Goal: Task Accomplishment & Management: Manage account settings

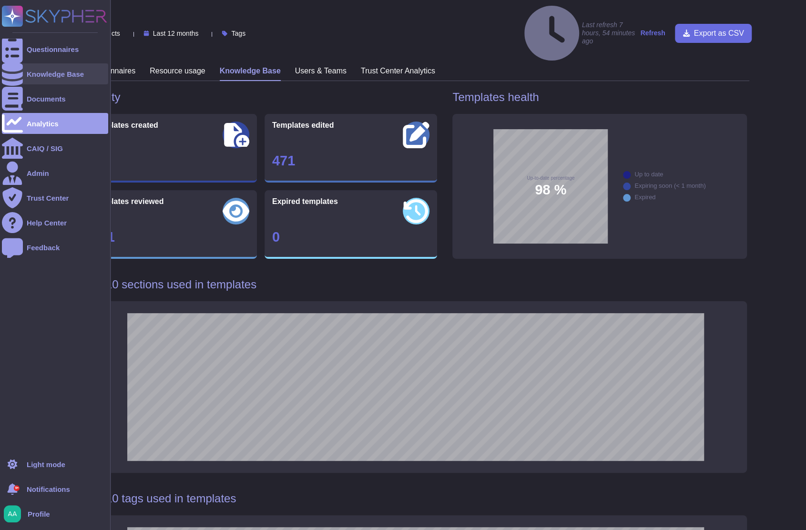
click at [18, 71] on div at bounding box center [12, 73] width 21 height 21
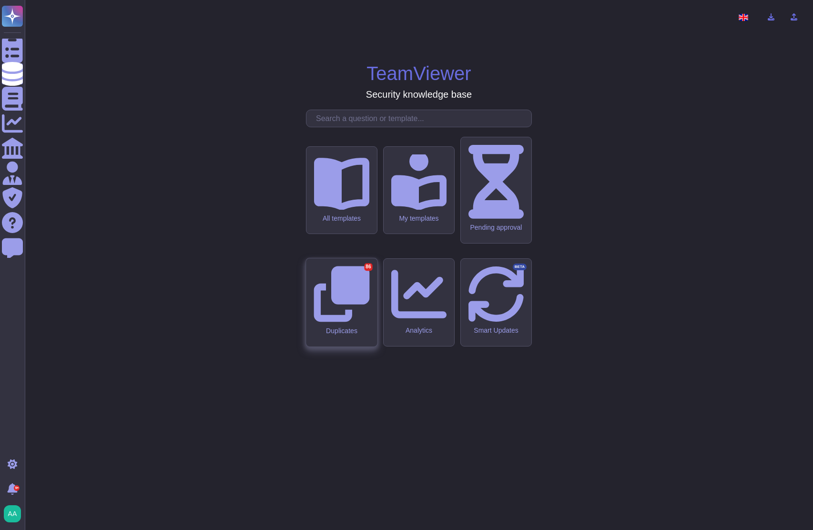
click at [353, 322] on div "Duplicates 86" at bounding box center [341, 302] width 71 height 88
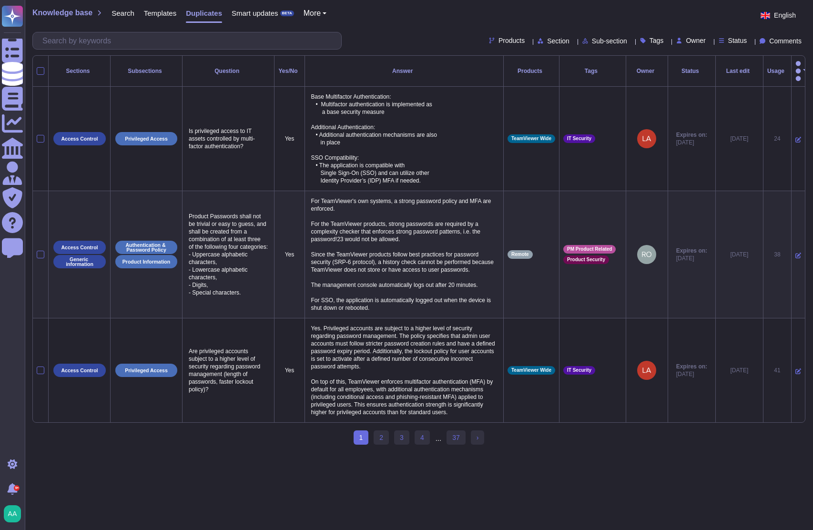
click at [410, 446] on ul "1 (current) 2 3 4 ... 37 › Next" at bounding box center [419, 438] width 131 height 15
click at [419, 445] on link "4" at bounding box center [422, 438] width 15 height 14
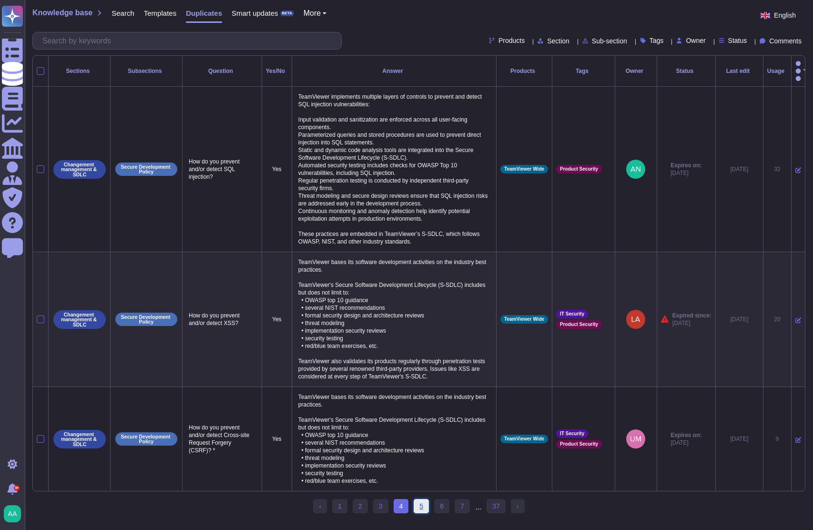
click at [424, 512] on link "5" at bounding box center [421, 506] width 15 height 14
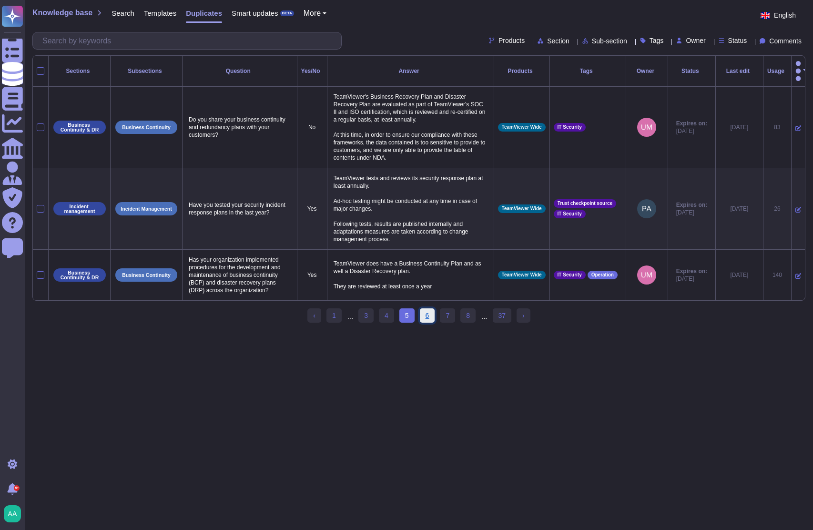
click at [431, 317] on link "6" at bounding box center [427, 315] width 15 height 14
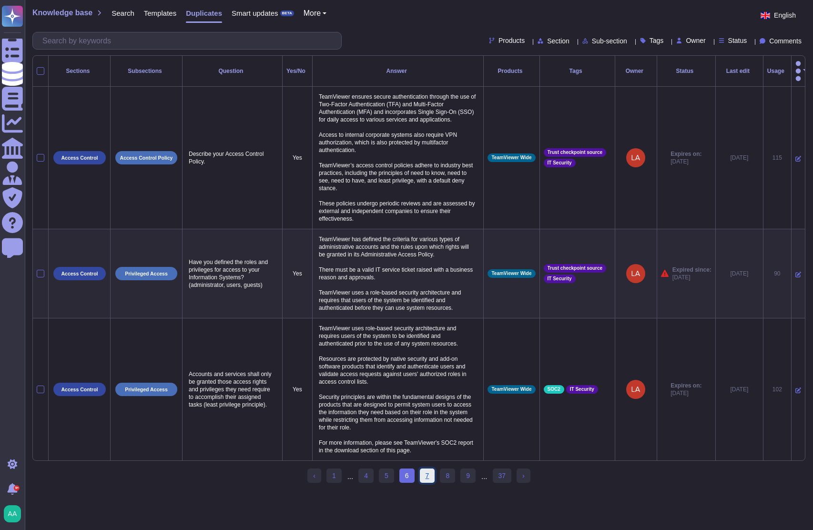
click at [431, 469] on link "7" at bounding box center [427, 476] width 15 height 14
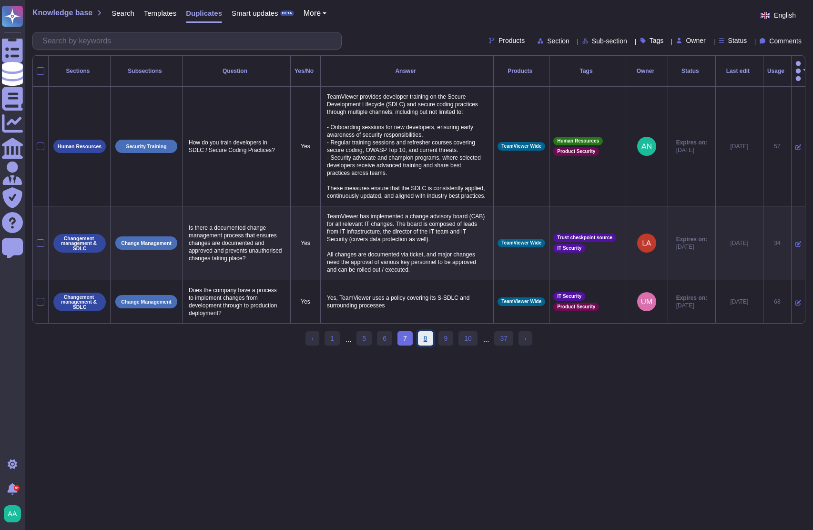
click at [426, 342] on link "8" at bounding box center [425, 338] width 15 height 14
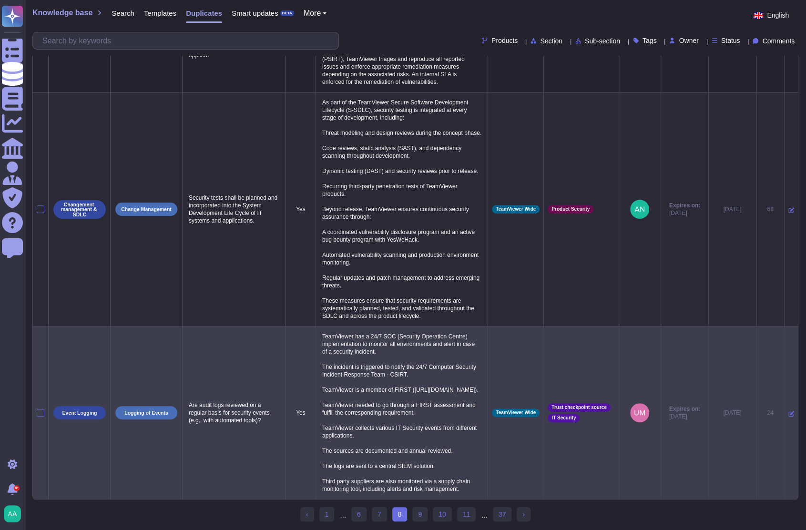
scroll to position [101, 0]
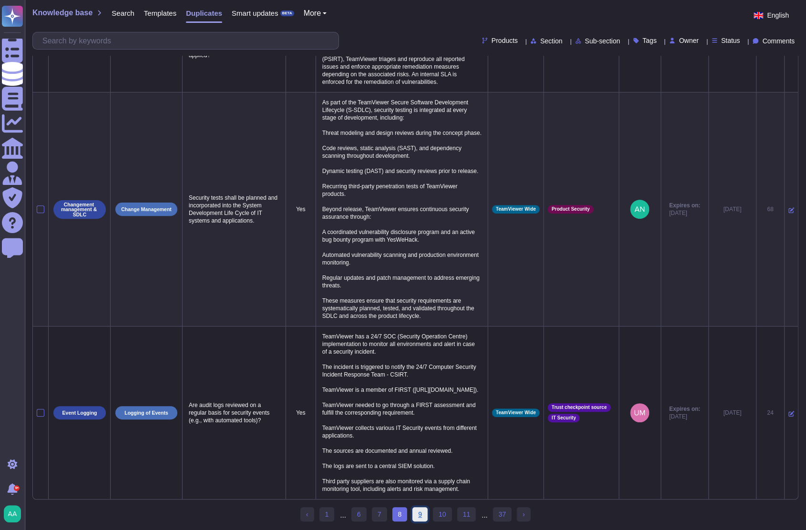
click at [426, 517] on link "9" at bounding box center [419, 514] width 15 height 14
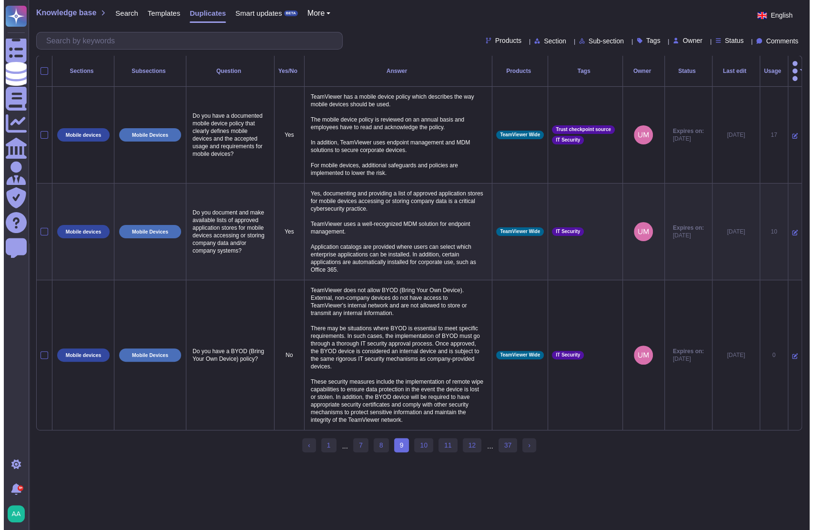
scroll to position [0, 0]
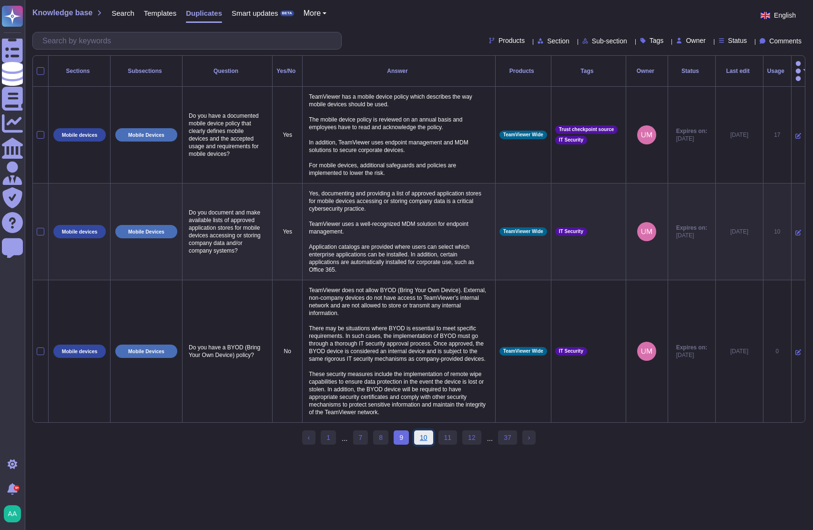
click at [425, 443] on link "10" at bounding box center [423, 438] width 19 height 14
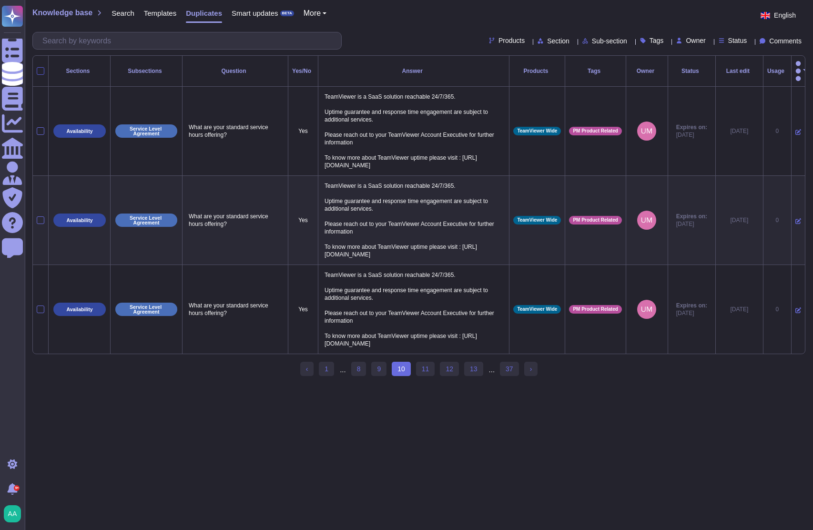
click at [43, 67] on div at bounding box center [41, 71] width 8 height 8
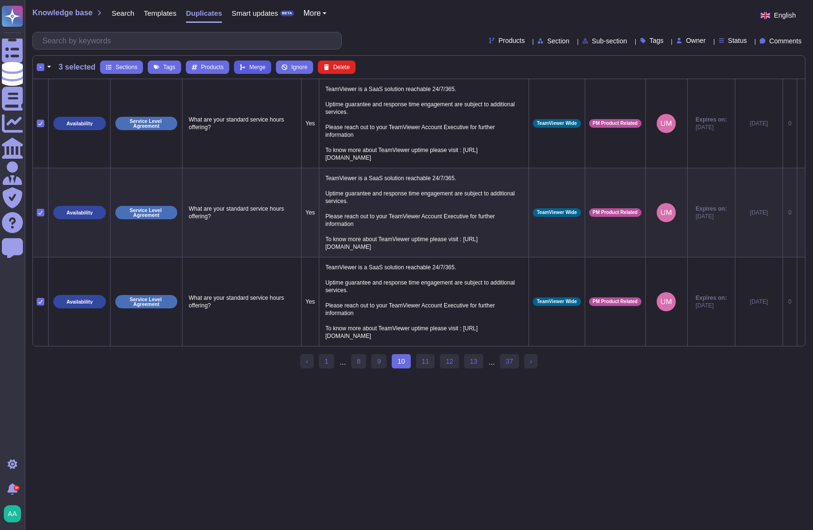
click at [257, 64] on span "Merge" at bounding box center [257, 67] width 16 height 6
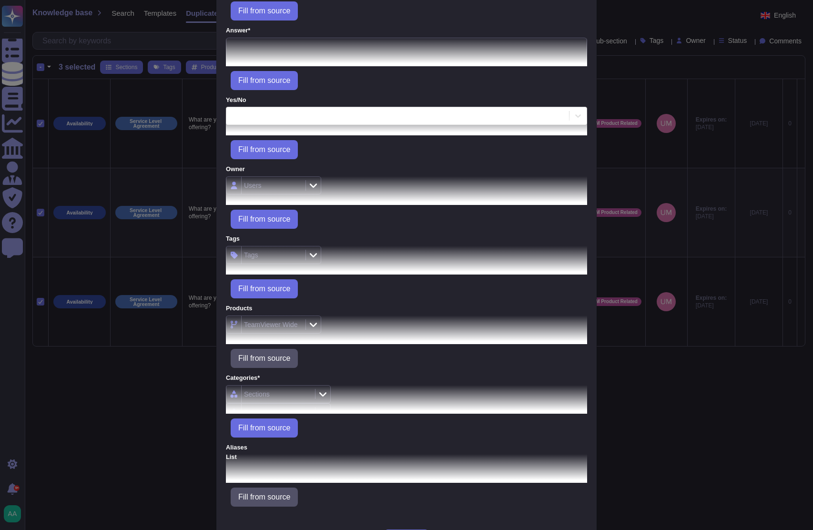
scroll to position [125, 0]
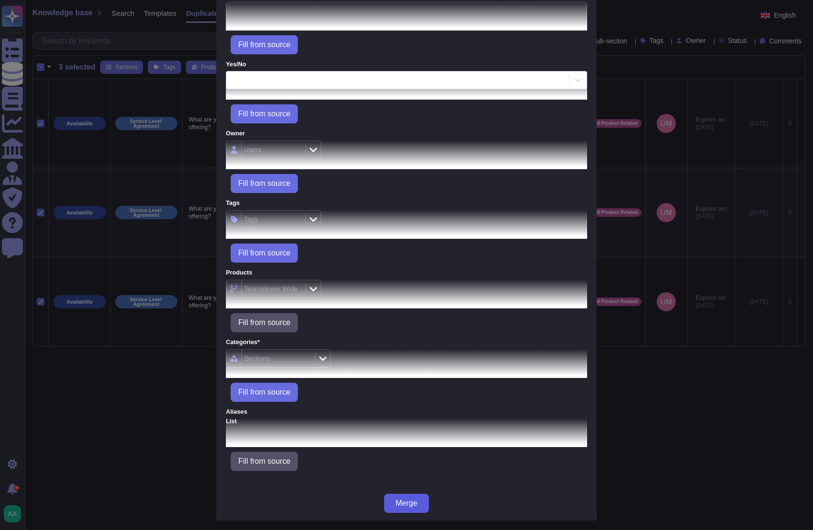
click at [406, 503] on span "Merge" at bounding box center [406, 504] width 21 height 8
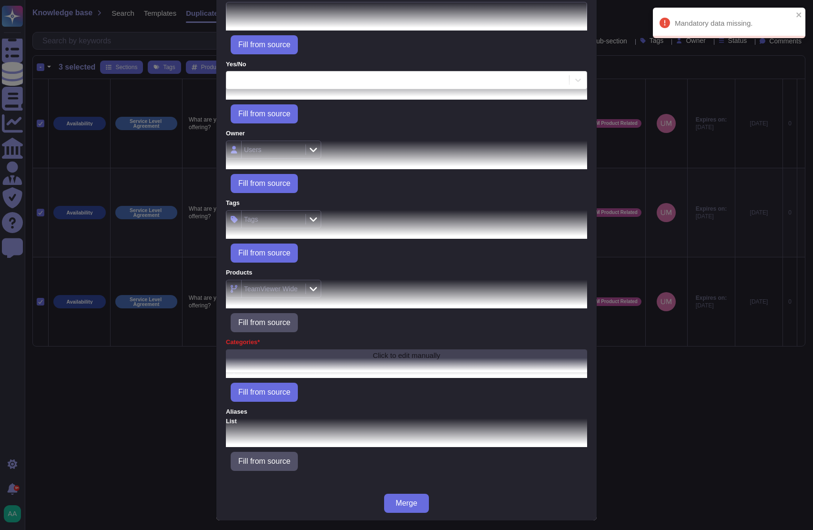
click at [323, 355] on div "Click to edit manually" at bounding box center [406, 360] width 361 height 23
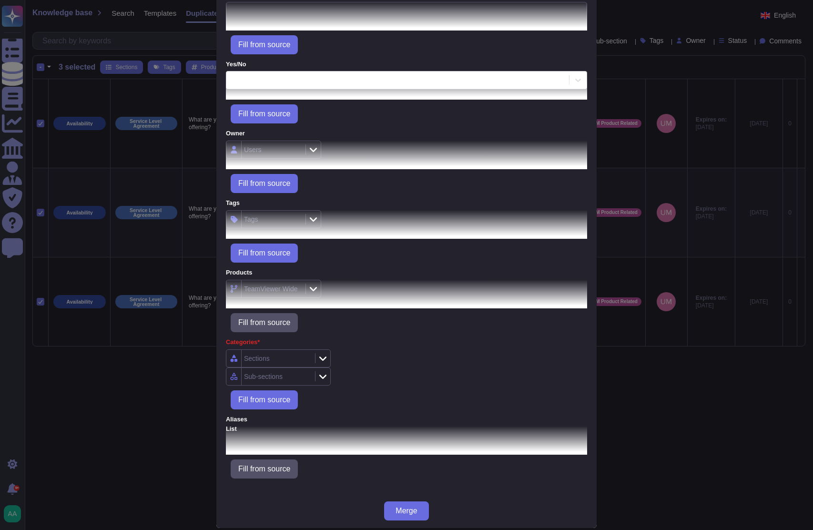
click at [319, 356] on icon at bounding box center [322, 359] width 7 height 10
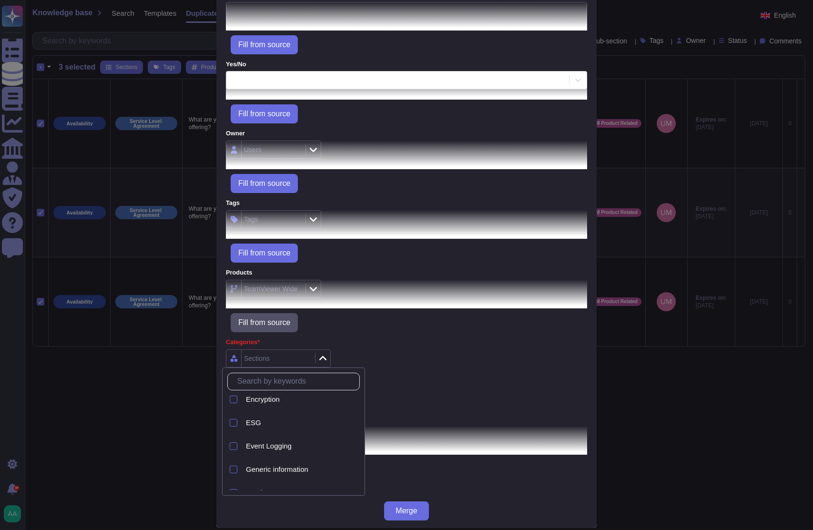
scroll to position [218, 0]
click at [294, 421] on span "Generic information" at bounding box center [277, 421] width 62 height 9
click at [263, 420] on span "Generic information" at bounding box center [277, 421] width 62 height 9
click at [235, 419] on div at bounding box center [234, 422] width 8 height 8
click at [278, 417] on span "Generic information" at bounding box center [277, 421] width 62 height 9
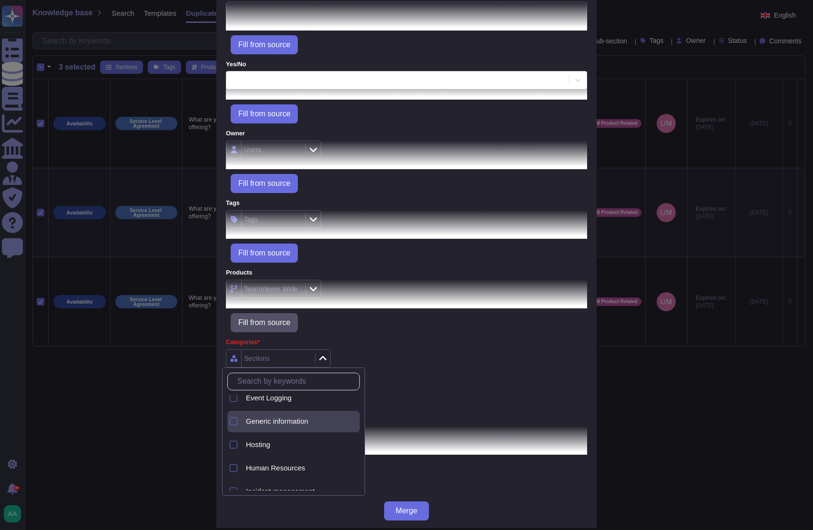
click at [278, 418] on span "Generic information" at bounding box center [277, 421] width 62 height 9
click at [456, 393] on div "Fill from source" at bounding box center [406, 399] width 361 height 19
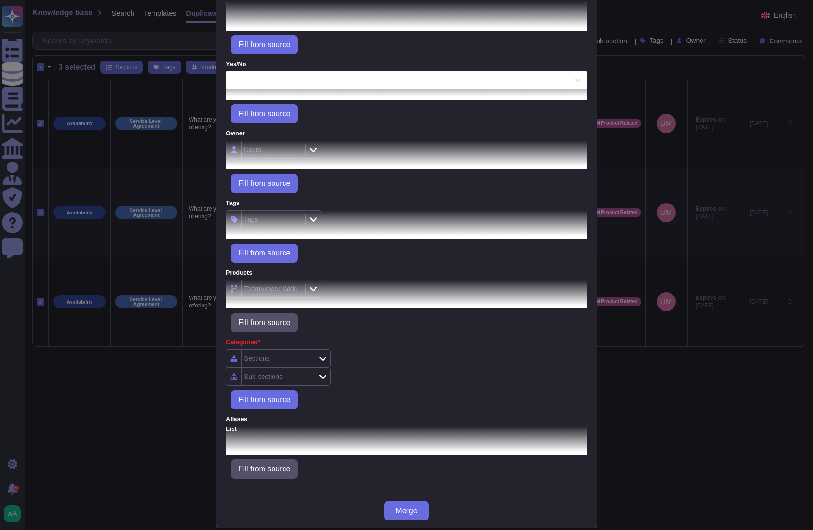
click at [319, 374] on icon at bounding box center [322, 377] width 7 height 10
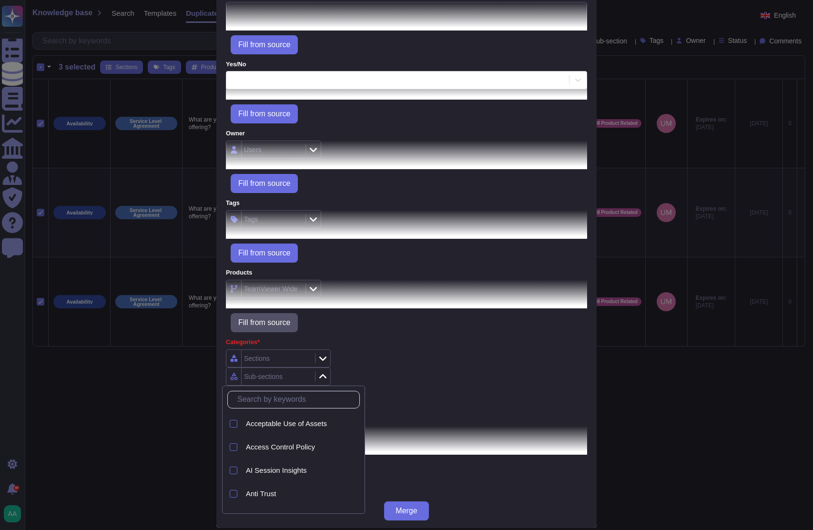
scroll to position [278, 0]
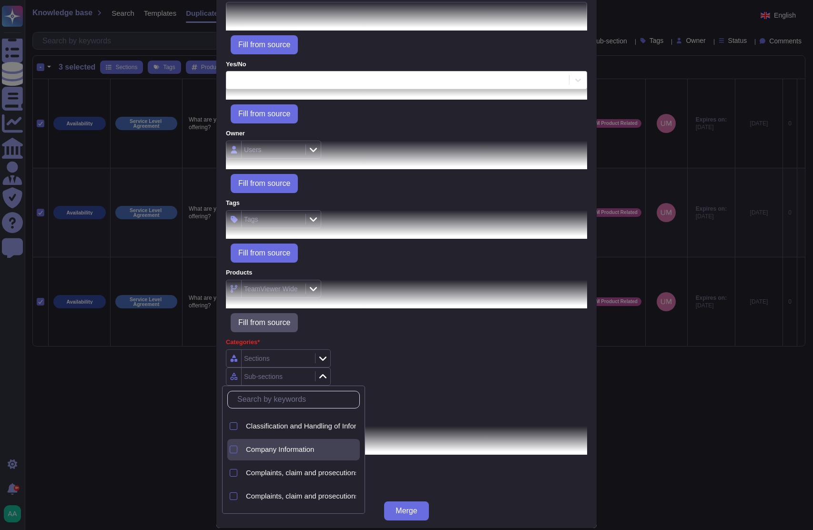
click at [313, 451] on span "Company Information" at bounding box center [280, 449] width 68 height 9
click at [267, 451] on span "Company Information" at bounding box center [280, 449] width 68 height 9
drag, startPoint x: 490, startPoint y: 343, endPoint x: 396, endPoint y: 485, distance: 170.7
click at [490, 346] on div "Categories* Sections Sub-sections Fill from source" at bounding box center [406, 374] width 361 height 72
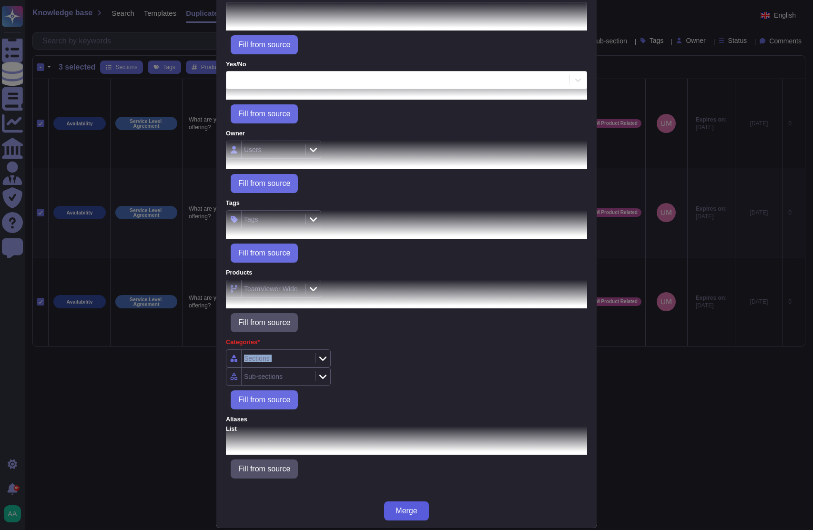
click at [386, 509] on button "Merge" at bounding box center [406, 511] width 44 height 19
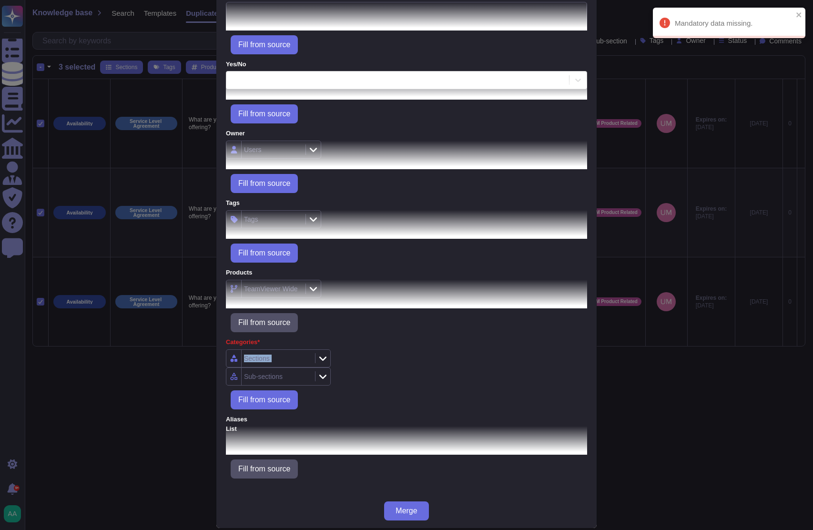
scroll to position [0, 0]
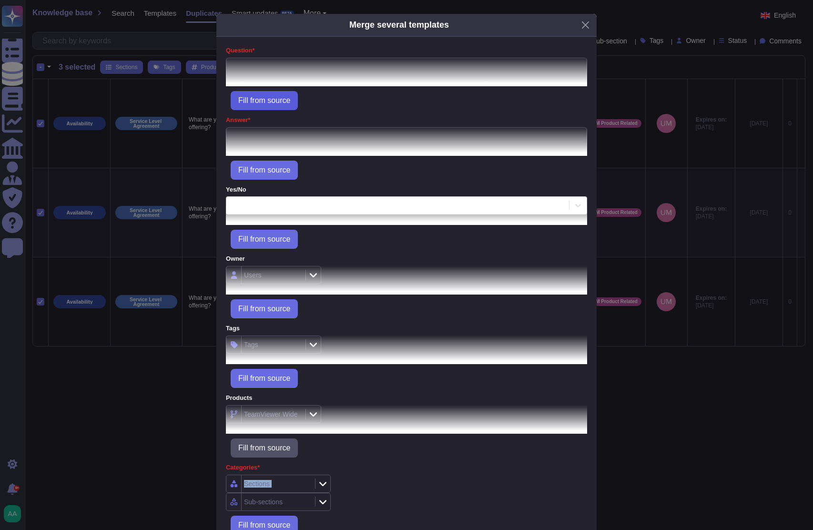
click at [282, 99] on span "Fill from source" at bounding box center [264, 101] width 52 height 8
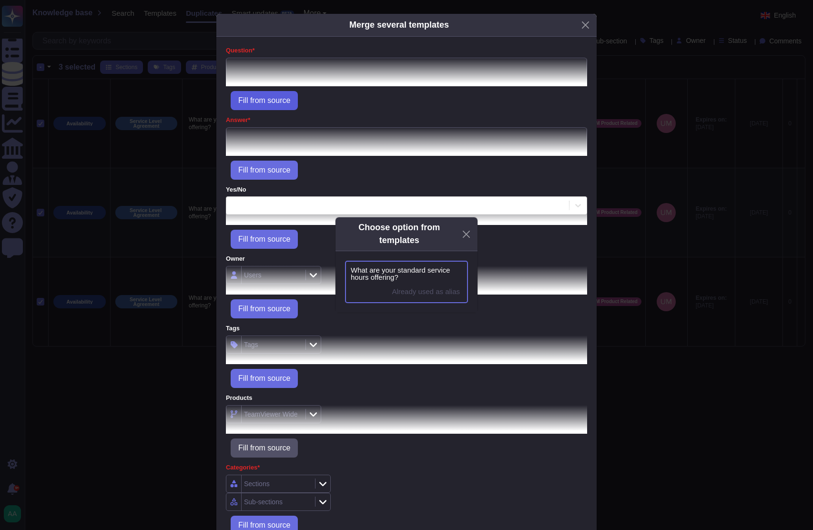
type textarea "What are your standard service hours offering?"
click at [426, 272] on span "What are your standard service hours offering?" at bounding box center [407, 274] width 112 height 14
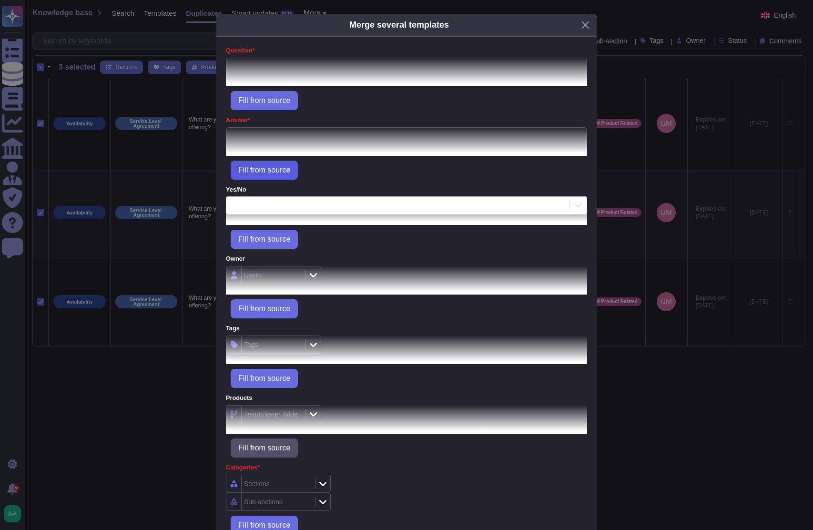
click at [274, 166] on span "Fill from source" at bounding box center [264, 170] width 52 height 8
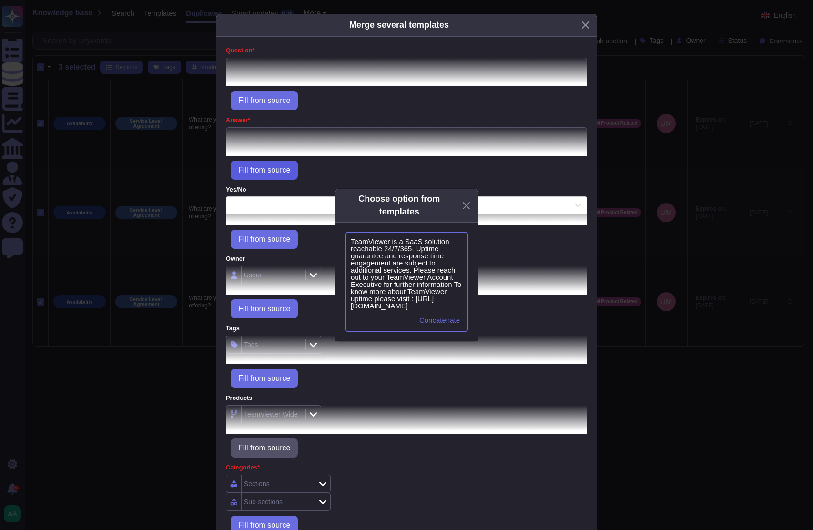
click at [415, 275] on span "TeamViewer is a SaaS solution reachable 24/7/365. Uptime guarantee and response…" at bounding box center [407, 274] width 112 height 72
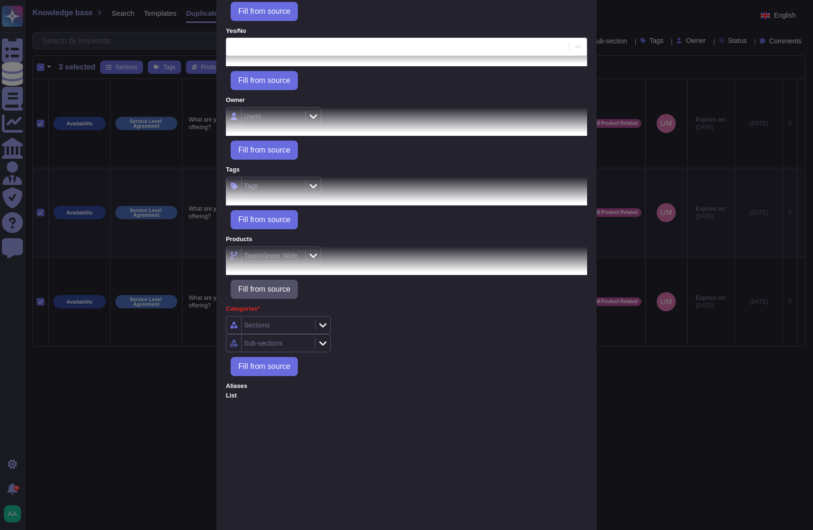
scroll to position [165, 0]
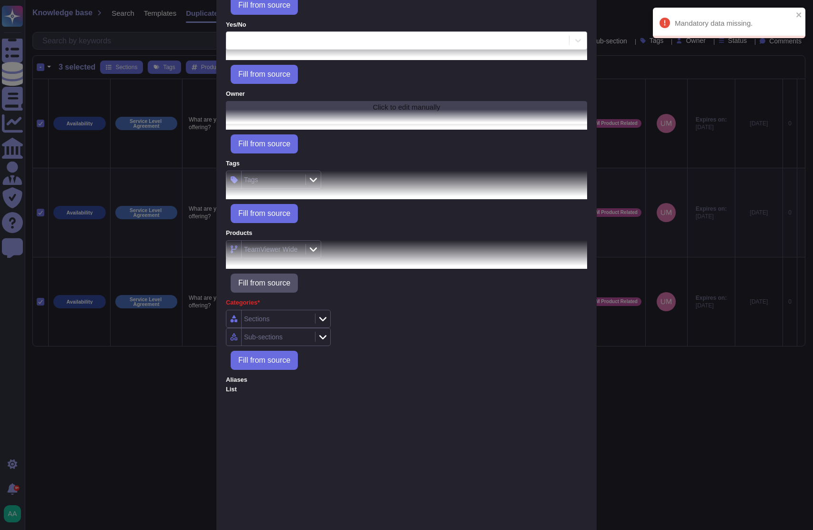
scroll to position [0, 0]
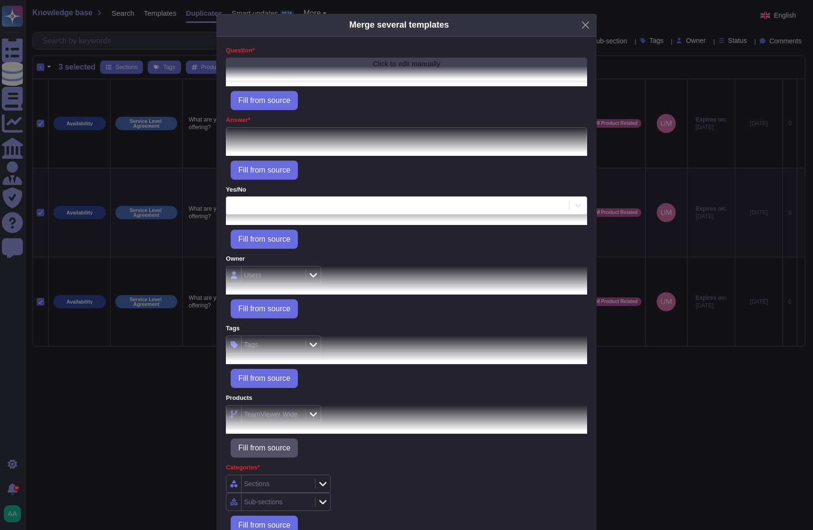
click at [411, 65] on div "Click to edit manually" at bounding box center [406, 69] width 361 height 23
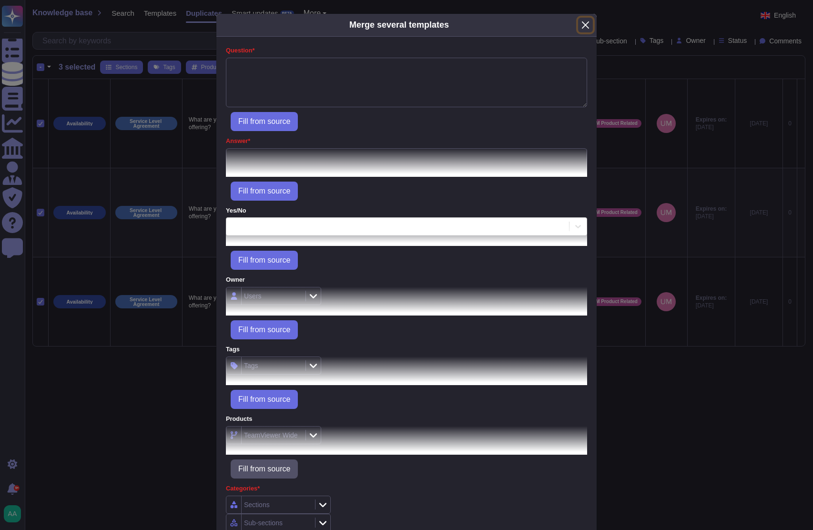
click at [580, 21] on button "Close" at bounding box center [585, 25] width 15 height 15
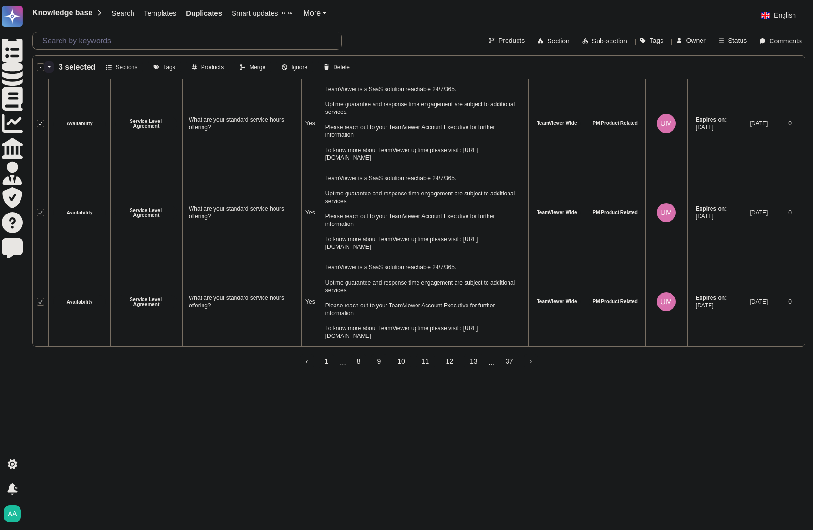
click at [249, 64] on span "Merge" at bounding box center [257, 67] width 16 height 6
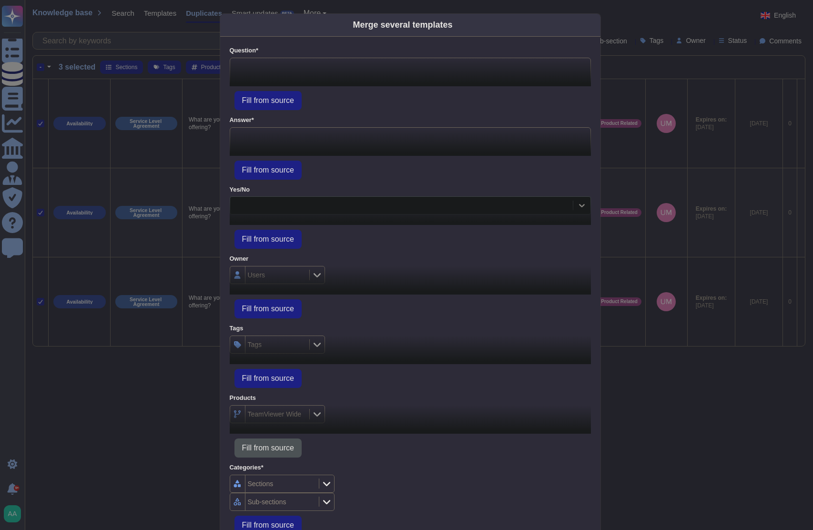
type textarea "What are your standard service hours offering?"
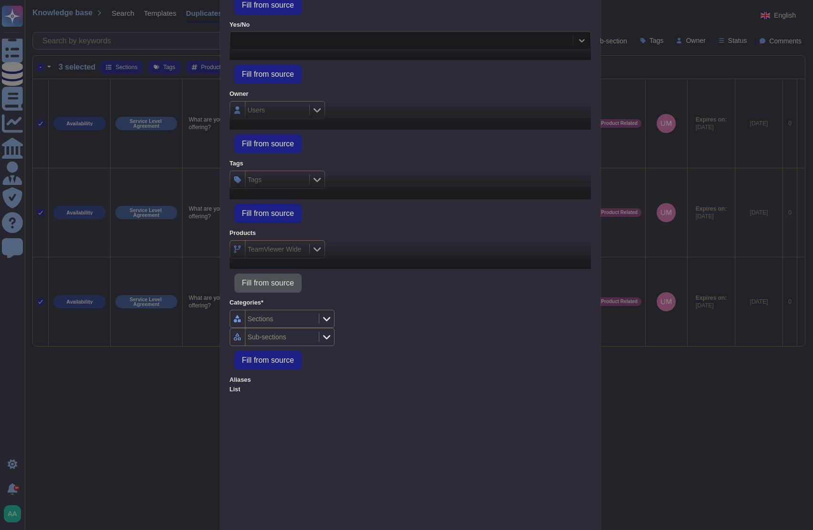
drag, startPoint x: 318, startPoint y: 313, endPoint x: 317, endPoint y: 318, distance: 5.7
click at [319, 314] on div at bounding box center [326, 319] width 15 height 10
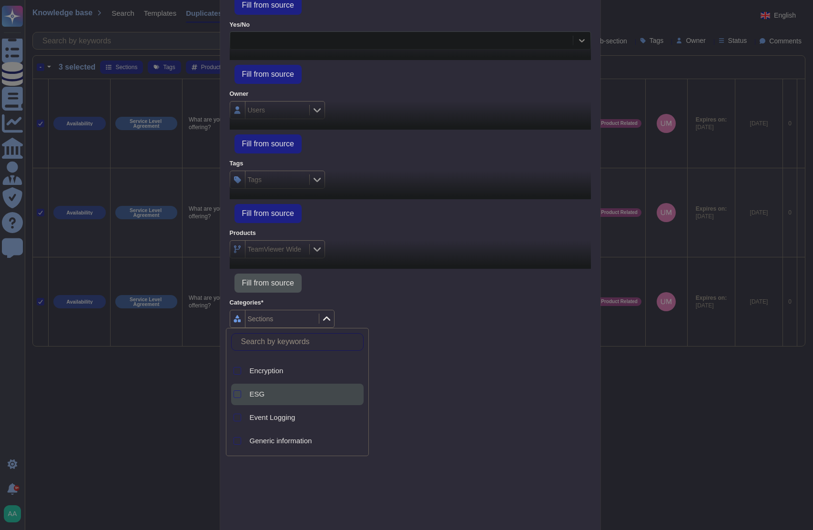
scroll to position [198, 0]
click at [280, 398] on span "Generic information" at bounding box center [281, 401] width 62 height 9
drag, startPoint x: 236, startPoint y: 399, endPoint x: 310, endPoint y: 396, distance: 73.5
click at [236, 400] on div at bounding box center [238, 402] width 8 height 8
click at [499, 318] on div "Sections" at bounding box center [410, 319] width 361 height 18
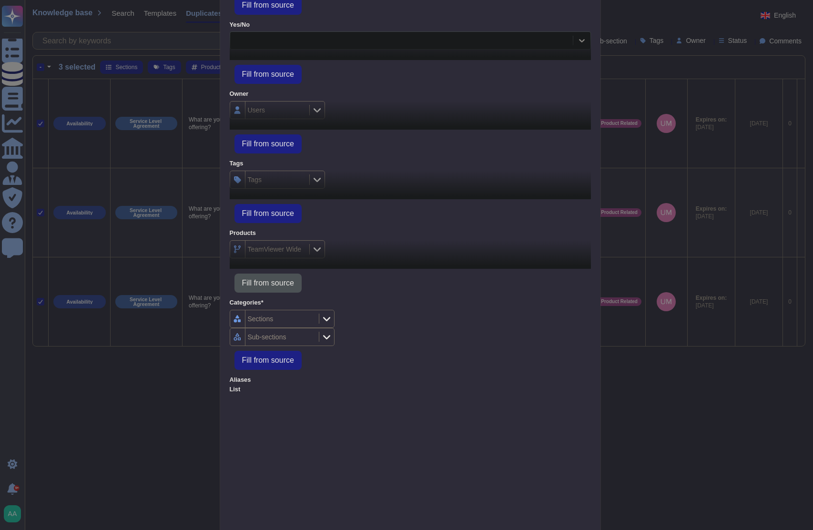
click at [315, 333] on div "Sub-sections" at bounding box center [282, 337] width 105 height 18
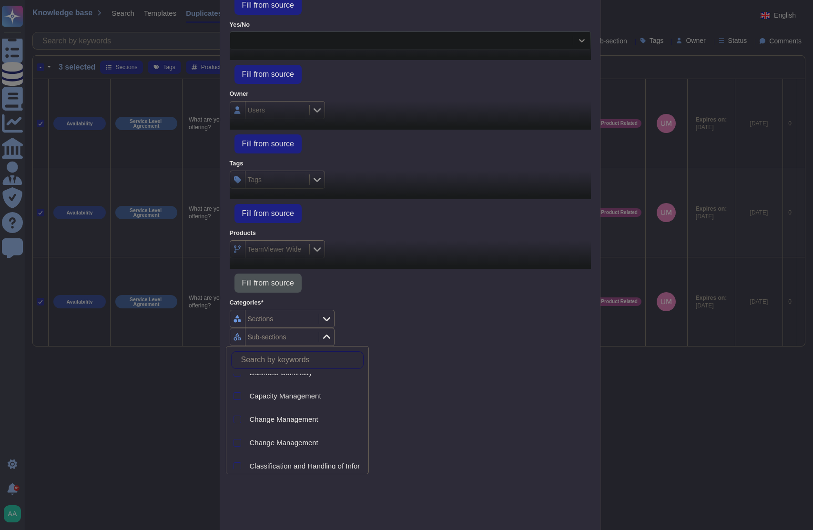
scroll to position [278, 0]
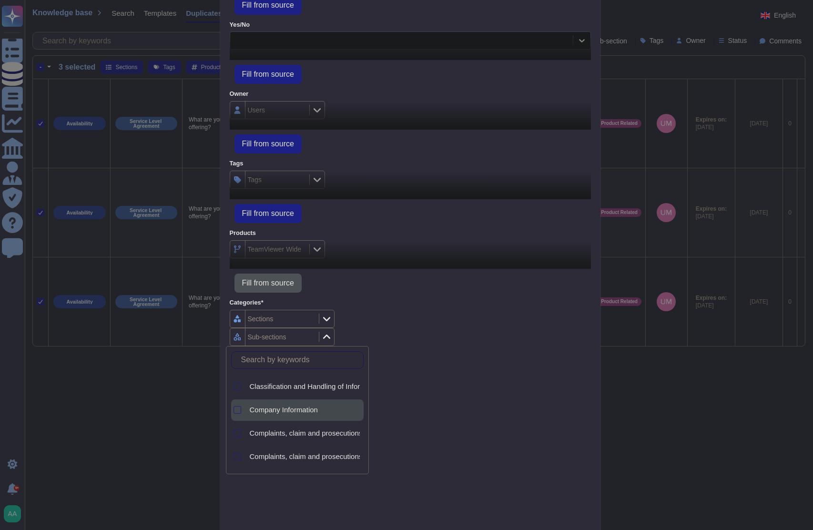
click at [308, 411] on span "Company Information" at bounding box center [284, 410] width 68 height 9
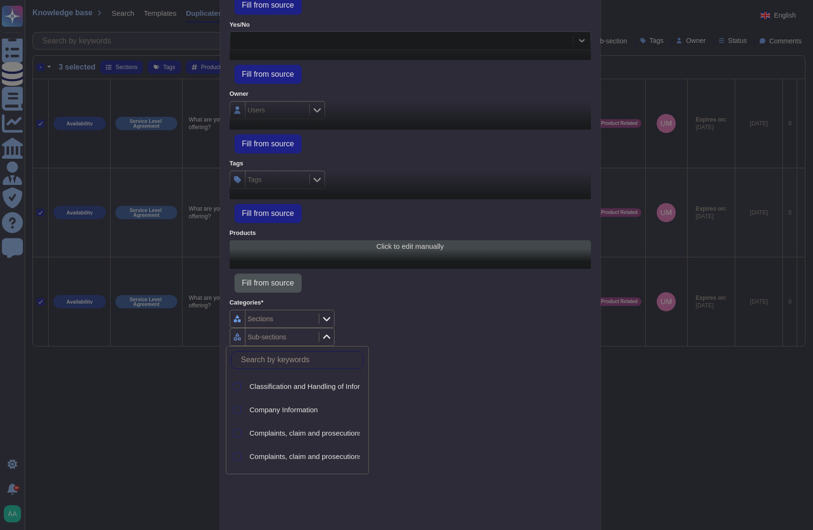
click at [504, 254] on div "Click to edit manually" at bounding box center [410, 251] width 361 height 23
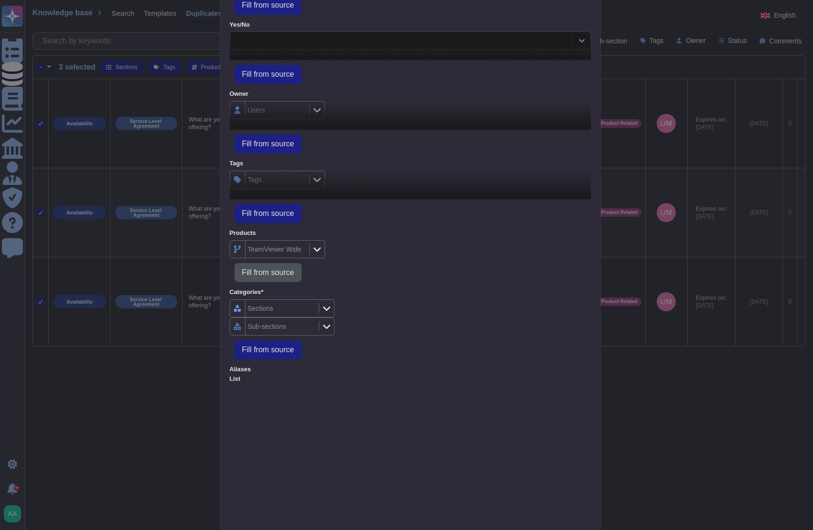
scroll to position [154, 0]
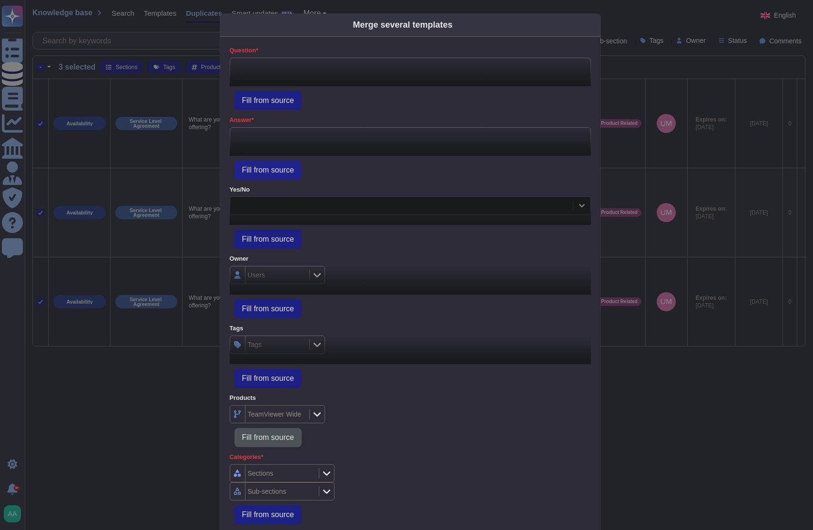
click at [277, 163] on button "Fill from source" at bounding box center [268, 170] width 67 height 19
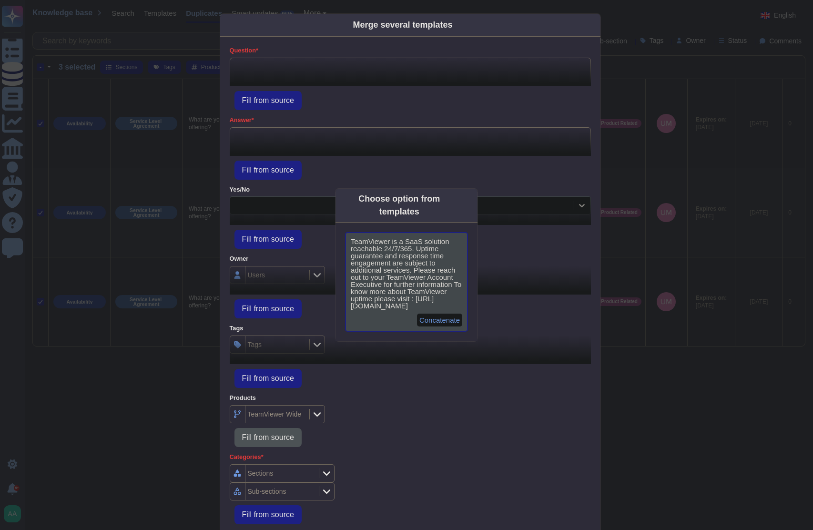
click at [390, 239] on span "TeamViewer is a SaaS solution reachable 24/7/365. Uptime guarantee and response…" at bounding box center [407, 274] width 112 height 72
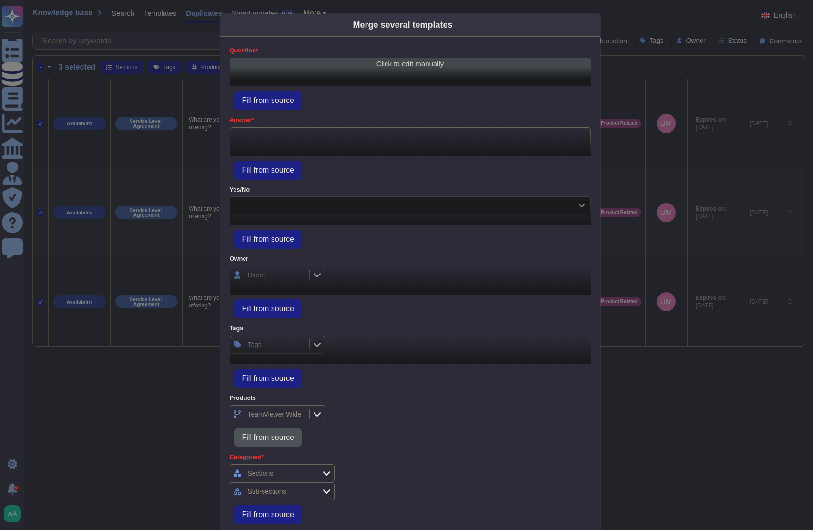
click at [342, 71] on div "Click to edit manually" at bounding box center [410, 69] width 361 height 23
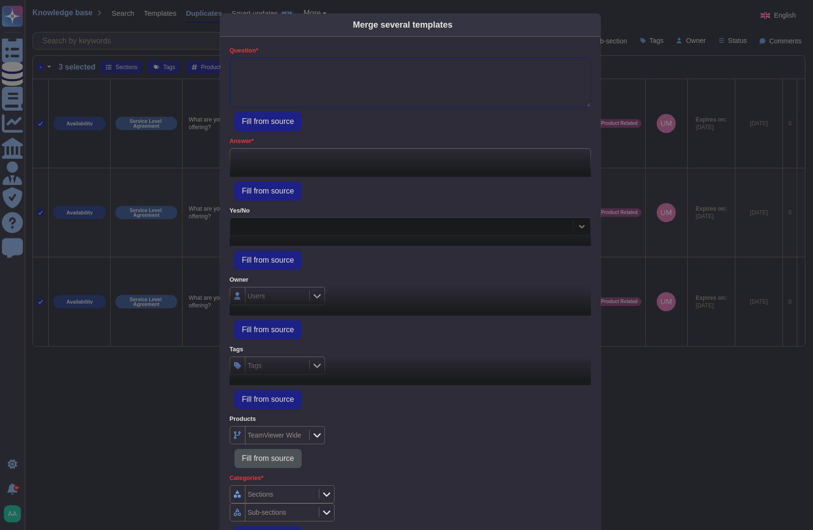
click at [330, 68] on textarea "Question*" at bounding box center [410, 83] width 361 height 50
click at [278, 126] on button "Fill from source" at bounding box center [268, 121] width 67 height 19
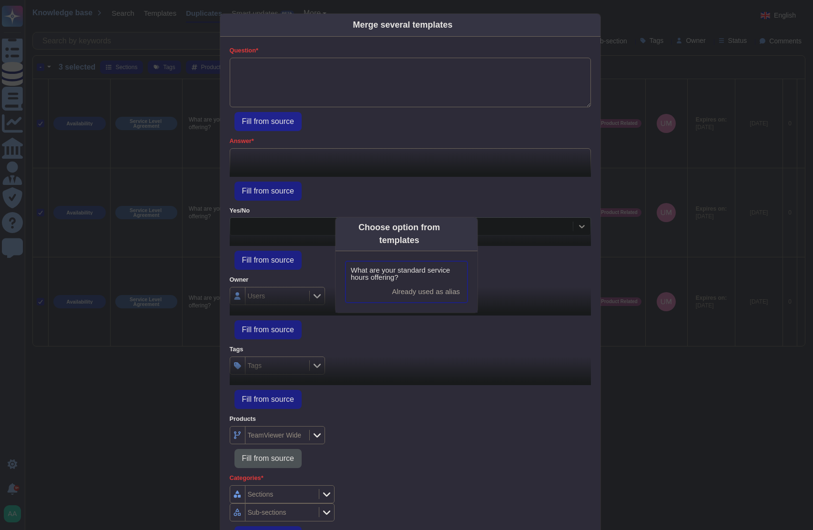
click at [384, 275] on span "What are your standard service hours offering?" at bounding box center [407, 274] width 112 height 14
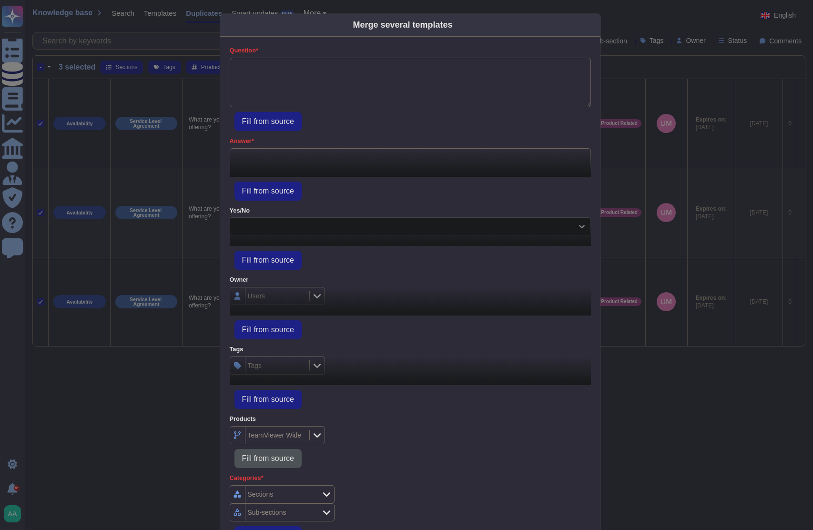
click at [483, 328] on div "Fill from source" at bounding box center [410, 329] width 361 height 19
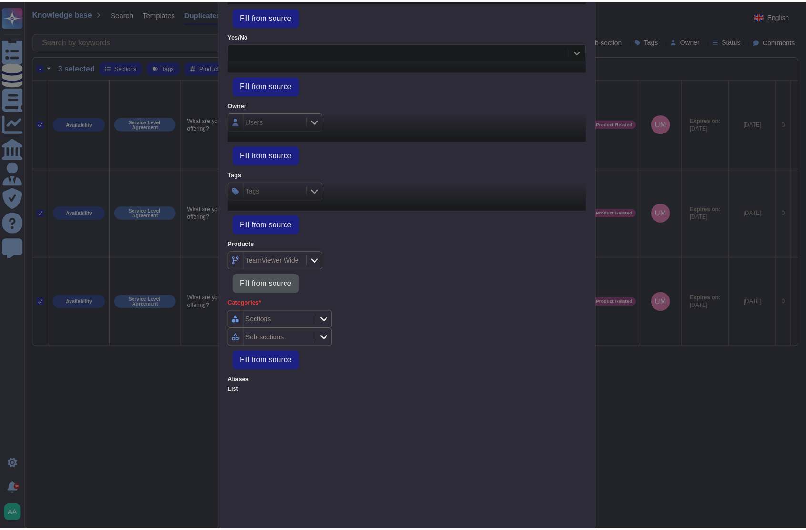
scroll to position [0, 0]
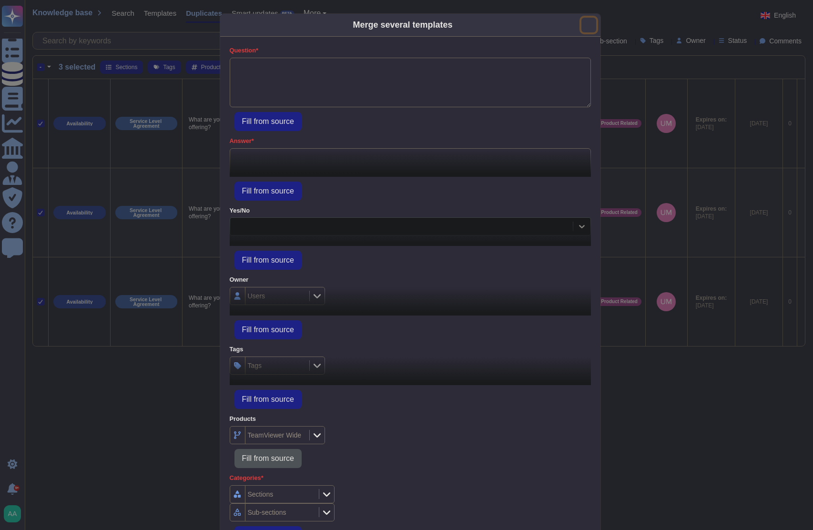
click at [583, 24] on button "Close" at bounding box center [589, 25] width 15 height 15
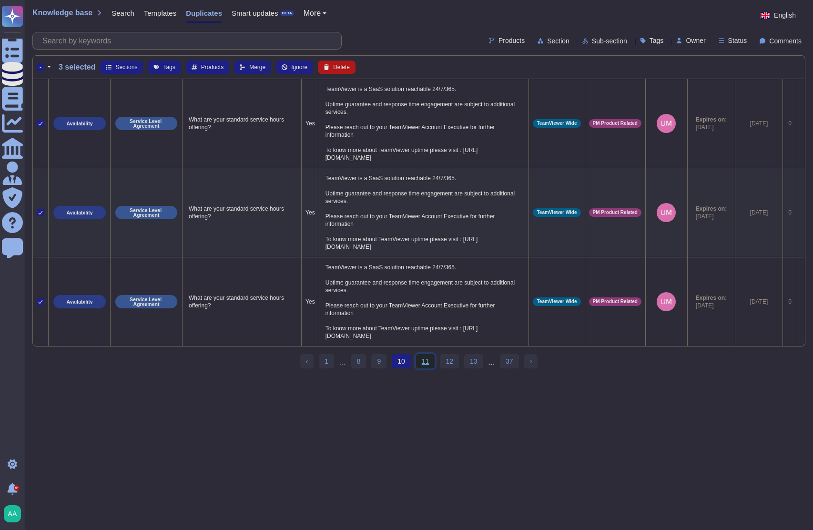
click at [429, 369] on link "11" at bounding box center [425, 361] width 19 height 14
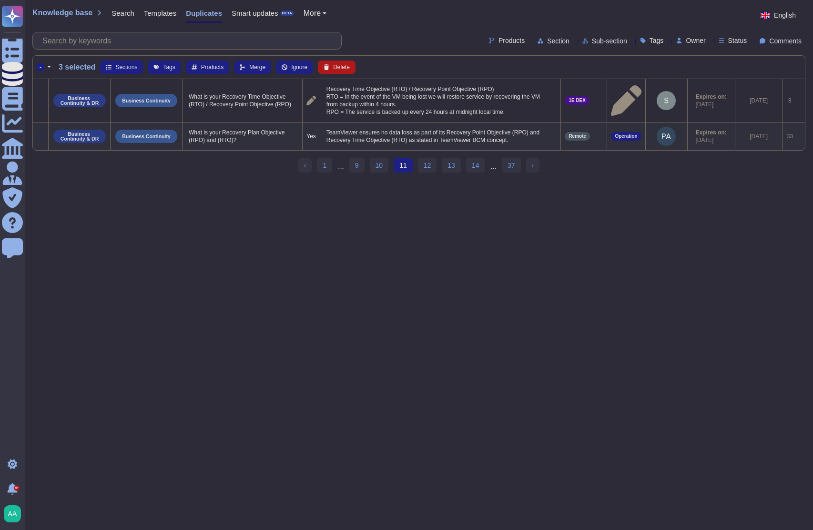
click at [36, 68] on th "- 3 selected Sections Tags Products Merge Ignore Delete" at bounding box center [419, 67] width 772 height 23
click at [38, 68] on div "-" at bounding box center [41, 67] width 8 height 8
click at [0, 0] on input "-" at bounding box center [0, 0] width 0 height 0
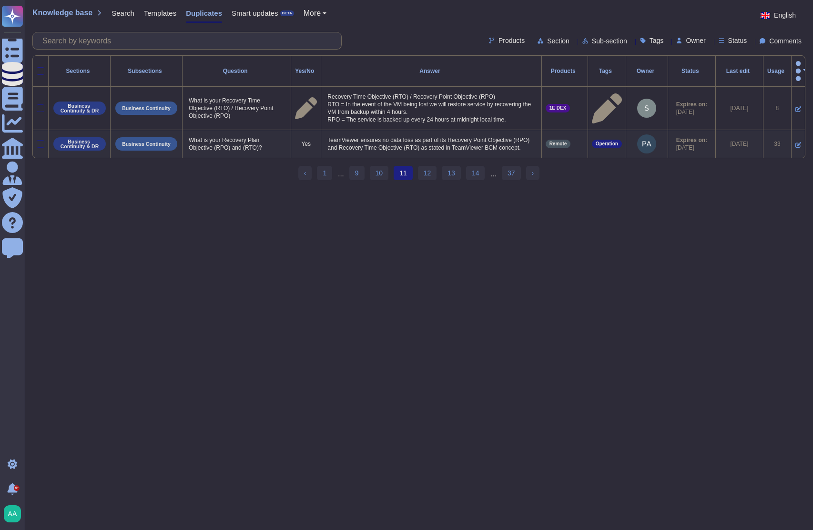
click at [39, 68] on div at bounding box center [41, 71] width 8 height 8
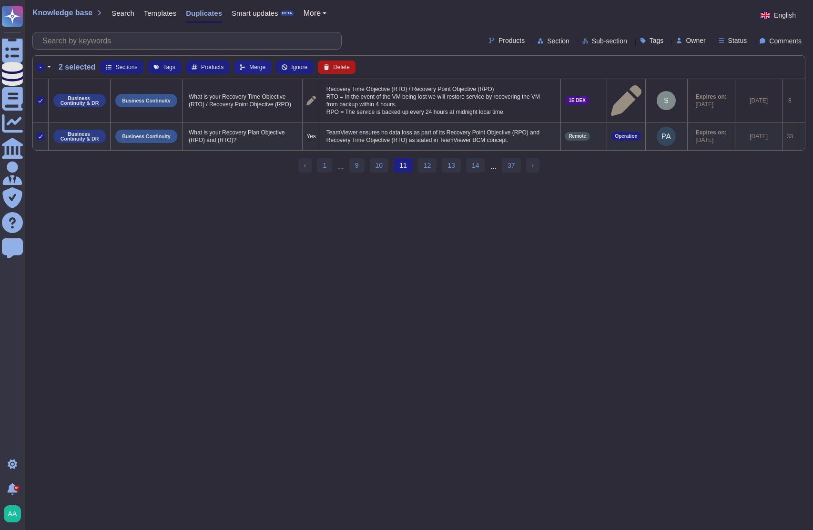
click at [253, 69] on span "Merge" at bounding box center [257, 67] width 16 height 6
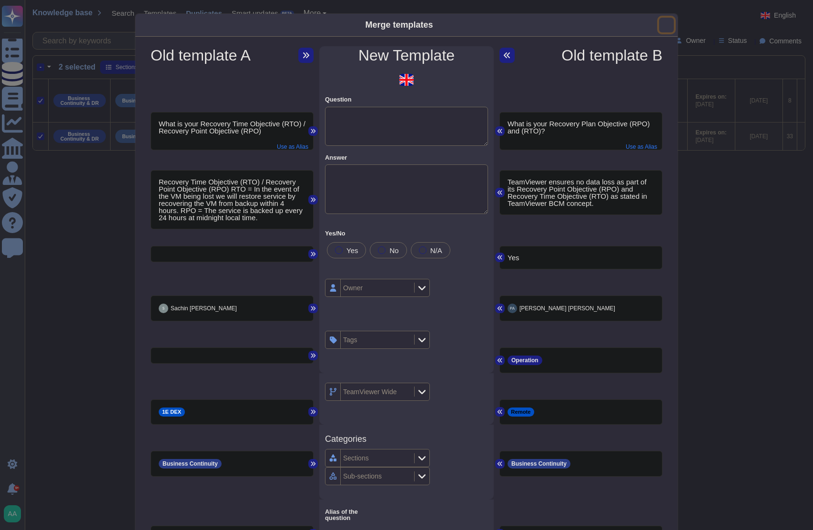
click at [661, 24] on button "Close" at bounding box center [666, 25] width 15 height 15
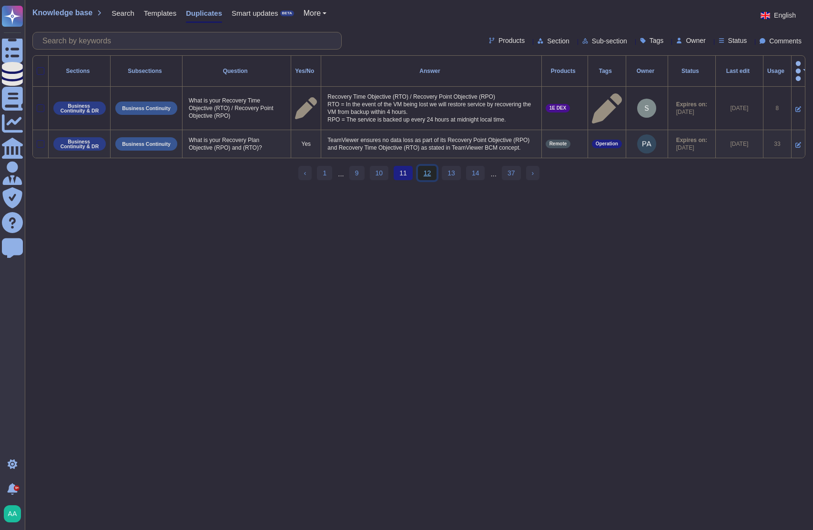
click at [426, 172] on link "12" at bounding box center [427, 173] width 19 height 14
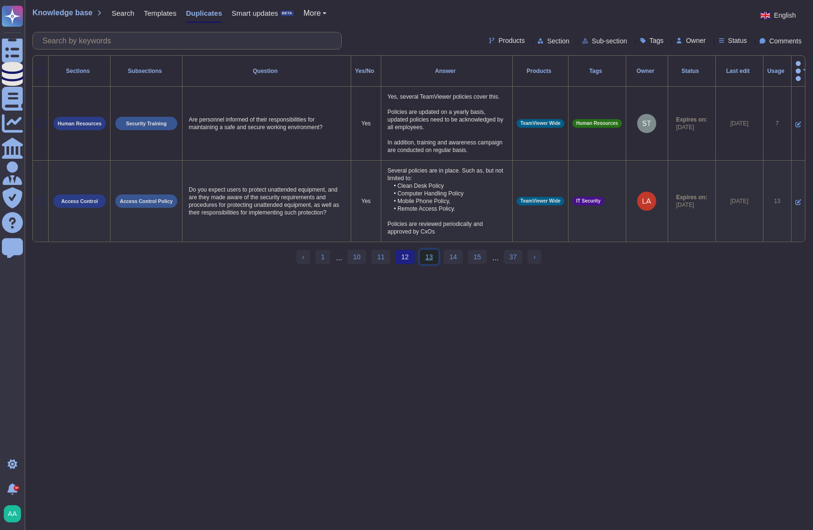
click at [430, 255] on link "13" at bounding box center [429, 257] width 19 height 14
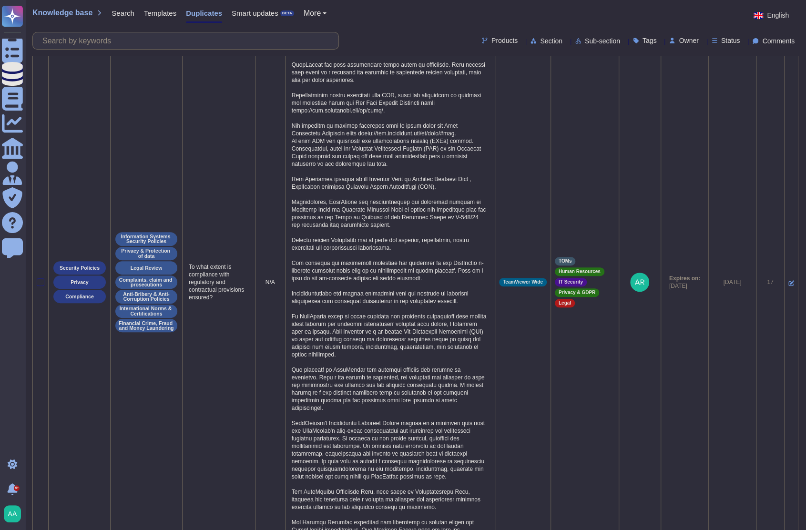
scroll to position [256, 0]
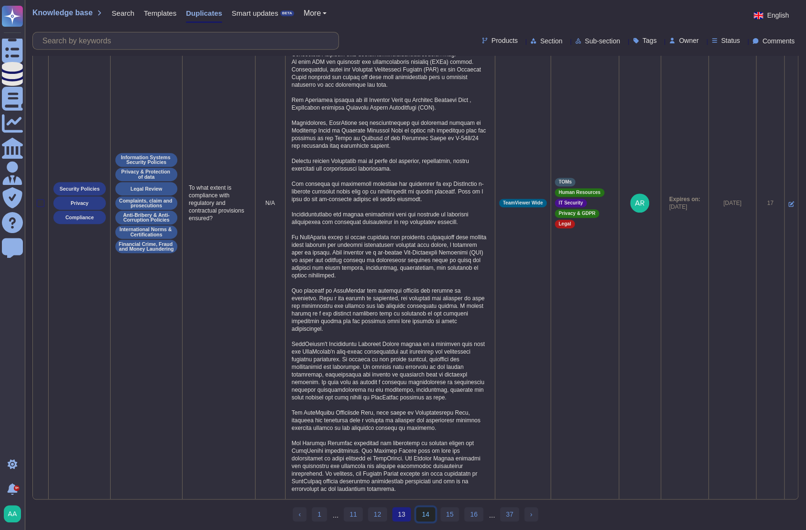
click at [426, 511] on link "14" at bounding box center [425, 514] width 19 height 14
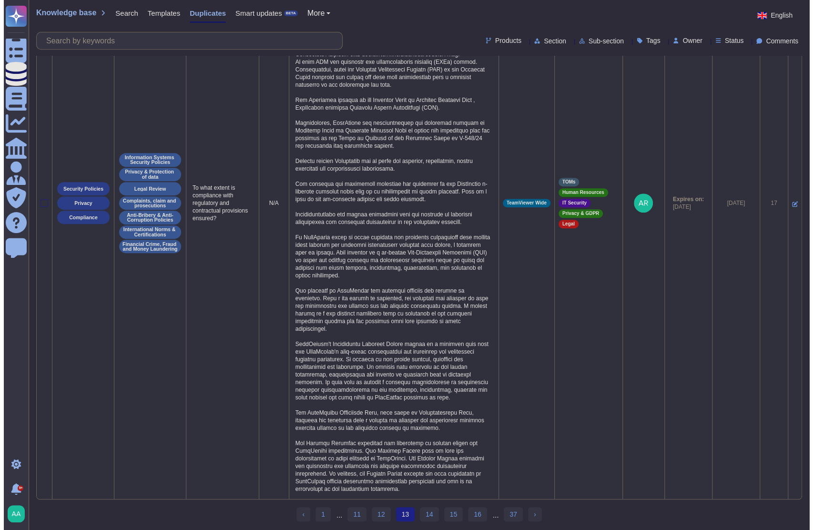
scroll to position [0, 0]
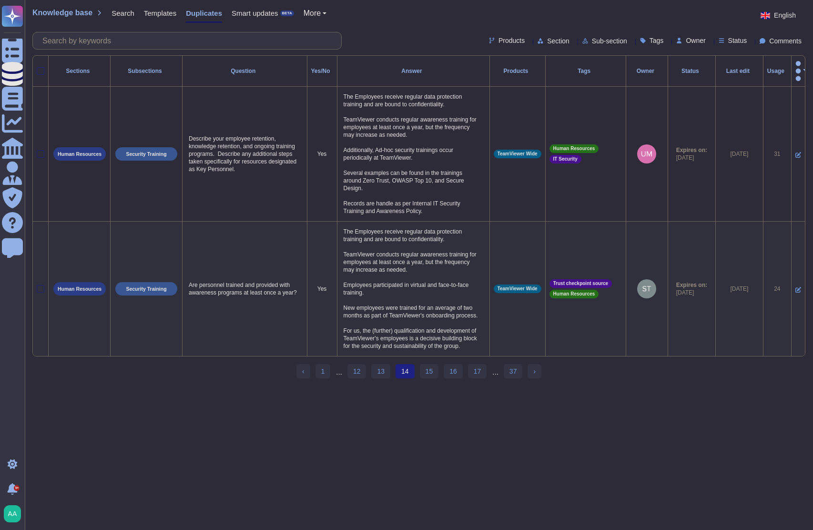
click at [39, 68] on div at bounding box center [41, 71] width 8 height 8
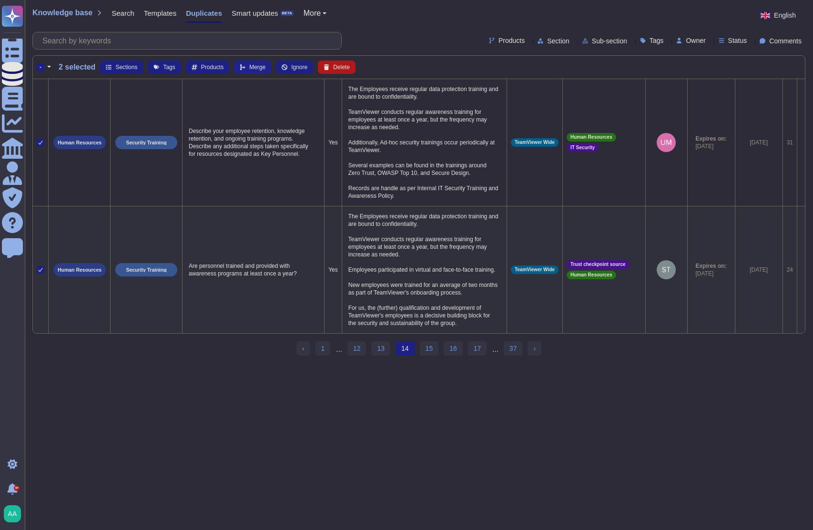
click at [249, 64] on span "Merge" at bounding box center [257, 67] width 16 height 6
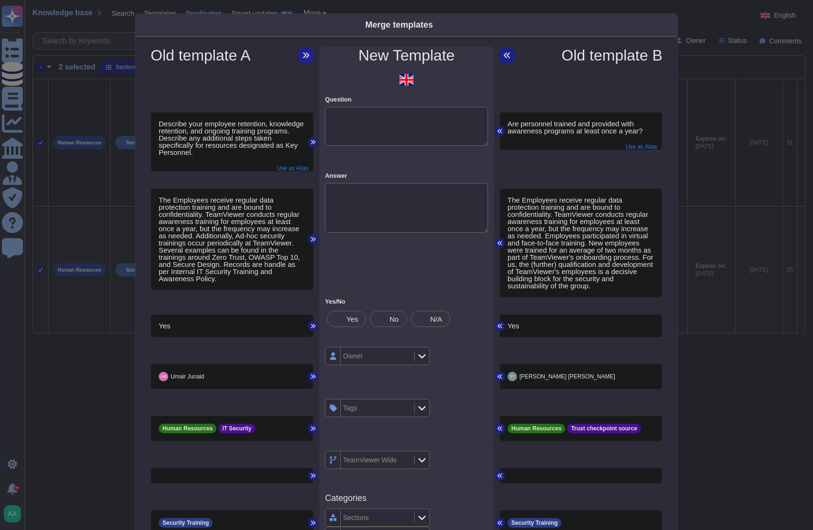
click at [305, 54] on icon at bounding box center [306, 55] width 8 height 8
type textarea "Describe your employee retention, knowledge retention, and ongoing training pro…"
type textarea "The Employees receive regular data protection training and are bound to confide…"
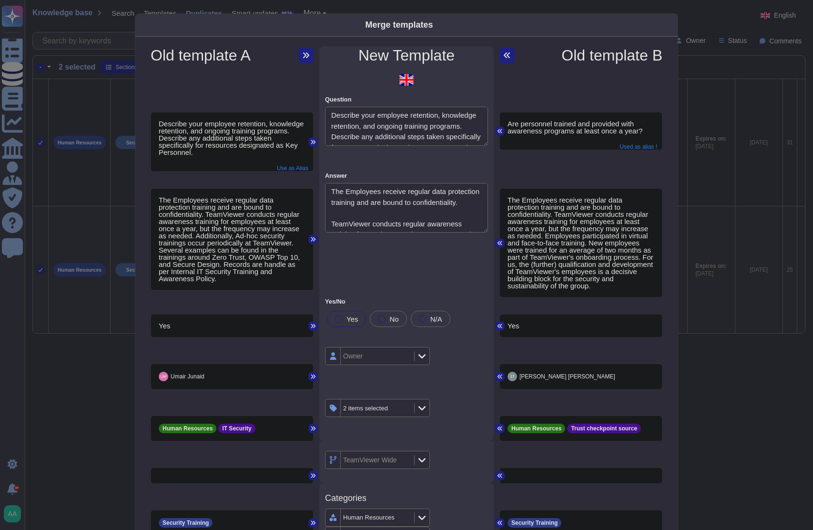
type textarea "Do you provide role-based security training for specific functions?"
type textarea "Are personnel trained and provided with awareness programs at least once a year?"
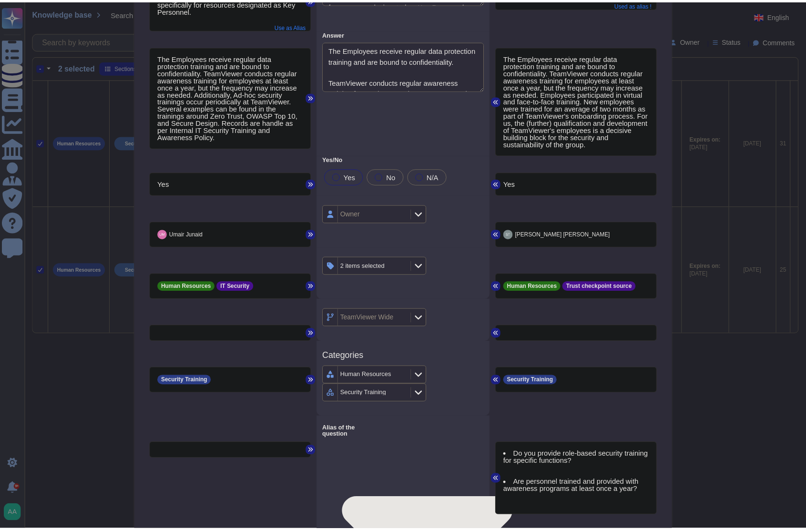
scroll to position [212, 0]
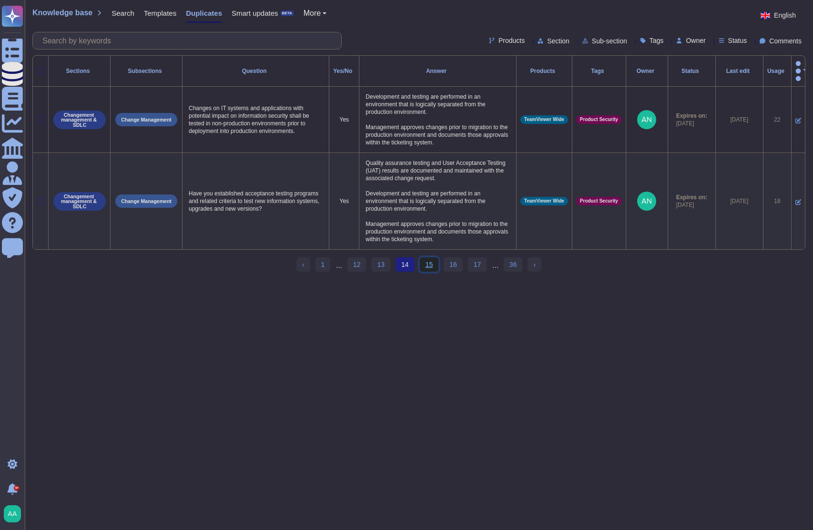
click at [431, 260] on link "15" at bounding box center [429, 264] width 19 height 14
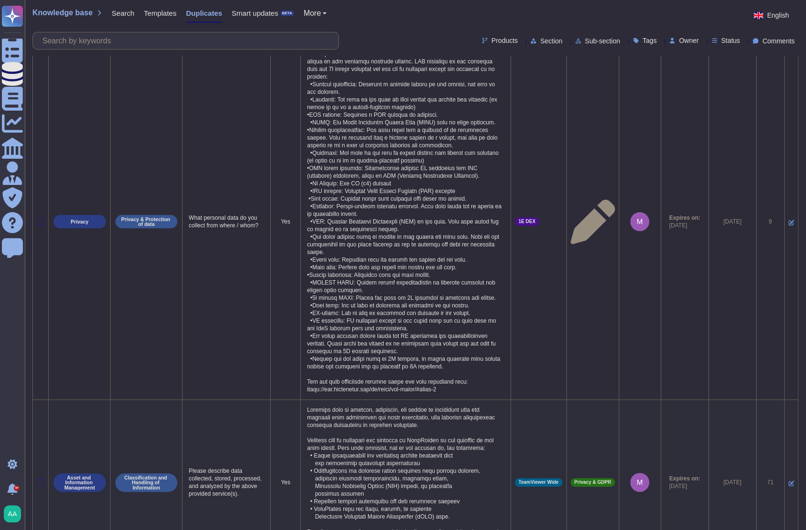
scroll to position [111, 0]
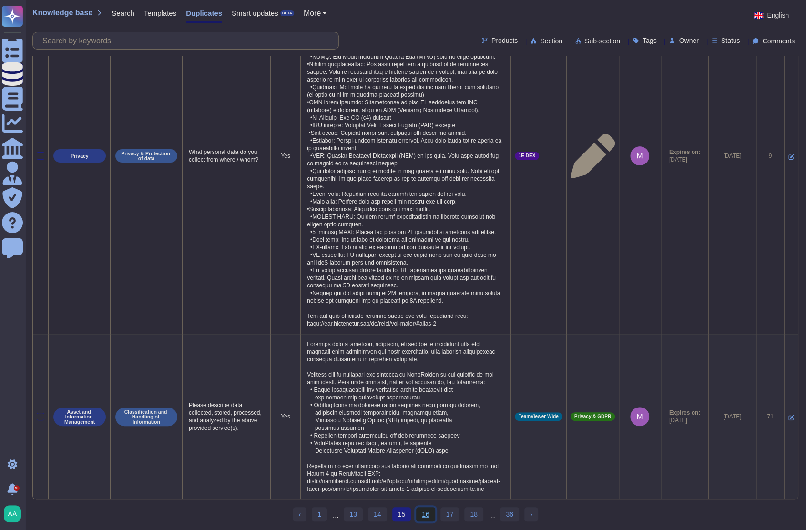
click at [426, 518] on link "16" at bounding box center [425, 514] width 19 height 14
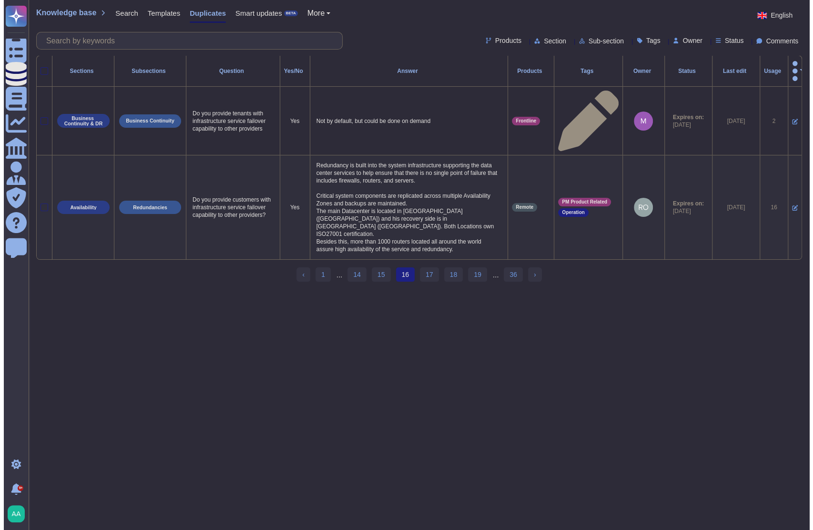
scroll to position [0, 0]
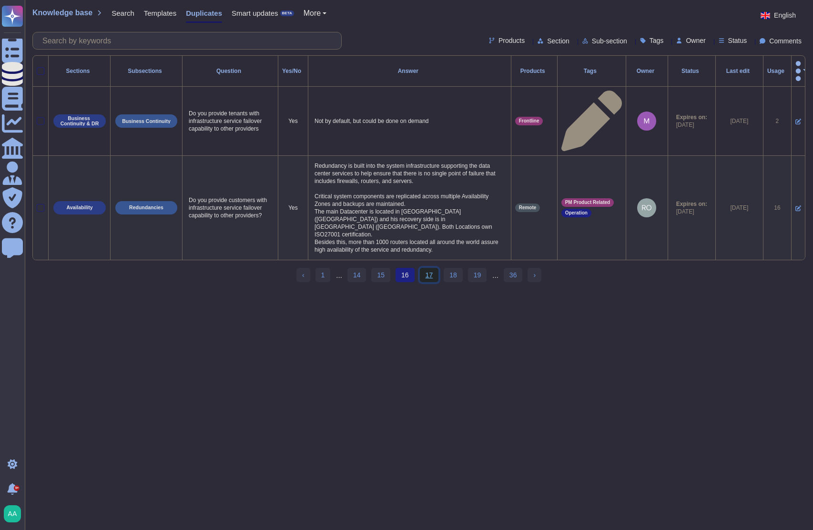
click at [434, 268] on link "17" at bounding box center [429, 275] width 19 height 14
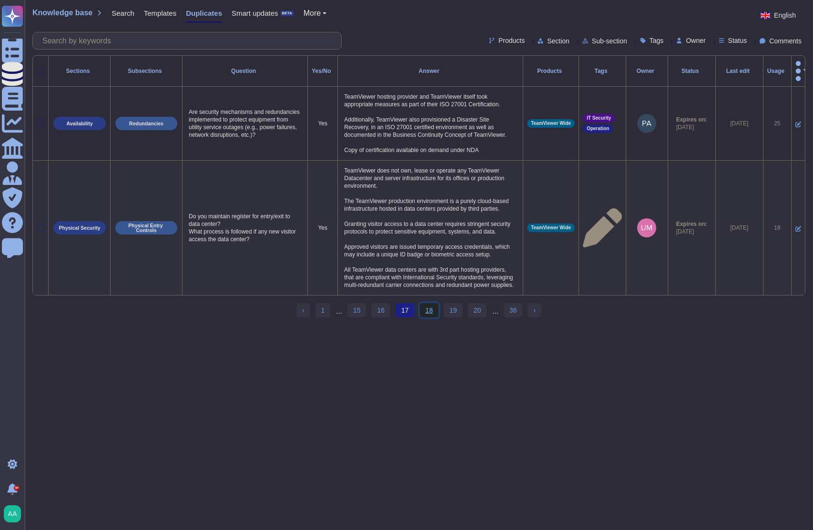
click at [431, 318] on link "18" at bounding box center [429, 310] width 19 height 14
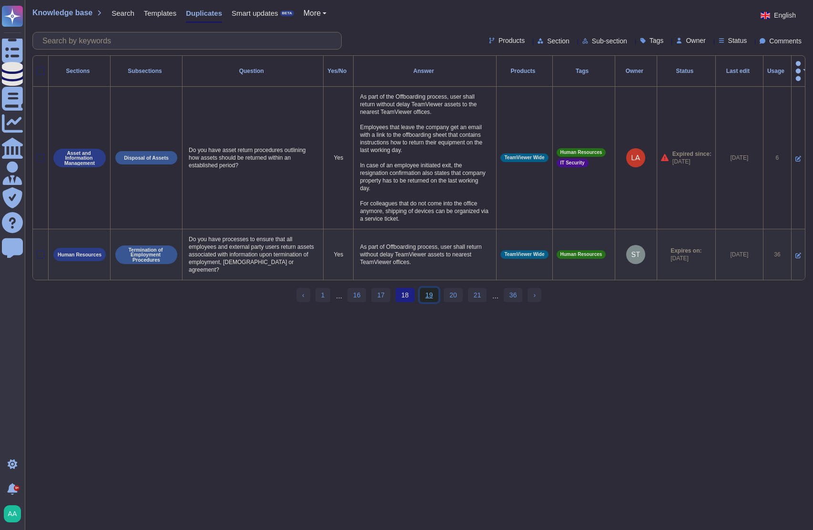
click at [422, 288] on link "19" at bounding box center [429, 295] width 19 height 14
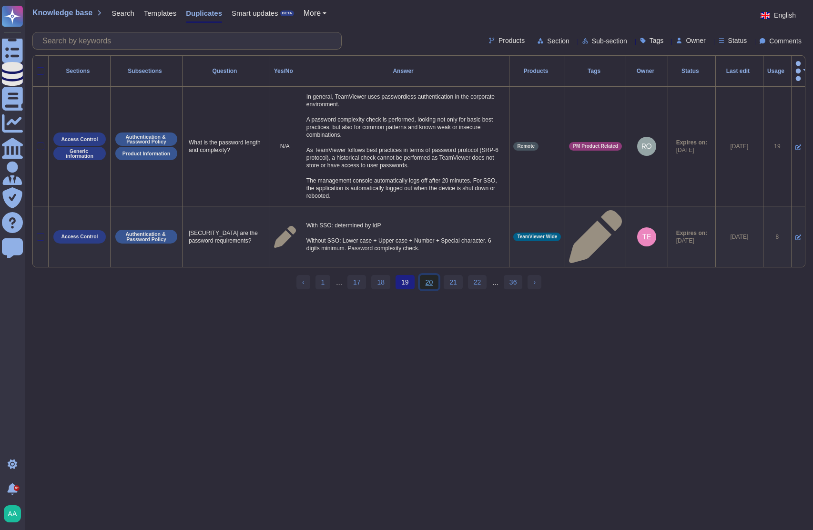
click at [434, 275] on link "20" at bounding box center [429, 282] width 19 height 14
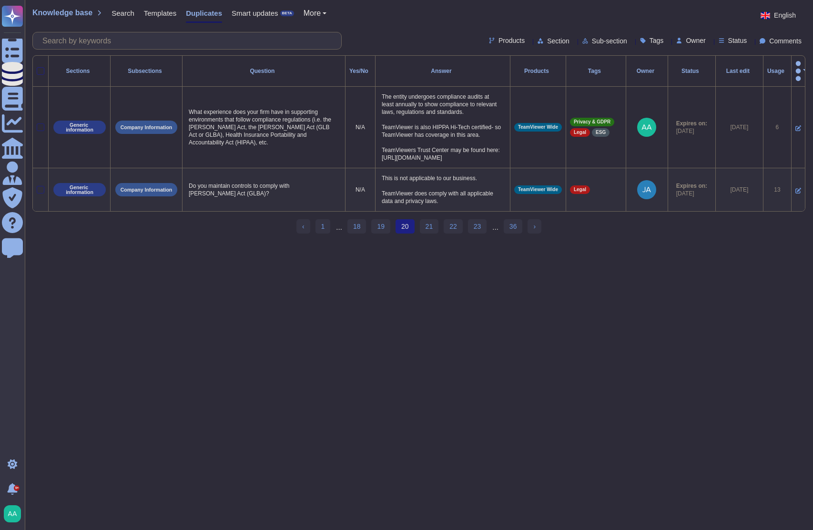
click at [42, 67] on div at bounding box center [41, 71] width 8 height 8
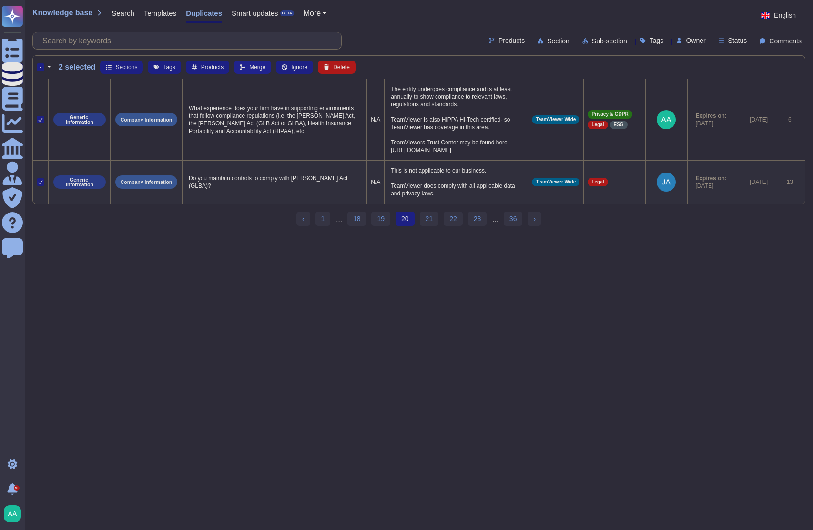
click at [262, 70] on span "Merge" at bounding box center [257, 67] width 16 height 6
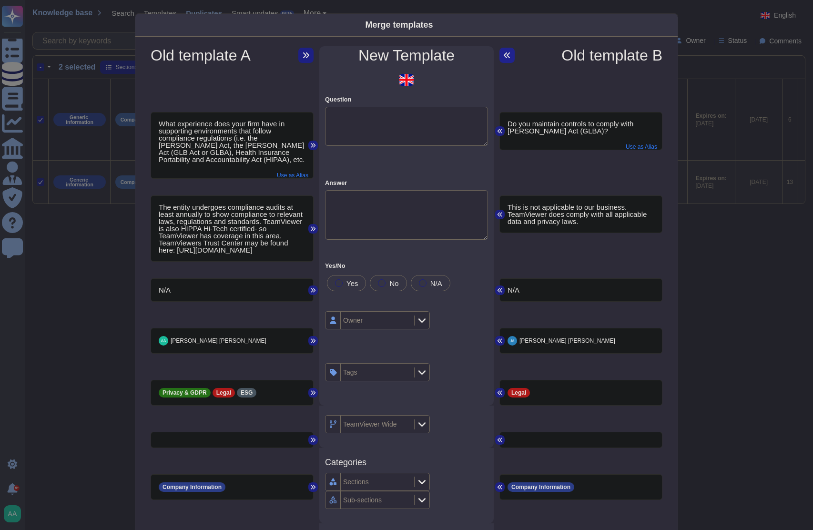
click at [506, 55] on icon at bounding box center [507, 55] width 8 height 8
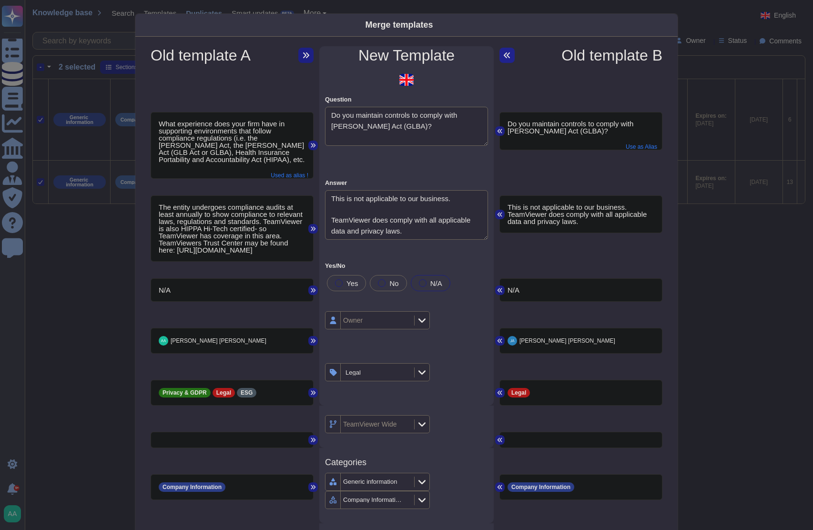
type textarea "Do you maintain controls to comply with [PERSON_NAME] Act (GLBA)?"
type textarea "This is not applicable to our business. TeamViewer does comply with all applica…"
type textarea "What experience does your firm have in supporting environments that follow comp…"
click at [311, 144] on icon at bounding box center [313, 146] width 5 height 4
drag, startPoint x: 449, startPoint y: 132, endPoint x: 284, endPoint y: 102, distance: 168.1
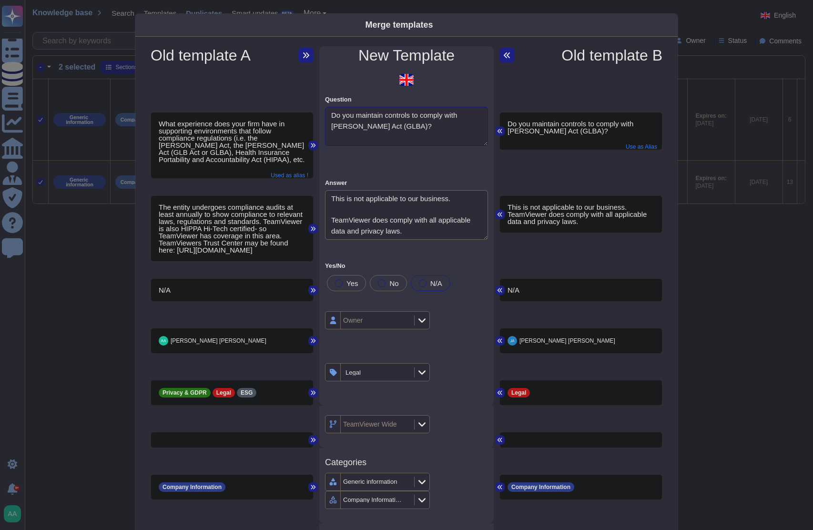
click at [284, 102] on div "What experience does your firm have in supporting environments that follow comp…" at bounding box center [406, 132] width 523 height 93
drag, startPoint x: 263, startPoint y: 158, endPoint x: 146, endPoint y: 121, distance: 123.0
click at [146, 121] on div "What experience does your firm have in supporting environments that follow comp…" at bounding box center [232, 132] width 174 height 93
copy p "What experience does your firm have in supporting environments that follow comp…"
click at [441, 144] on textarea "Do you maintain controls to comply with [PERSON_NAME] Act (GLBA)?" at bounding box center [406, 126] width 163 height 39
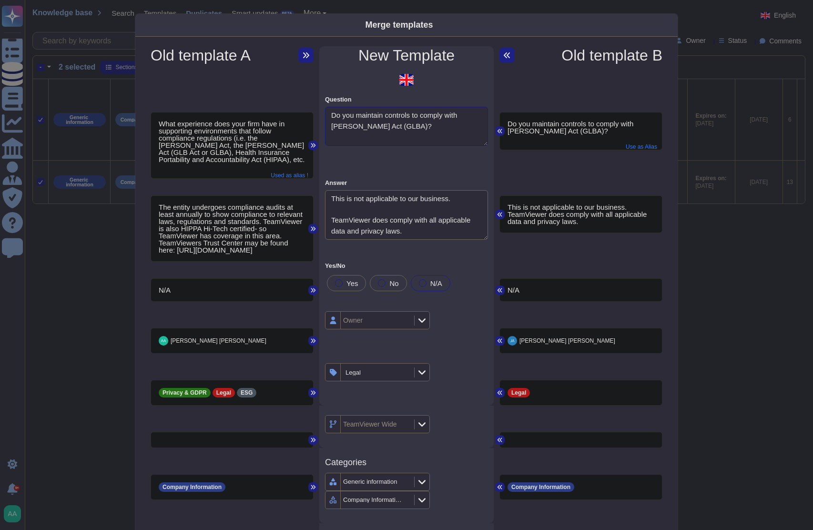
click at [441, 144] on textarea "Do you maintain controls to comply with [PERSON_NAME] Act (GLBA)?" at bounding box center [406, 126] width 163 height 39
click at [443, 129] on textarea "Do you maintain controls to comply with [PERSON_NAME] Act (GLBA)?" at bounding box center [406, 126] width 163 height 39
click at [250, 164] on div "What experience does your firm have in supporting environments that follow comp…" at bounding box center [232, 146] width 162 height 66
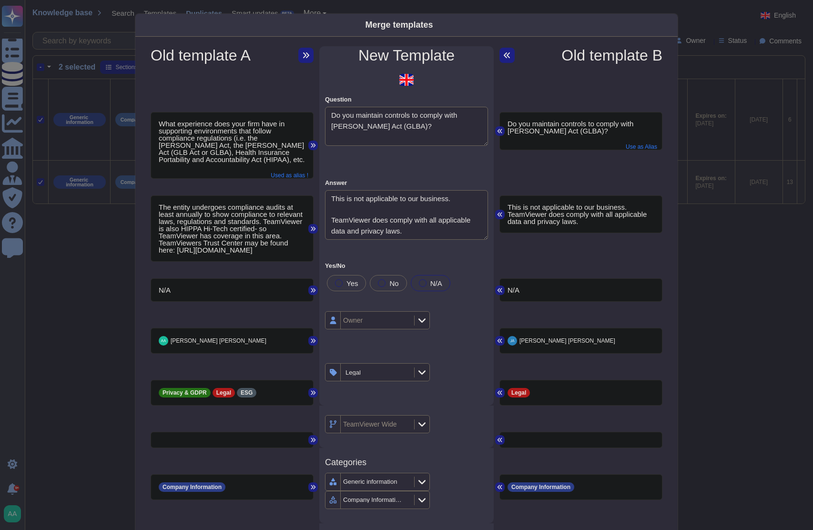
click at [250, 164] on div "What experience does your firm have in supporting environments that follow comp…" at bounding box center [232, 146] width 162 height 66
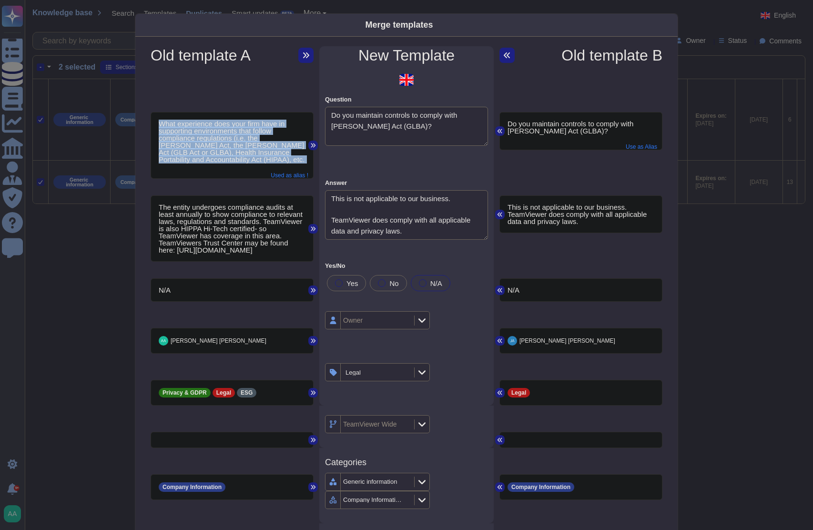
click at [250, 164] on div "What experience does your firm have in supporting environments that follow comp…" at bounding box center [232, 146] width 162 height 66
copy p "What experience does your firm have in supporting environments that follow comp…"
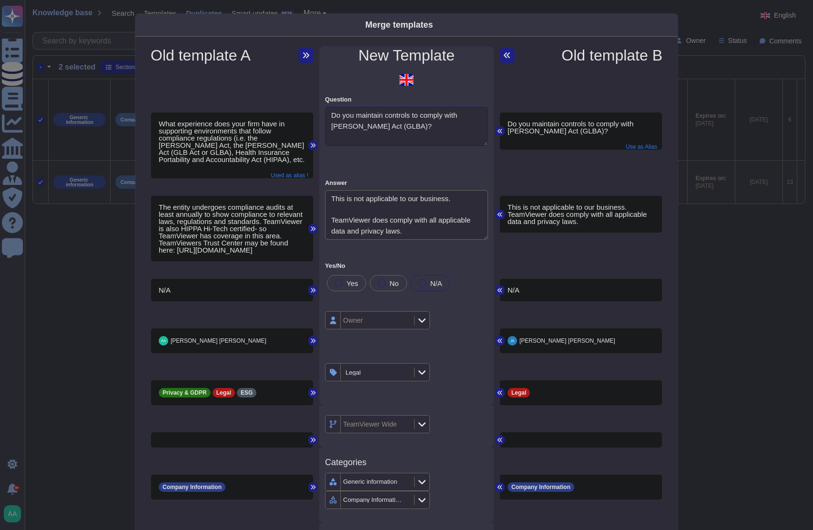
click at [448, 130] on textarea "Do you maintain controls to comply with [PERSON_NAME] Act (GLBA)?" at bounding box center [406, 126] width 163 height 39
paste textarea "What experience does your firm have in supporting environments that follow comp…"
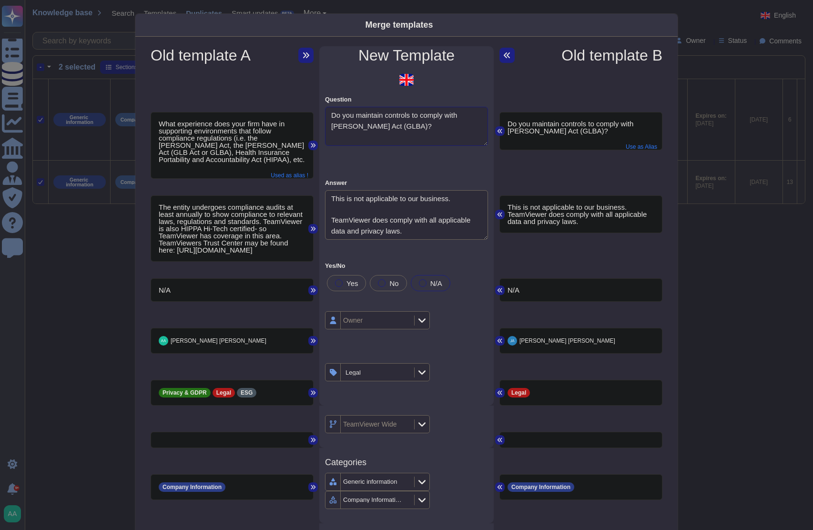
type textarea "What experience does your firm have in supporting environments that follow comp…"
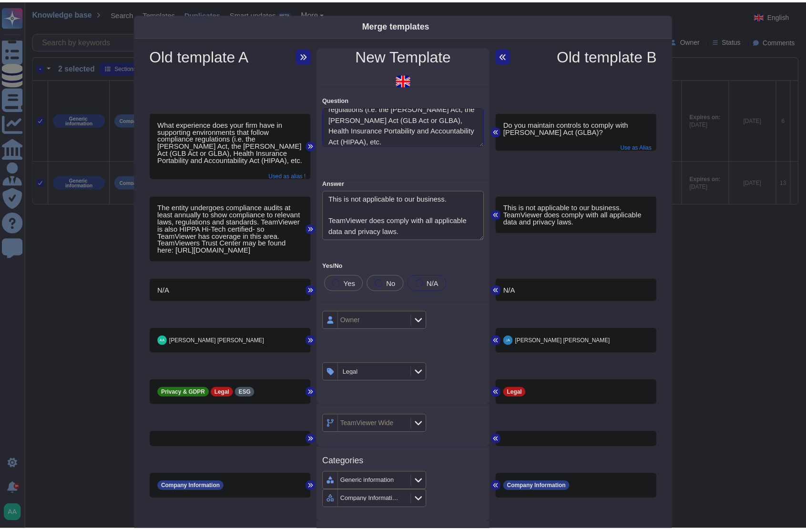
scroll to position [148, 0]
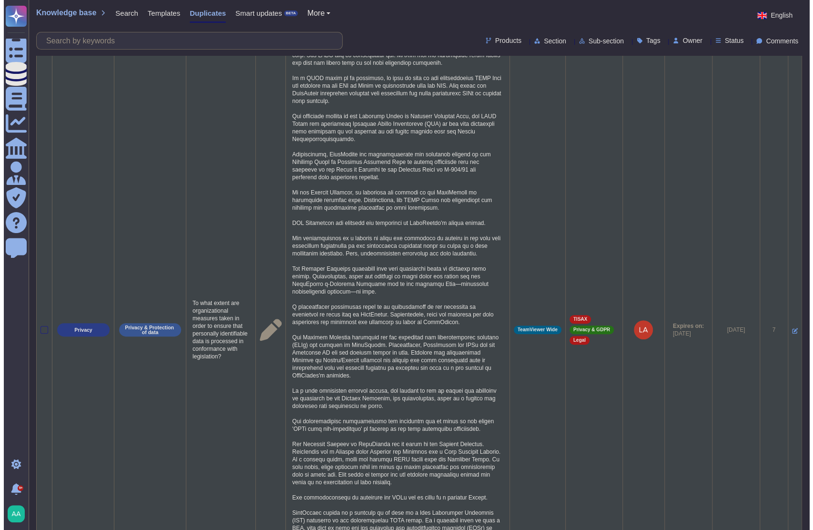
scroll to position [0, 0]
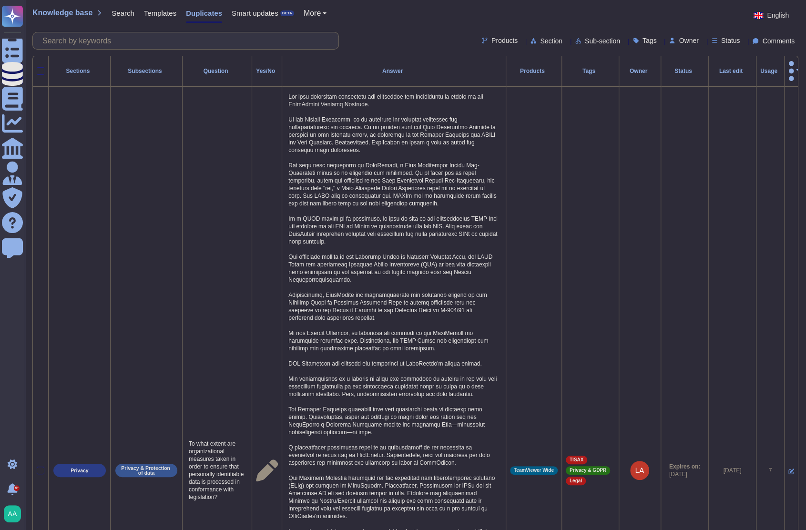
click at [38, 67] on div at bounding box center [41, 71] width 8 height 8
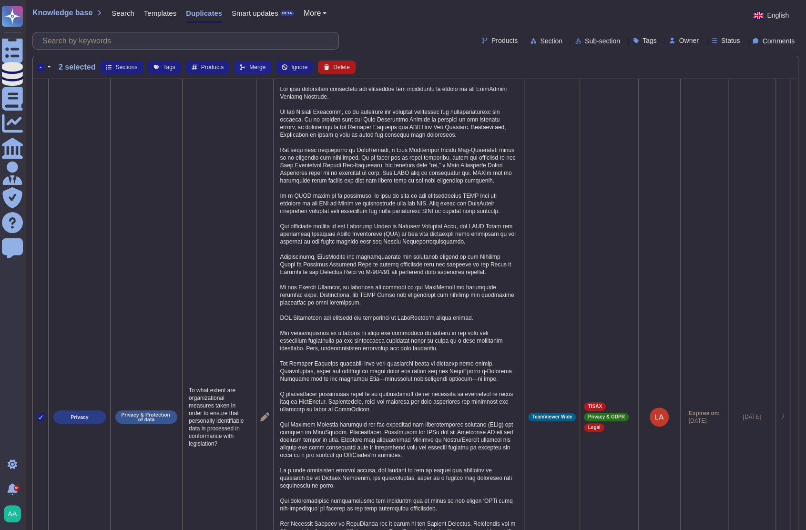
click at [240, 64] on icon at bounding box center [242, 67] width 5 height 6
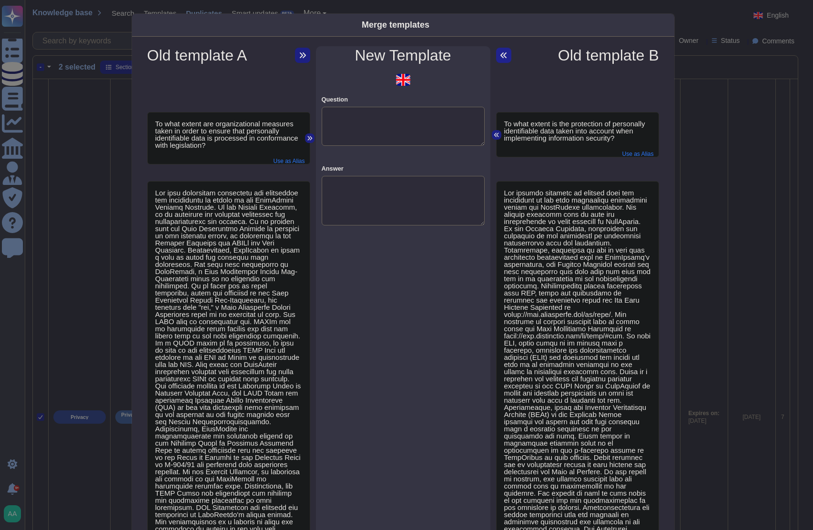
click at [504, 55] on button at bounding box center [503, 55] width 15 height 15
type textarea "To what extent is the protection of personally identifiable data taken into acc…"
type textarea "The privacy handbook is dealing with the obligation of the data protection regu…"
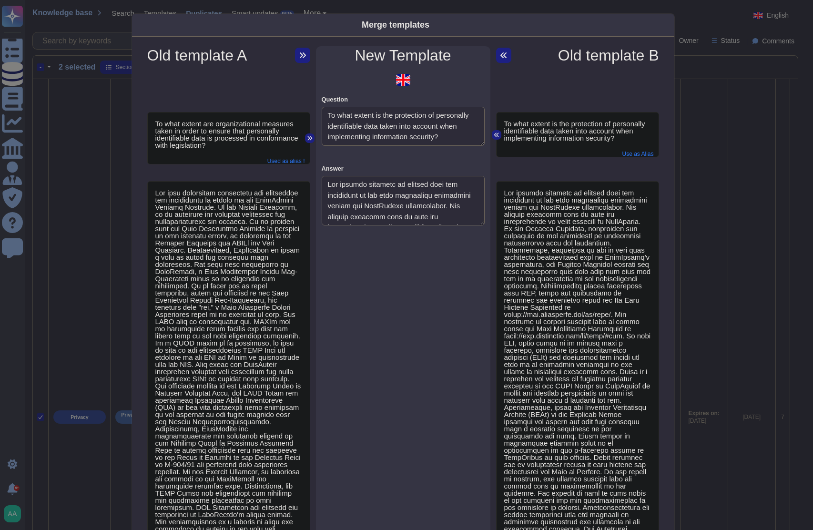
type textarea "Will vendor have access, process, store, or transmit PII?"
type textarea "Will you be storing any PHI or PII in your system (at any point)?"
type textarea "To what extent are organizational measures taken in order to ensure that person…"
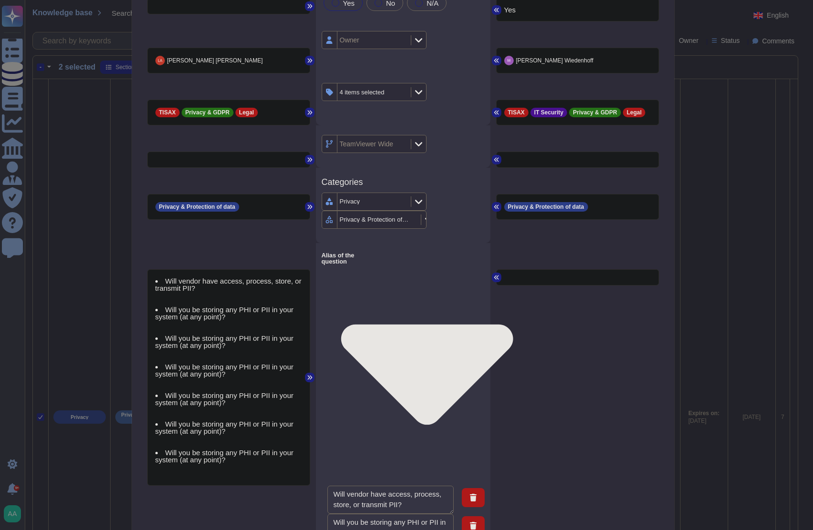
scroll to position [32, 0]
click at [307, 375] on icon at bounding box center [310, 378] width 6 height 6
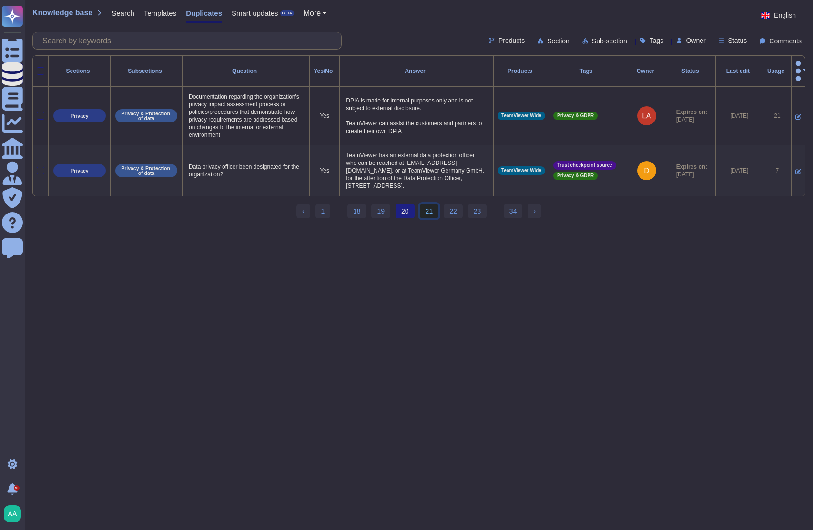
click at [427, 207] on link "21" at bounding box center [429, 211] width 19 height 14
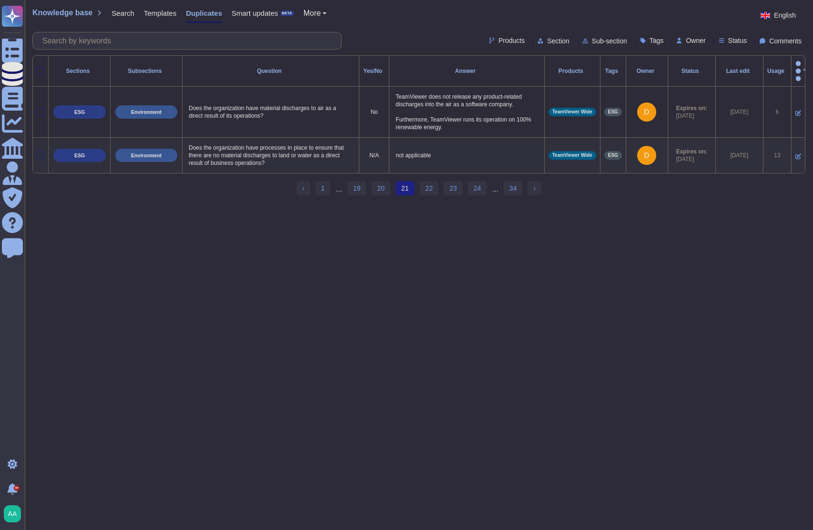
click at [44, 65] on th at bounding box center [41, 71] width 16 height 31
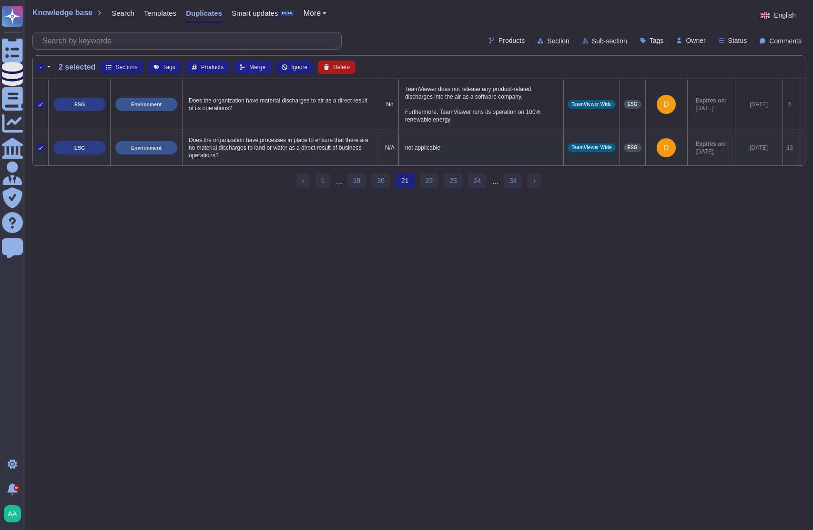
click at [252, 71] on button "Merge" at bounding box center [252, 67] width 37 height 13
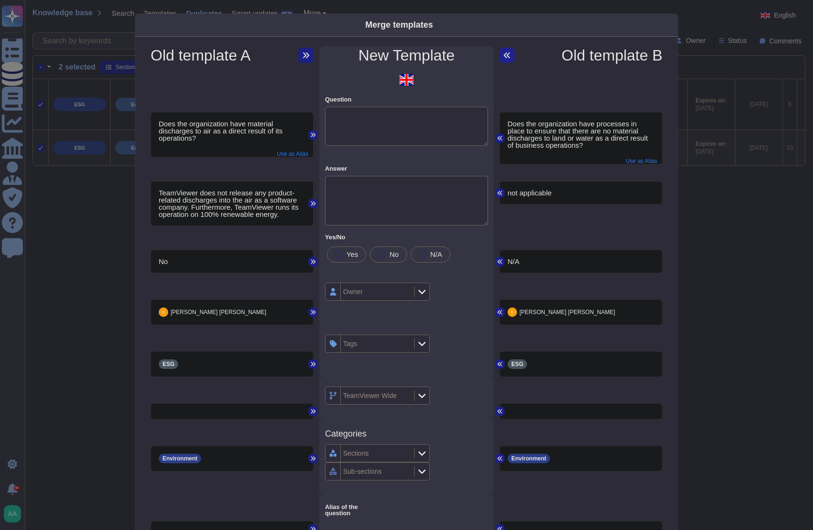
click at [506, 59] on icon at bounding box center [507, 55] width 8 height 8
type textarea "Does the organization have processes in place to ensure that there are no mater…"
type textarea "not applicable"
type textarea "Does the organization have material discharges to air as a direct result of its…"
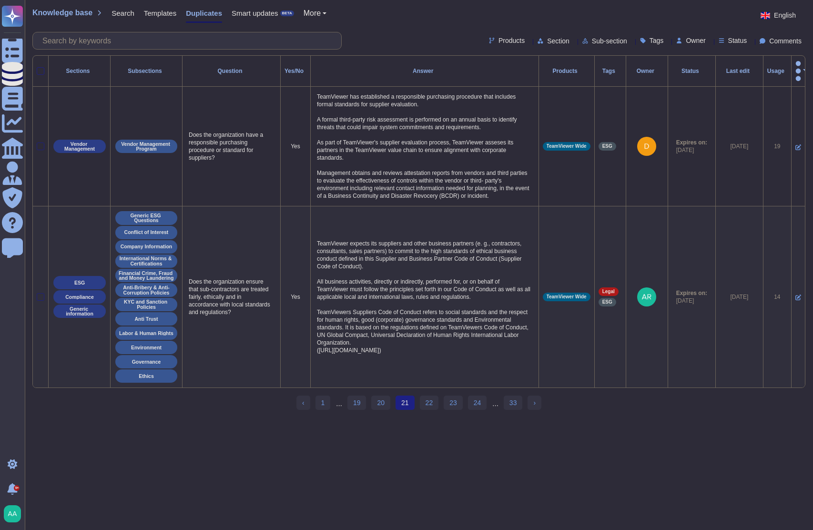
click at [43, 67] on div at bounding box center [41, 71] width 8 height 8
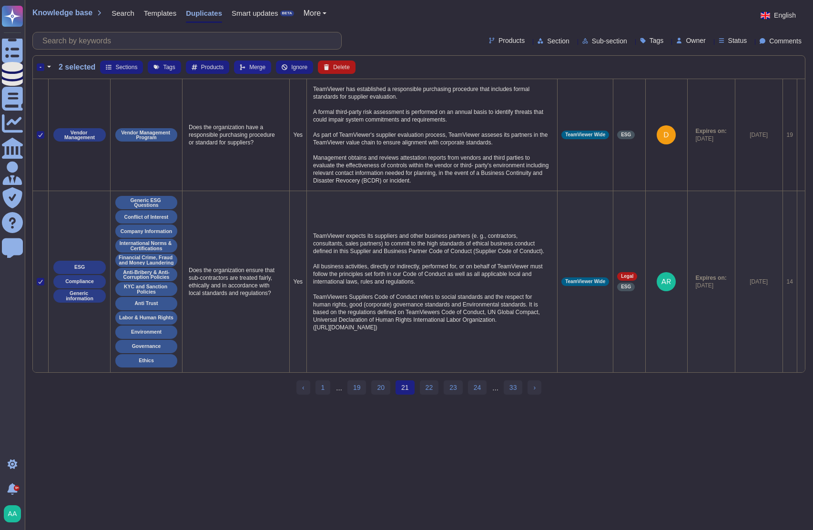
click at [260, 65] on span "Merge" at bounding box center [257, 67] width 16 height 6
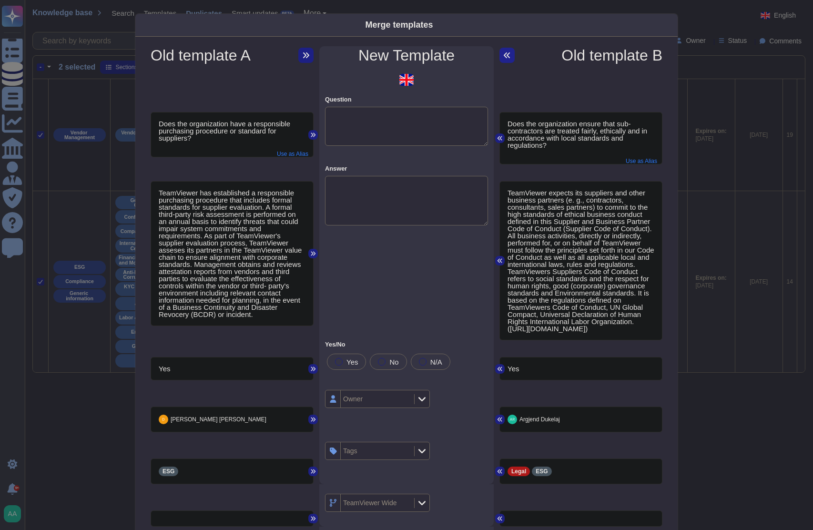
click at [503, 54] on icon at bounding box center [507, 55] width 8 height 8
type textarea "Does the organization ensure that sub-contractors are treated fairly, ethically…"
type textarea "TeamViewer expects its suppliers and other business partners (e. g., contractor…"
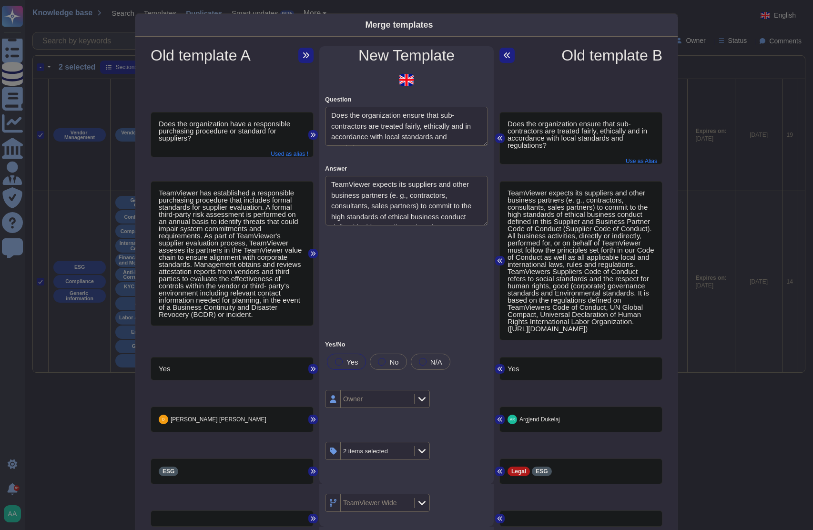
type textarea "Does the organization have a responsible purchasing procedure or standard for s…"
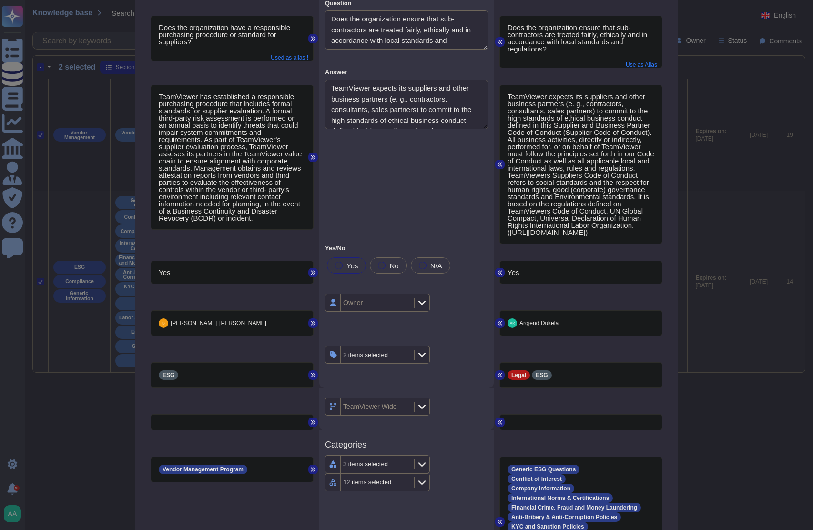
scroll to position [322, 0]
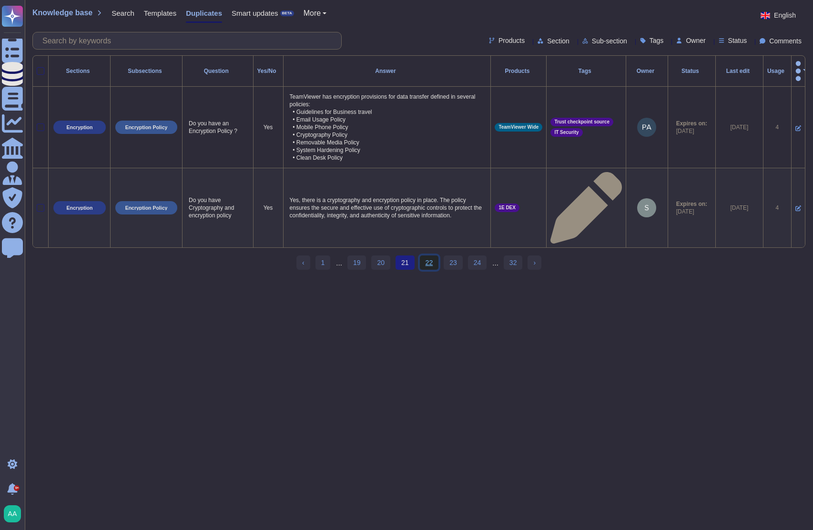
click at [426, 256] on link "22" at bounding box center [429, 263] width 19 height 14
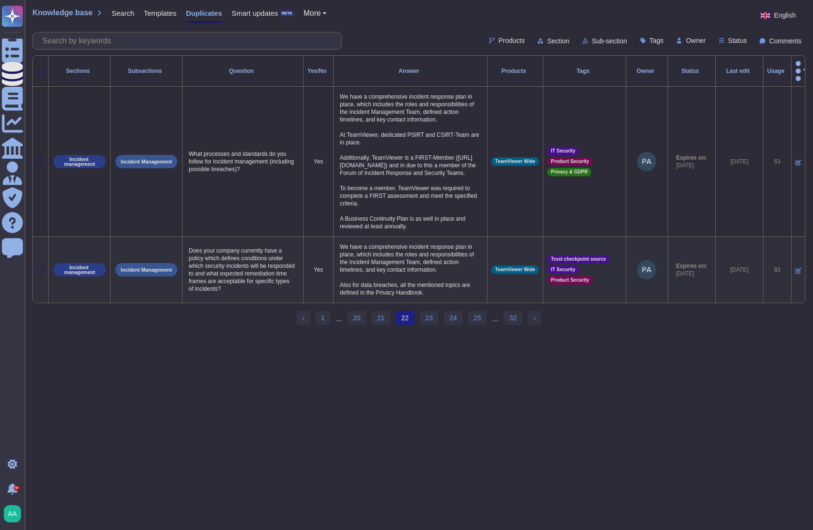
click at [41, 67] on div at bounding box center [41, 71] width 8 height 8
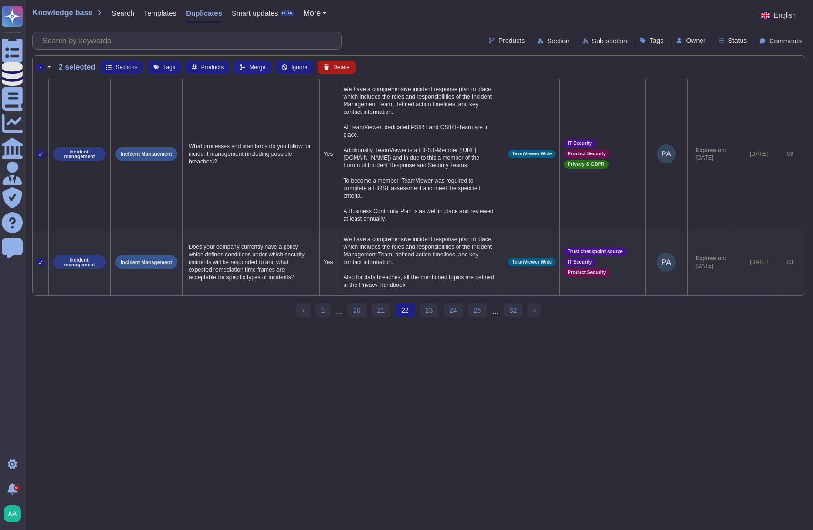
click at [250, 68] on span "Merge" at bounding box center [257, 67] width 16 height 6
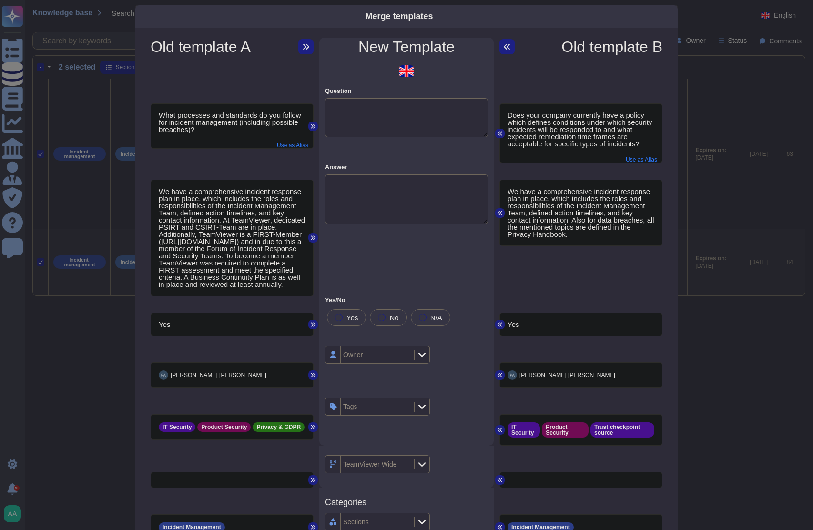
scroll to position [0, 0]
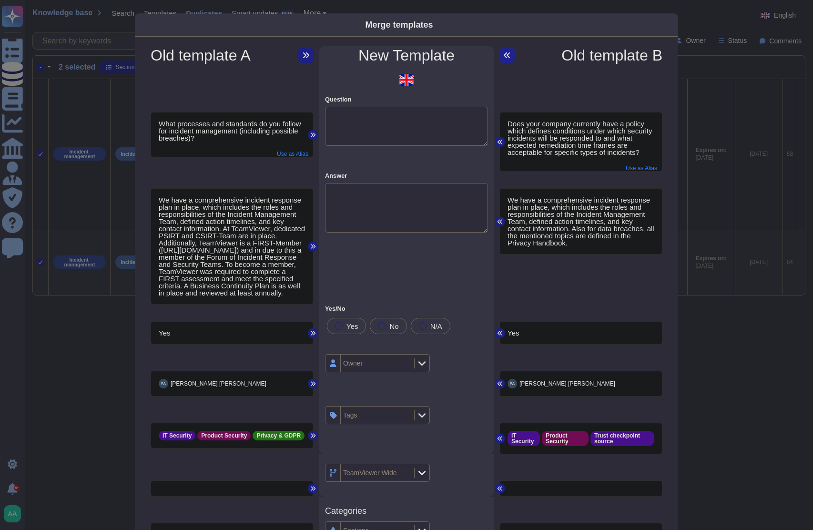
click at [508, 55] on button at bounding box center [507, 55] width 15 height 15
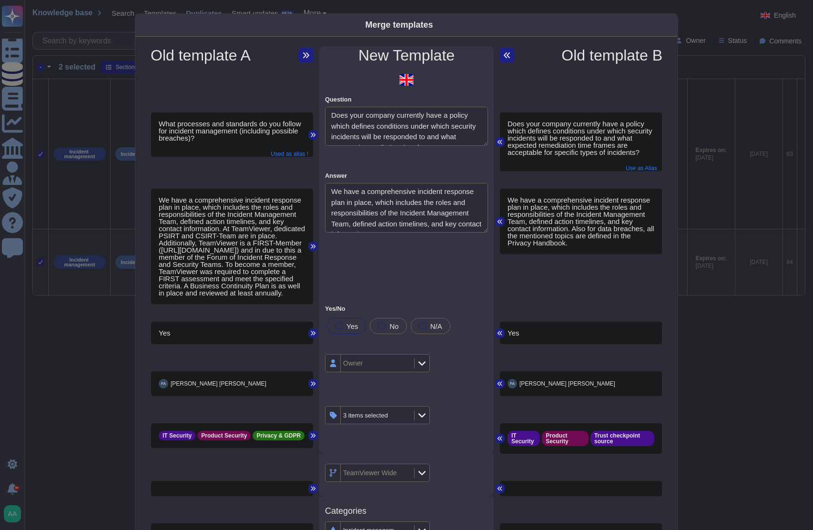
type textarea "Does your company currently have a policy which defines conditions under which …"
type textarea "We have a comprehensive incident response plan in place, which includes the rol…"
type textarea "Do you have a documented security incident response plan?"
type textarea "10.1 Do you have an information security incident management process in place? …"
type textarea "Do you have formal procedures Information security events should be assessed an…"
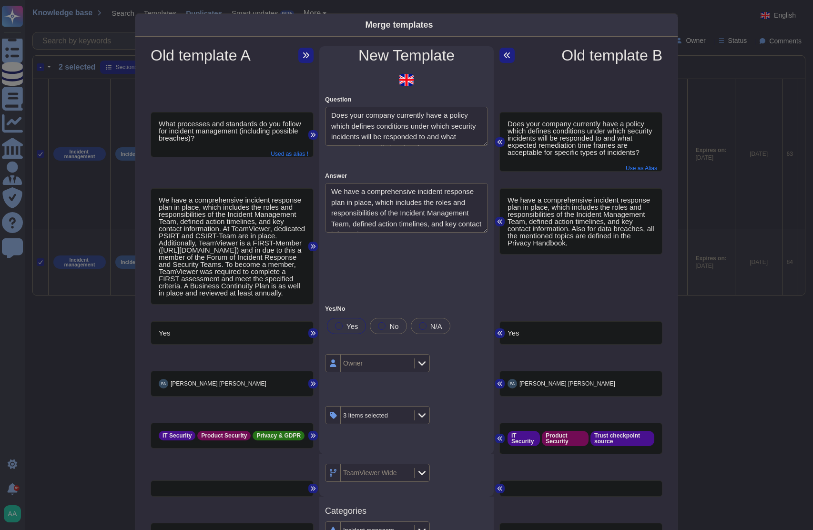
type textarea "Incident handlers shall evaluate whether reported incidents are to be managed w…"
type textarea "Do you have formal procedures Information security events should be assessed an…"
type textarea "If yes, is there a documented Security Incident Response Process (including inc…"
type textarea "Does a crisis management team exist that is responsible for the implementation …"
type textarea "Does your company have a formal Incident Response Plan?"
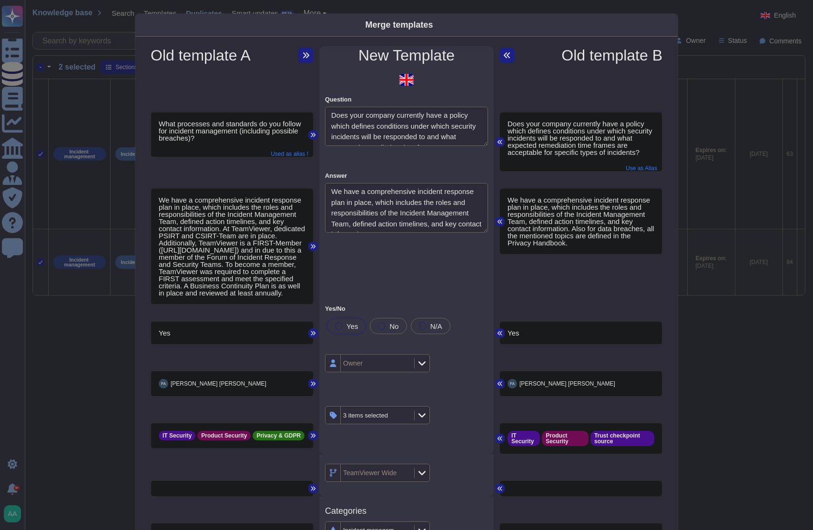
type textarea "Describe your security incident procedures, including but not limited to, the p…"
type textarea "Describe the incident response process and the interaction with customers in ca…"
type textarea "10.2 Do you have a documented security incident response plan which covers all …"
type textarea "Do you have a data privacy incident and breach management program to support cu…"
type textarea "Is there a documented, maintained, reviewed, approved and communicated security…"
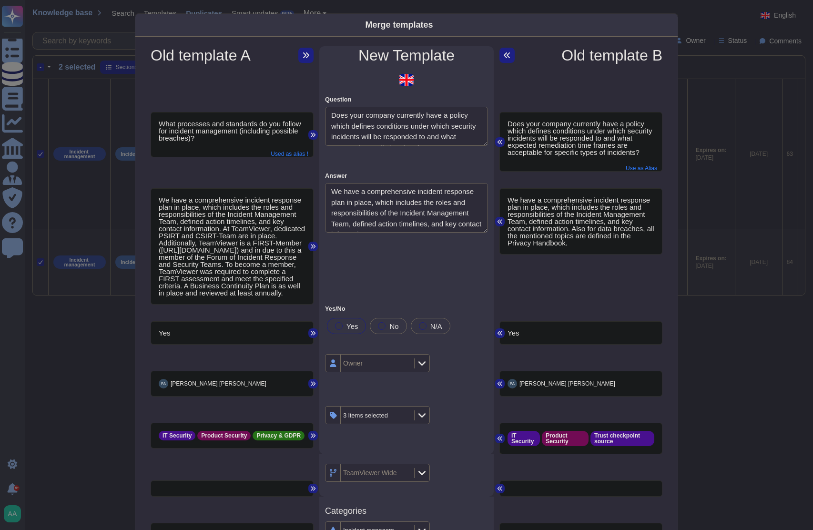
type textarea "Is there a crisis management process for dealing with major incidents (includin…"
type textarea "What is the process for incident response and remediation?"
type textarea "Do you have a framework in place to identify and escalate incidents which may i…"
type textarea "Are incidents involving sensitive or confidential data handled with specialised…"
type textarea "Does your organisation have a documented Security Incident Response plan?"
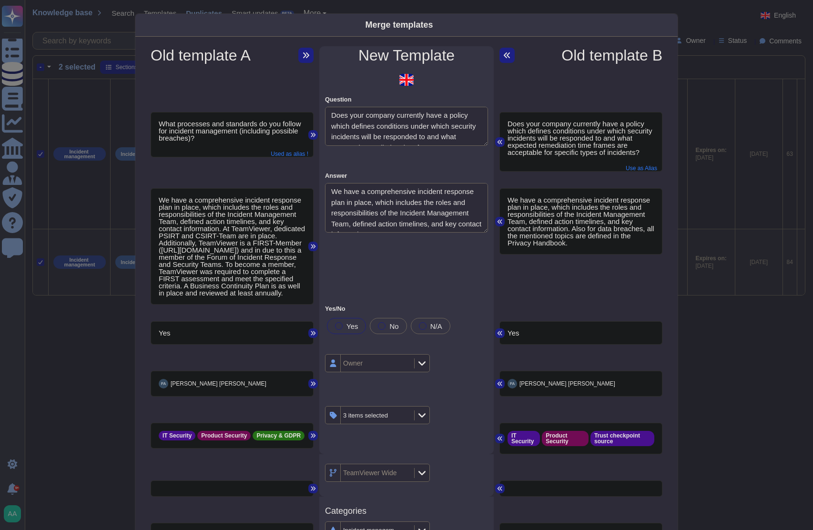
type textarea "Does your organization have a formalized Incident Response Plan and reporting p…"
type textarea "Does the organization have a documented Incident Response Plan that outlines th…"
type textarea "Do you have a formal incident response plan?"
type textarea "Does your company have a formal cybersecurity or Information security incident …"
type textarea "Do you have a formal security incident response plan? Please describe how incid…"
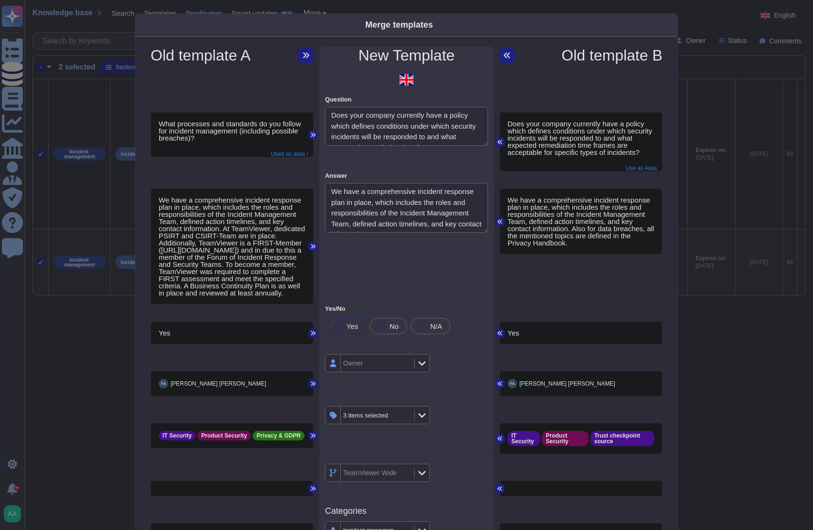
type textarea "Have you established criteria for escalating cyber security incidents to the bo…"
type textarea "If there is a formal Incident Response Plan, does it include reporting procedur…"
type textarea "Do you have a documented Crisis Management process within your organization? Pl…"
type textarea "If there is an Incident Management program, is there a formal Incident Response…"
type textarea "Is there a documented response program with policies & procedures to address pr…"
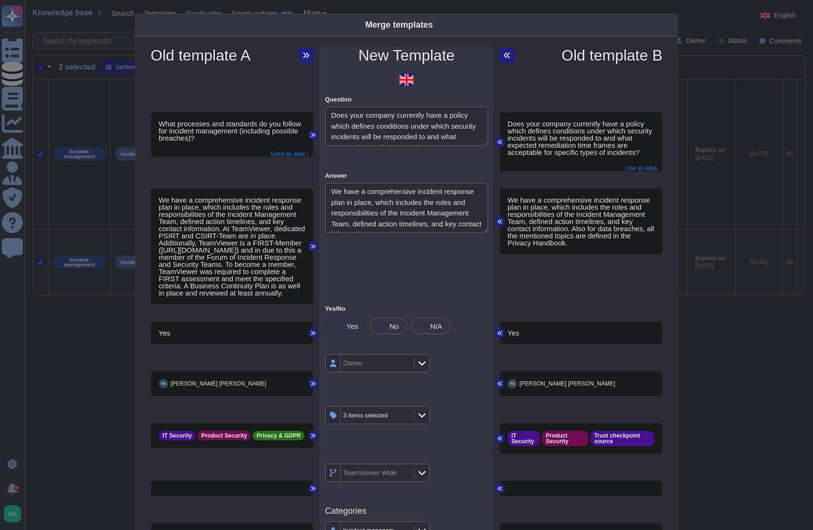
type textarea "Do you have documented incident response procedures that include adequate prepa…"
type textarea "Do you have a Incident Response Plan that describes procedures to validate, con…"
type textarea "Information security incidents shall be handled according to the corporate info…"
type textarea "Do you respond to information security incidents in accordance with documented …"
type textarea "10.11 Do you have a dedicated Cyber Incident Response Team? (Single selection a…"
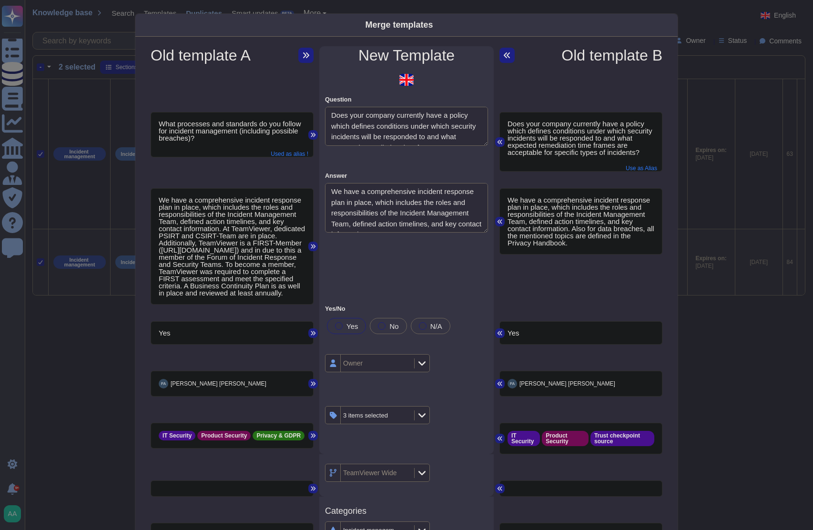
type textarea "DE.AE-3: Event data are collected and correlated from multiple sources and sens…"
type textarea "Prove effective Event, Incident and Major Incident & Crisis Management resource…"
type textarea "Describe shortly your process for incident management and problem management. A…"
type textarea "Do you have an incident management process that is documented, approved and mon…"
type textarea "Incident Response and Management: Establish a program to develop and maintain a…"
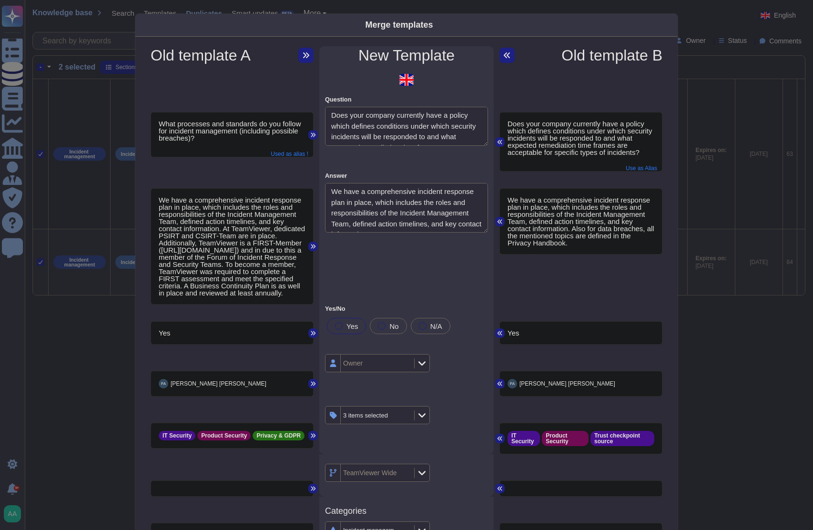
type textarea "Do you have dedicated Runbooks for possible IS incidents such as Phishing, DDoS…"
type textarea "Is there a plan for managing a data recovery effort in the aftermath of a succe…"
type textarea "Do you have documented procedures for the identification, capture, tracking, es…"
type textarea "Do you have an Incident Response Plan in place for Cyber Security incidents/bre…"
type textarea "Does the Incident Management Program include adequacy of resources including pe…"
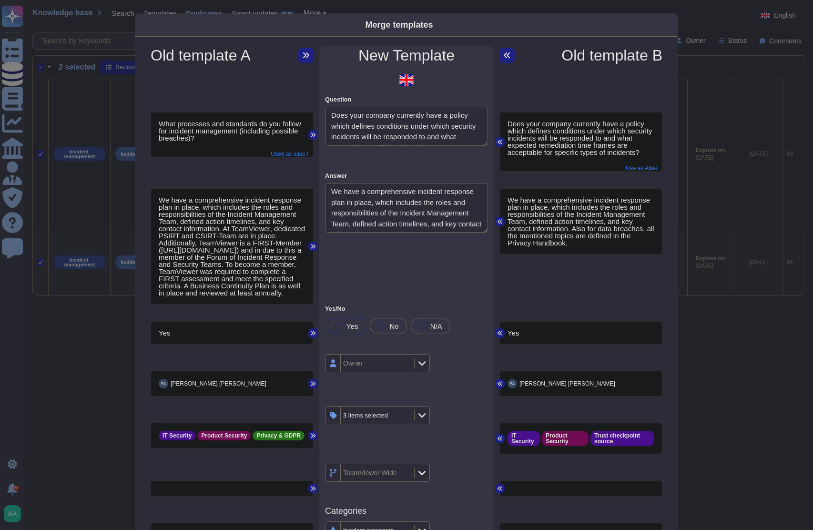
type textarea "Is there a plan for managing a data recovery effort in the aftermath of a succe…"
type textarea "Does this process cover internal and external communications during a crisis ev…"
type textarea "Is there a plan (typically separate from a traditional disaster recovery plan) …"
type textarea "Please upload the company’s Cyber Incident Response Plan or provide a written e…"
type textarea "What processes and standards do you follow for incident management (including p…"
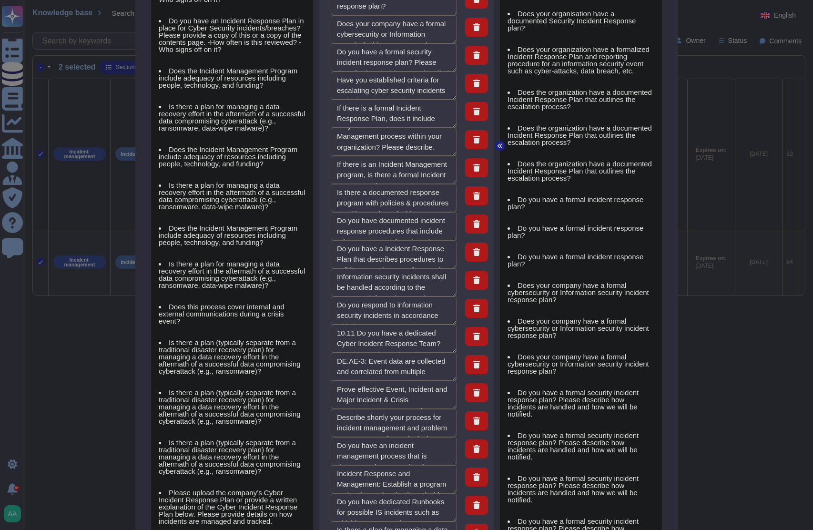
scroll to position [1888, 0]
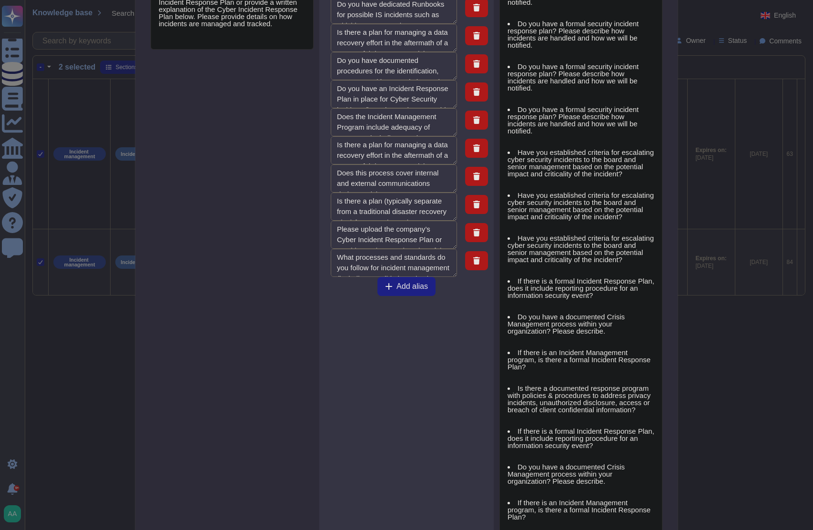
type textarea "Do you have an Incident Response Plan in place for Cyber Security incidents/bre…"
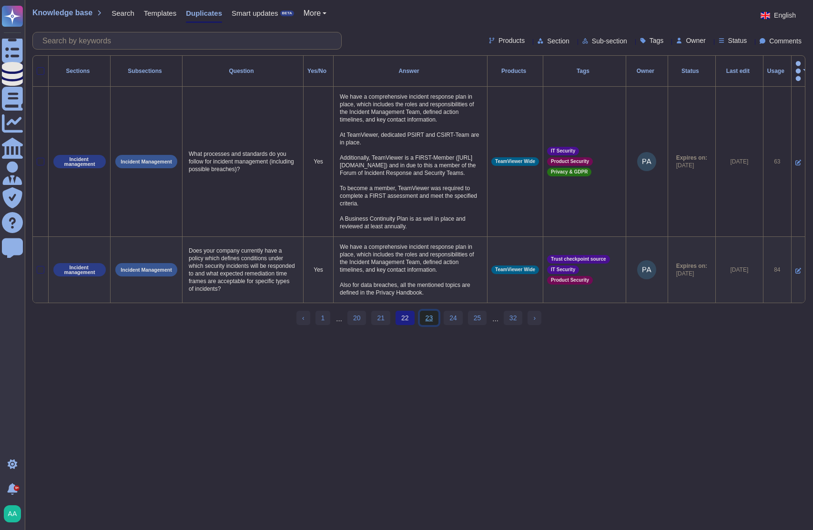
click at [430, 322] on link "23" at bounding box center [429, 318] width 19 height 14
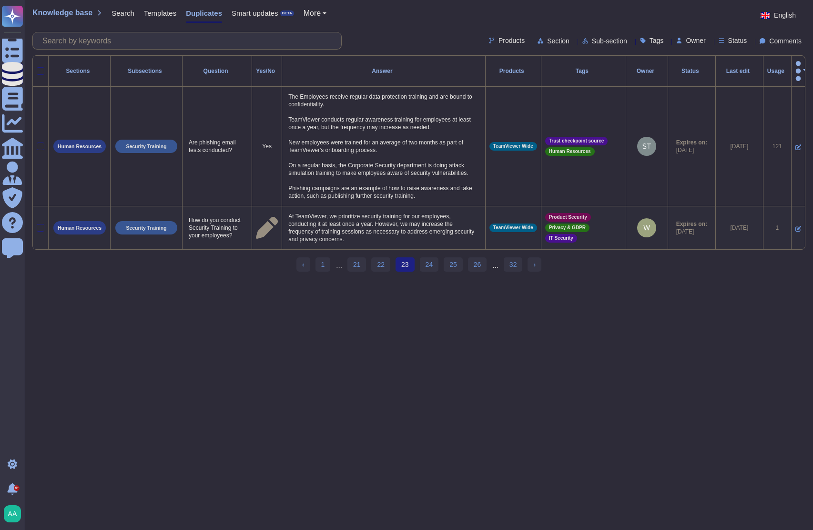
click at [42, 229] on div at bounding box center [41, 228] width 8 height 8
click at [0, 0] on input "checkbox" at bounding box center [0, 0] width 0 height 0
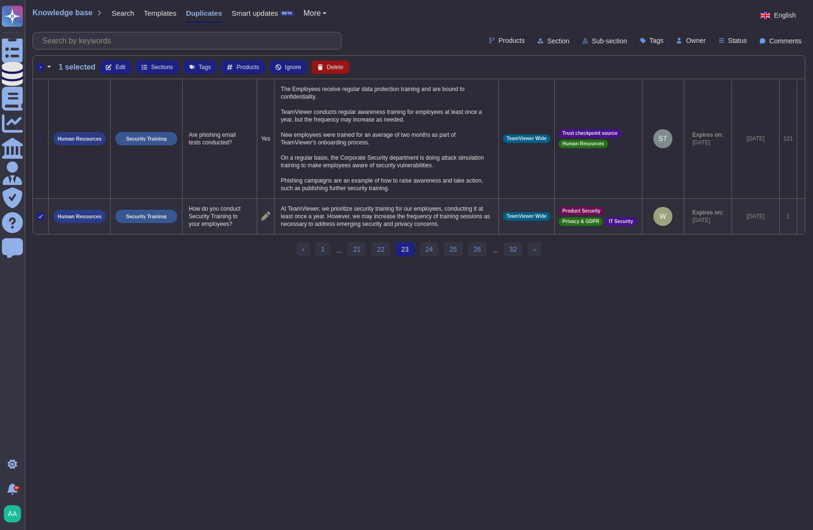
click at [330, 65] on span "Delete" at bounding box center [335, 67] width 17 height 6
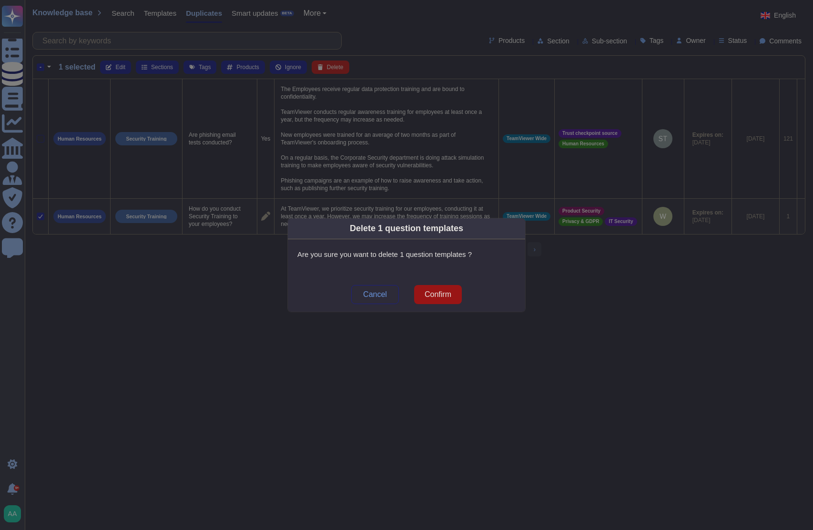
click at [442, 298] on span "Confirm" at bounding box center [438, 295] width 27 height 8
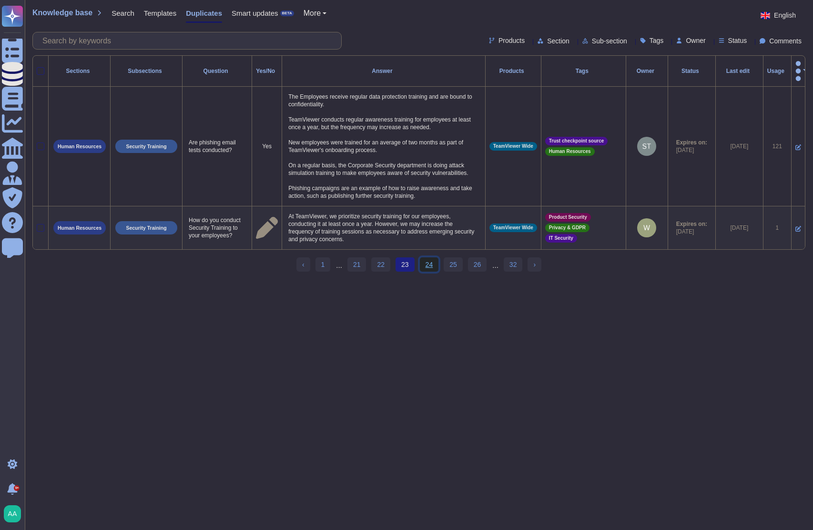
click at [431, 268] on link "24" at bounding box center [429, 264] width 19 height 14
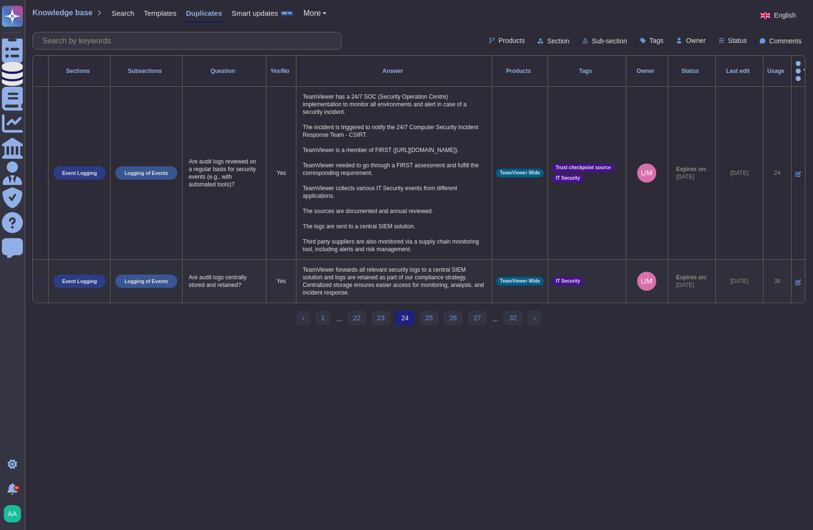
click at [41, 67] on div at bounding box center [41, 71] width 8 height 8
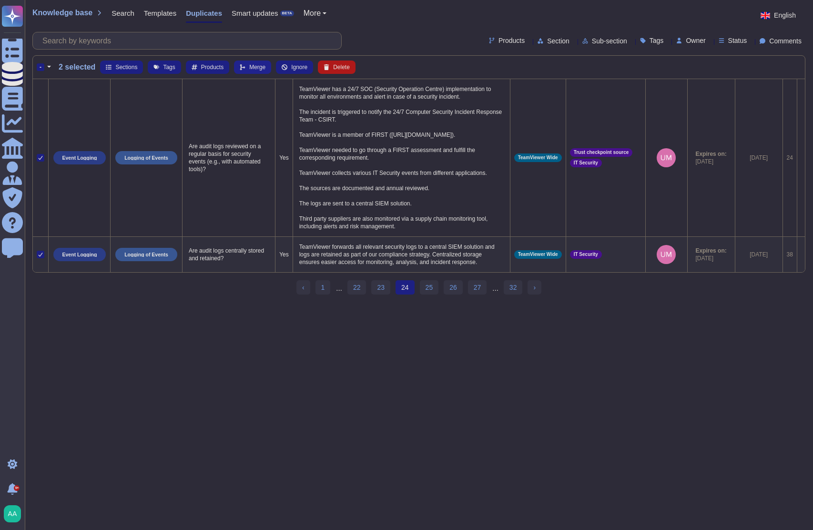
click at [246, 69] on button "Merge" at bounding box center [252, 67] width 37 height 13
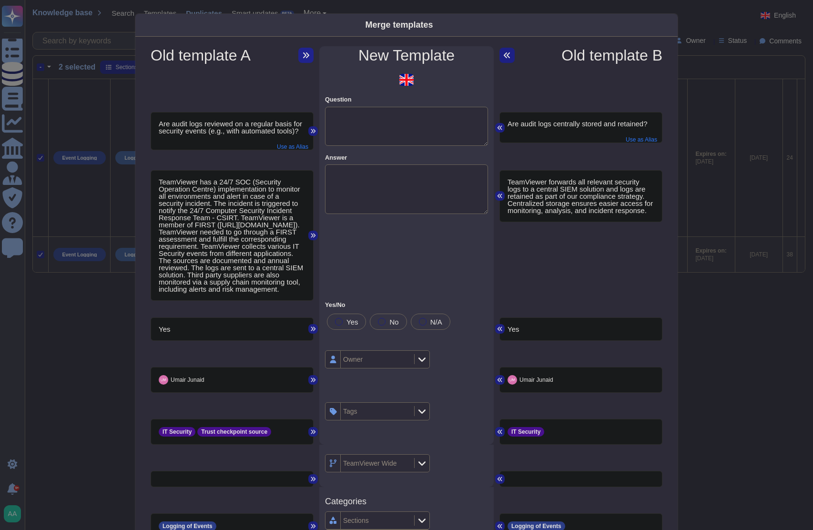
click at [306, 56] on icon at bounding box center [306, 55] width 8 height 8
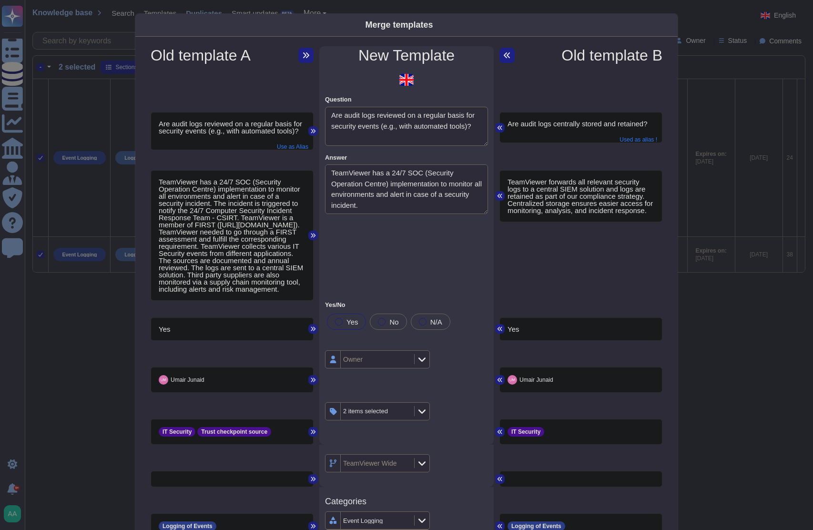
type textarea "Are audit logs reviewed on a regular basis for security events (e.g., with auto…"
type textarea "TeamViewer has a 24/7 SOC (Security Operation Centre) implementation to monitor…"
type textarea "Are audit logs centrally stored and retained?"
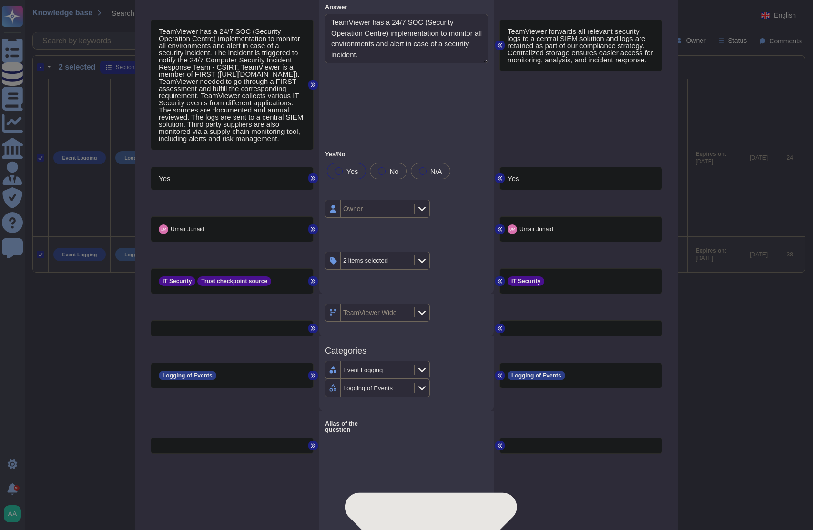
scroll to position [172, 0]
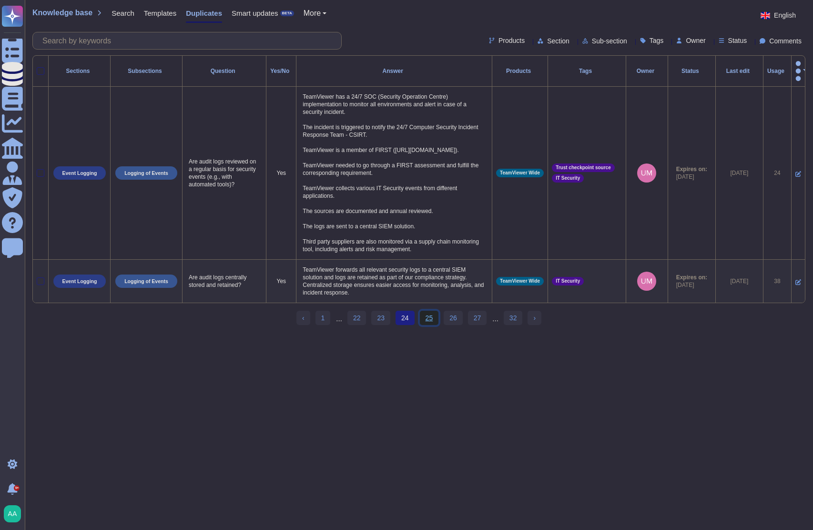
click at [431, 324] on link "25" at bounding box center [429, 318] width 19 height 14
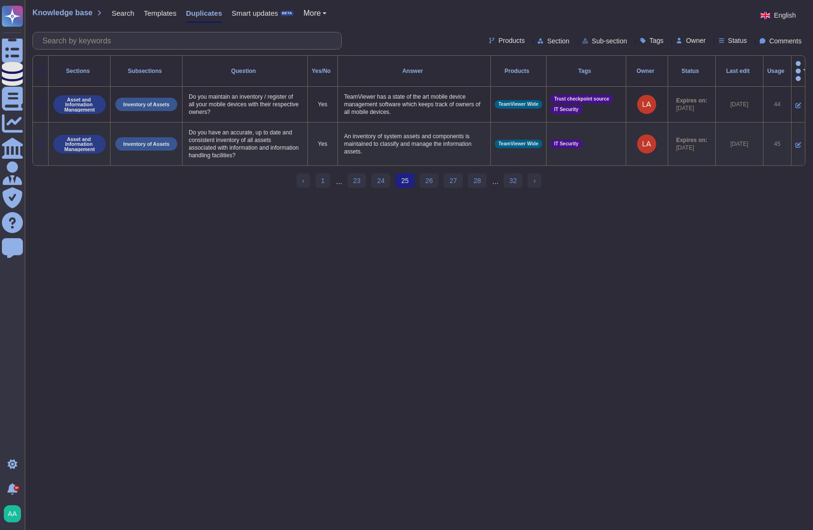
click at [42, 67] on div at bounding box center [41, 71] width 8 height 8
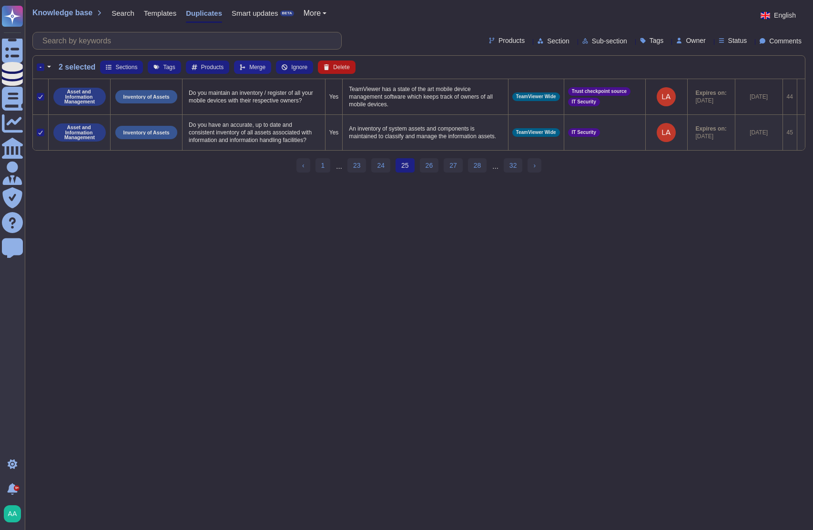
click at [257, 64] on span "Merge" at bounding box center [257, 67] width 16 height 6
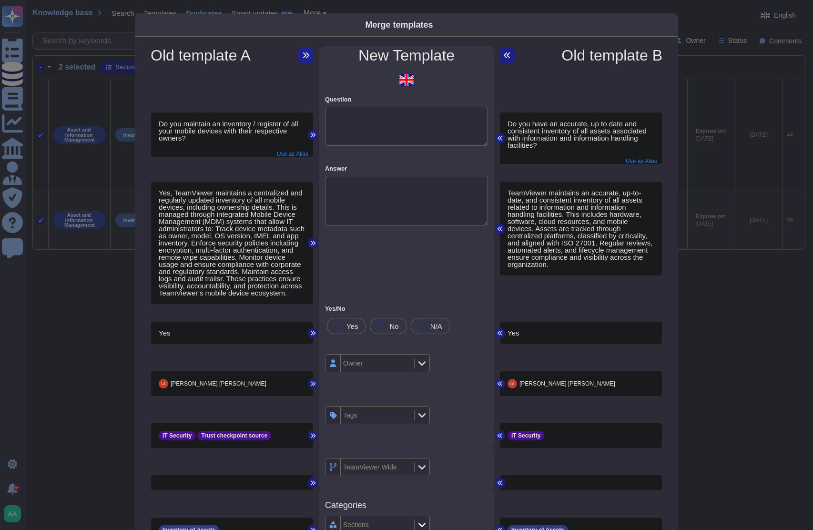
click at [305, 54] on icon at bounding box center [306, 55] width 8 height 8
type textarea "Do you maintain an inventory / register of all your mobile devices with their r…"
type textarea "Yes, TeamViewer maintains a centralized and regularly updated inventory of all …"
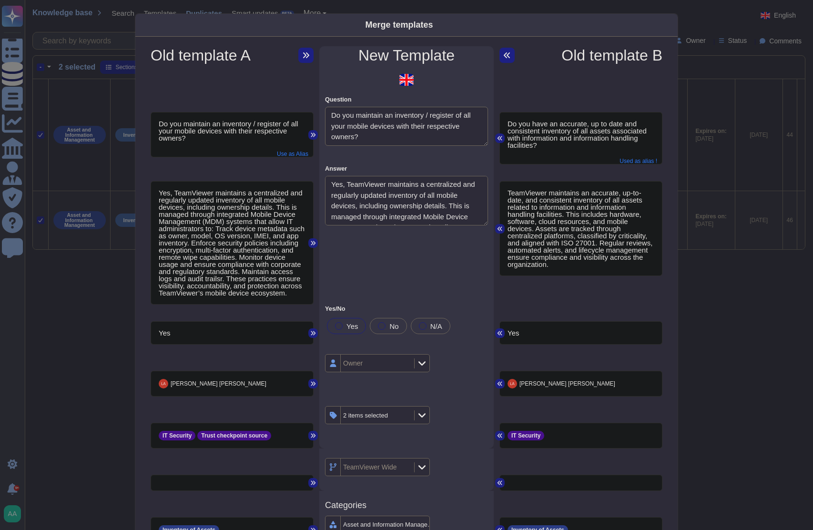
type textarea "Do you maintain an inventory of all mobile devices storing and accessing compan…"
type textarea "Does your organization have and maintain an asset inventory of all supplier rel…"
type textarea "a. Is there an inventory of authorized modems on the network? b. Is war-dialing…"
type textarea "Does your company have an Asset Management policy that has been approved by man…"
type textarea "Do you have an Asset Management Policy ?"
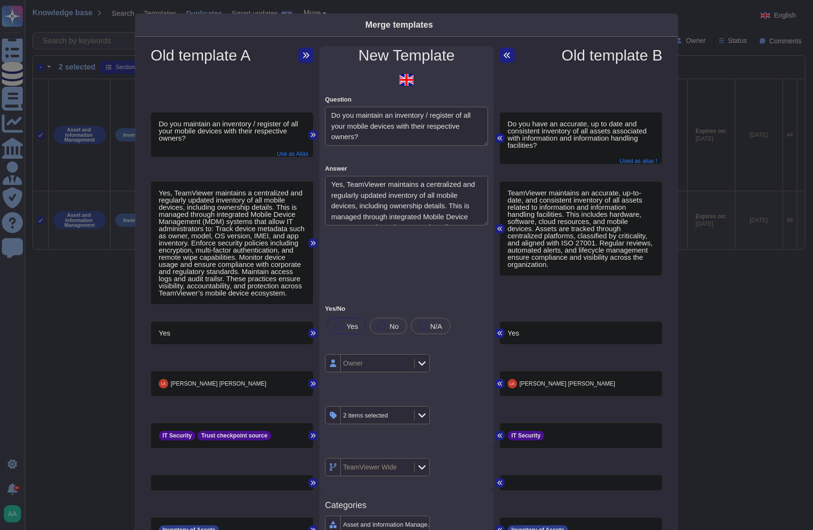
type textarea "PR.DS-3: Assets are formally managed throughout removal, transfers, and disposi…"
type textarea "ID.AM-5: Resources (e.g., hardware, devices, data, time, personnel, and softwar…"
type textarea "Is an Asset Management Program/Policy in place?"
type textarea "Do you have an asset management program approved by management for your IT asse…"
type textarea "Is there an asset management program approved by management, communicated to co…"
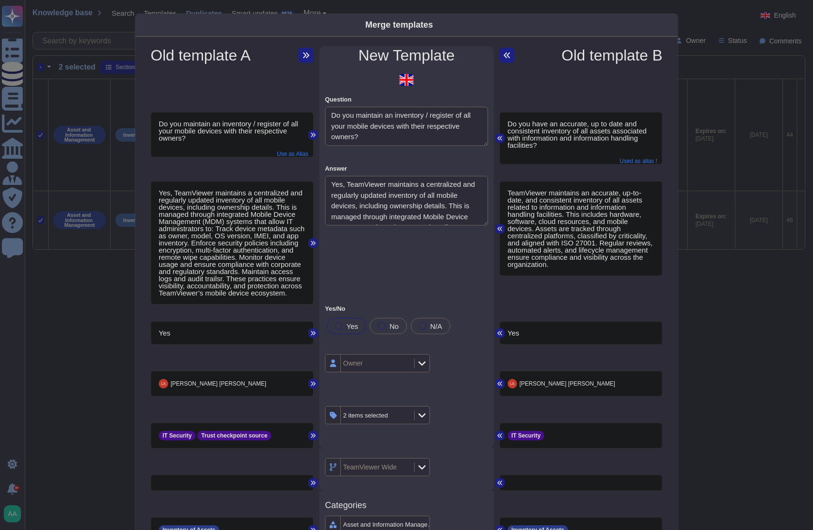
type textarea "Asset Management Program/Policy or Overview"
type textarea "Does your company have an Asset Management program/process in place?"
type textarea "Is there an asset management policy or program that has been approved by manage…"
type textarea "If information and assets are classified, is there a procedure for handling of …"
type textarea "Do you maintain a complete inventory of all of your critical assets that includ…"
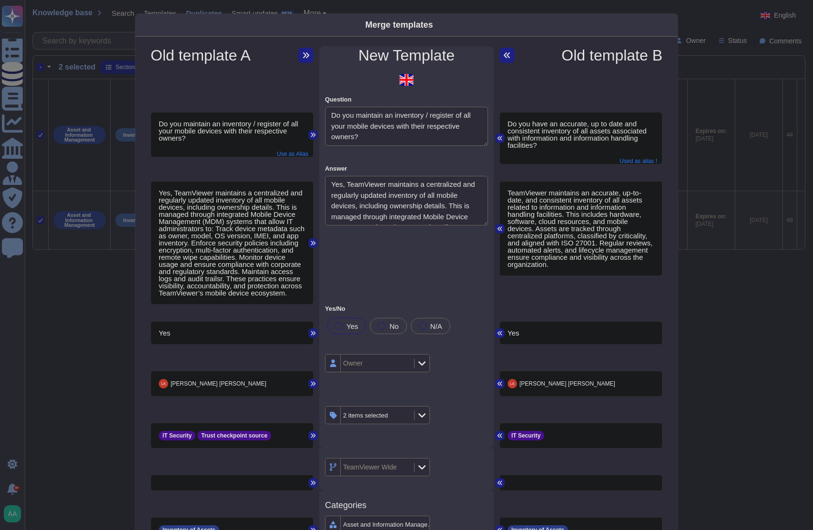
type textarea "Does the company keep an inventory of software applications in use?"
type textarea "Do you maintain an inventory of our assets and are they clearly identified?"
type textarea "Have you implemented and maintains an inventory to identitfy all data processin…"
type textarea "Does your company maintain a complete inventory of all cloud related scoped sys…"
type textarea "9.5 Do you have an inventory of your software installations/configurations? (Mu…"
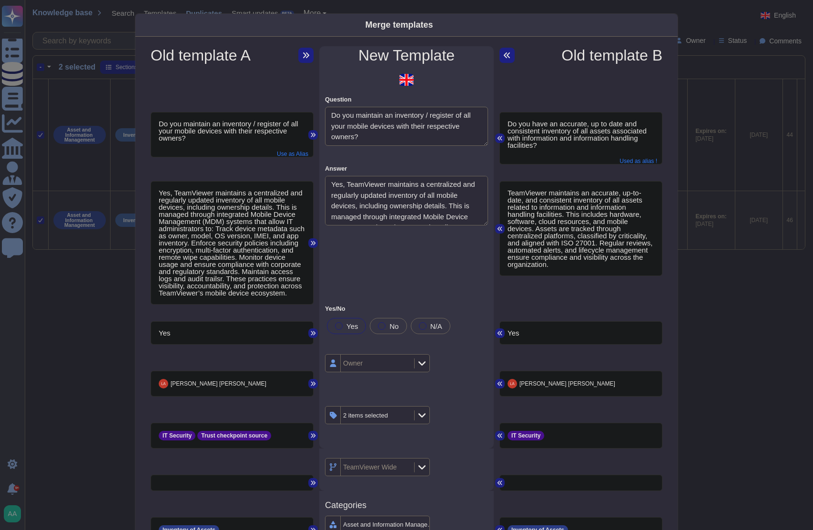
type textarea "Has your organization identified and inventoried data assets and processes used…"
type textarea "Does your organisation maintain a complete and accurate inventory of all IT Ass…"
type textarea "Do you maintain an accurate and up-to-date inventory of all technology assets t…"
type textarea "Do you have an updated assets inventory with owners allocated to each asset"
type textarea "Do you maintain an up-to-date inventory of hardware and software assets to ensu…"
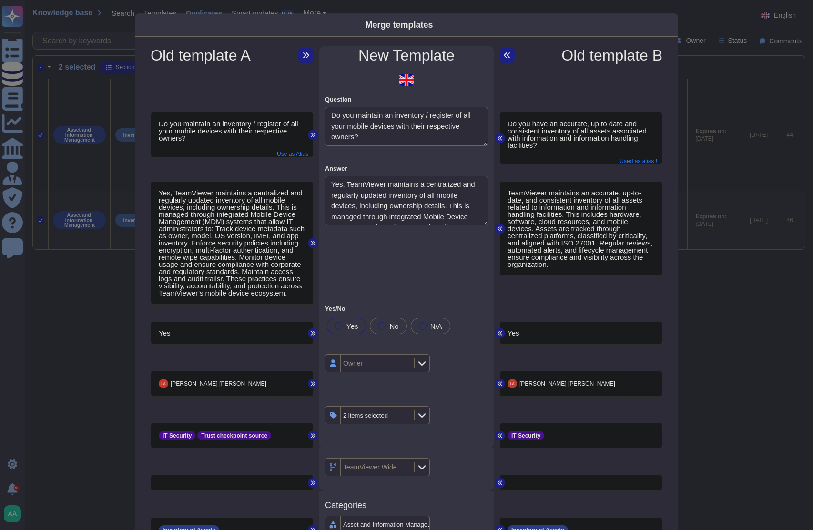
type textarea "Describe your process to identify all technology (hardware and software) assets…"
type textarea "Does the program/process include maintaining an inventory of all company relate…"
type textarea "Does your organization maintain list of assets under Asset Register?"
type textarea "Do you maintain a complete inventory of all of your critical assets located at …"
type textarea "Do you have an accurate, up to date and consistent inventory of all assets asso…"
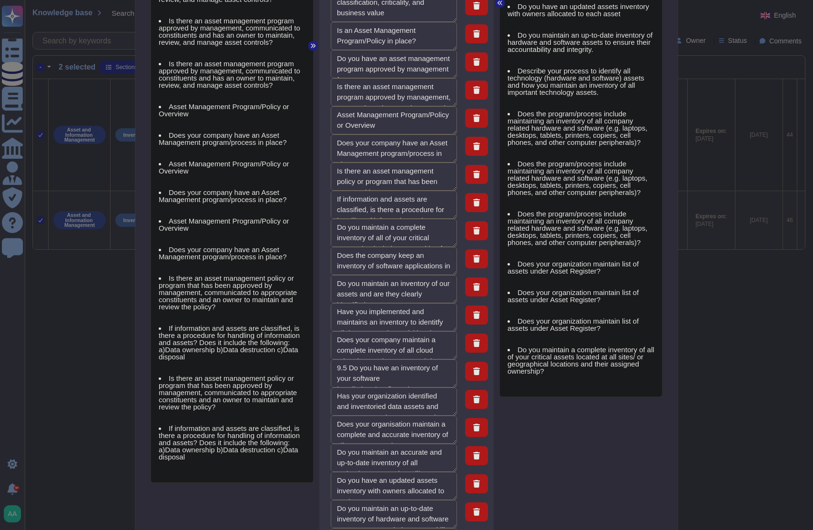
scroll to position [997, 0]
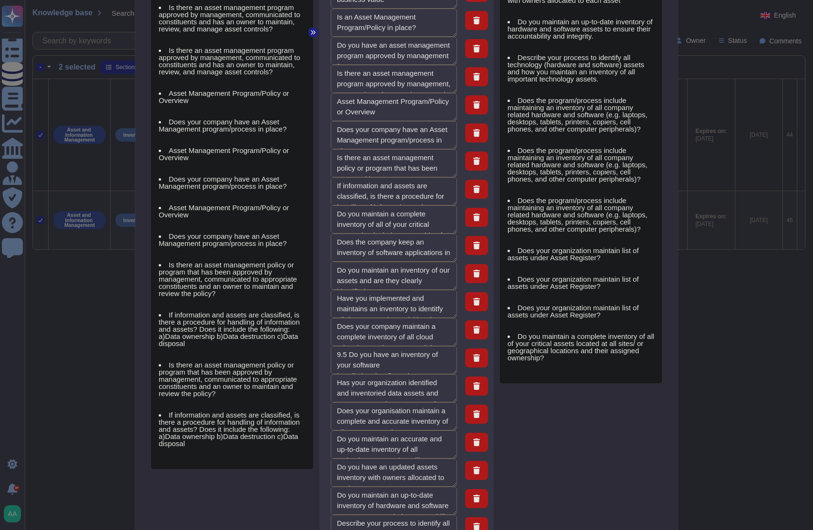
type textarea "If information and assets are classified, is there a procedure for handling of …"
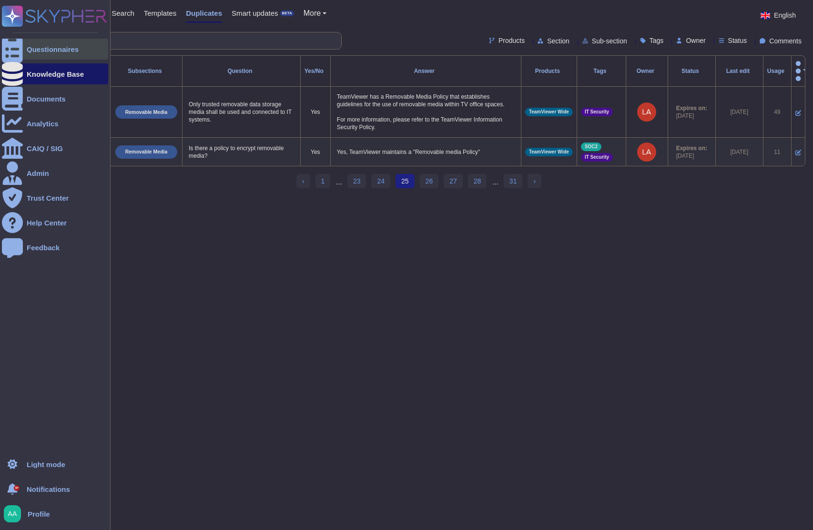
click at [23, 43] on div "Questionnaires" at bounding box center [55, 49] width 106 height 21
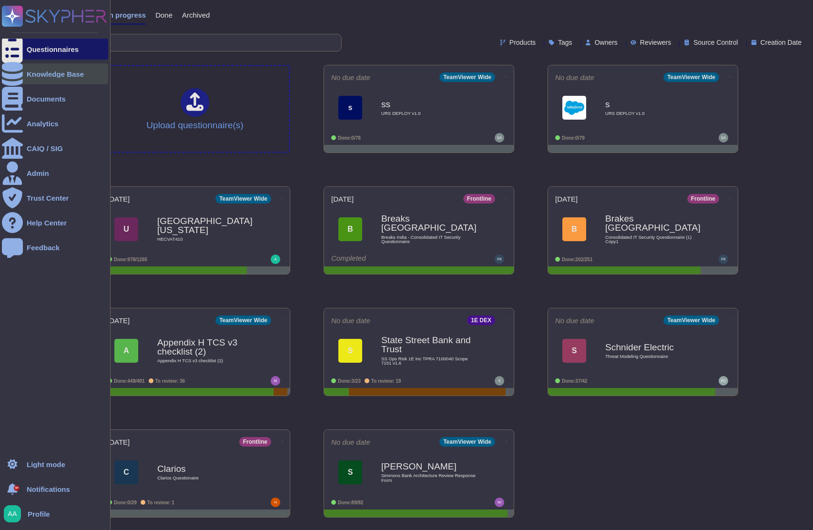
click at [20, 80] on div at bounding box center [12, 73] width 21 height 21
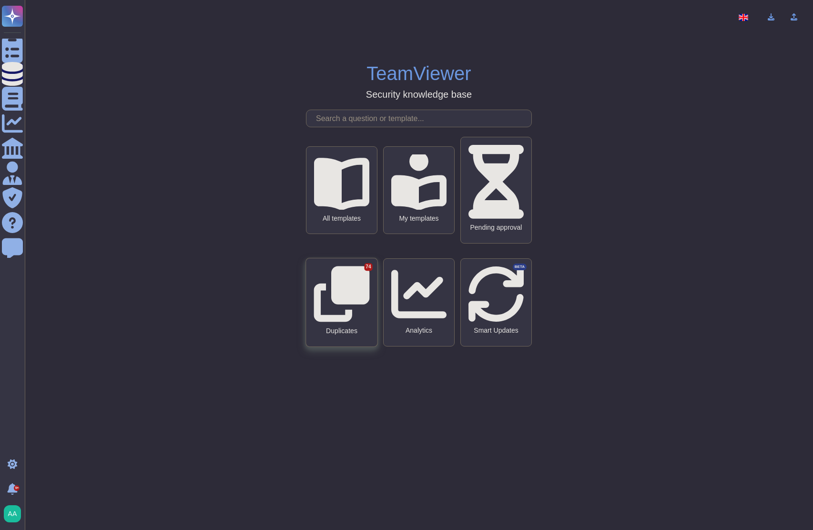
click at [344, 292] on icon at bounding box center [342, 294] width 56 height 56
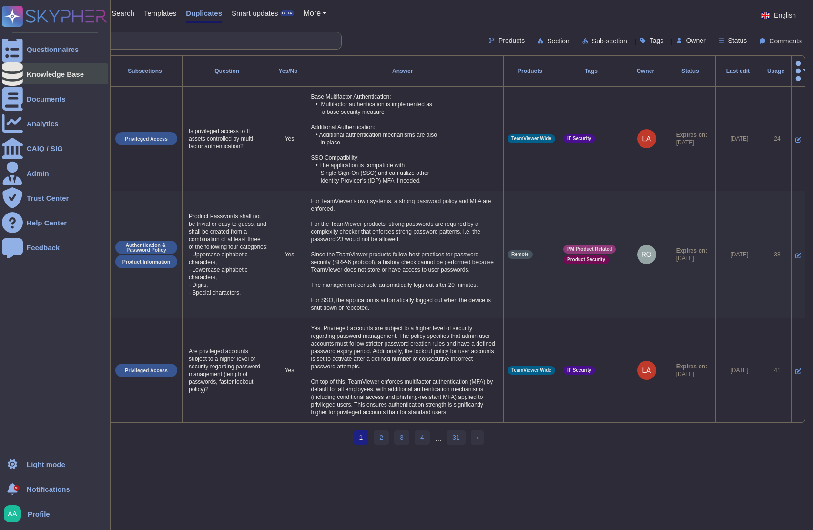
click at [27, 72] on div "Knowledge Base" at bounding box center [55, 74] width 57 height 7
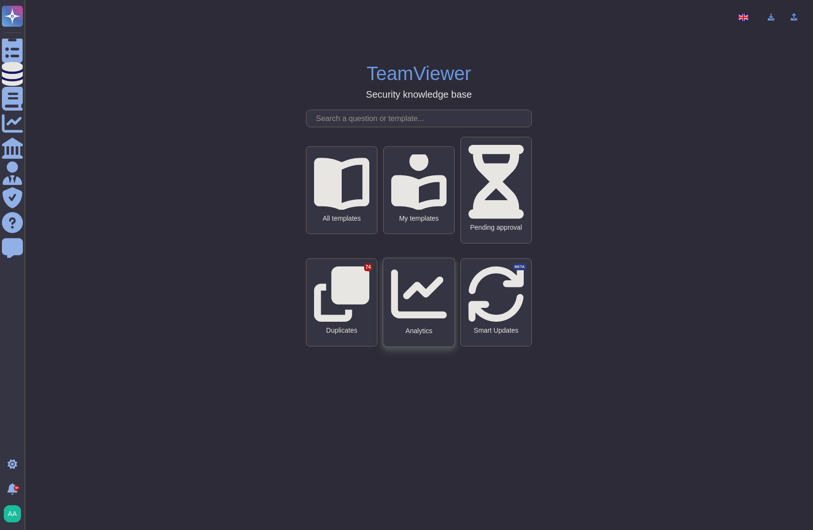
click at [441, 299] on div "Analytics" at bounding box center [418, 302] width 71 height 88
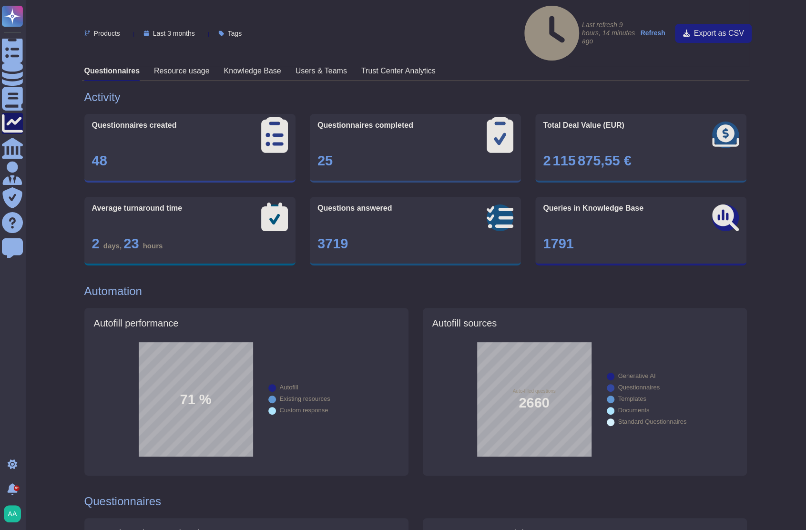
click at [265, 66] on h3 "Knowledge Base" at bounding box center [252, 70] width 57 height 9
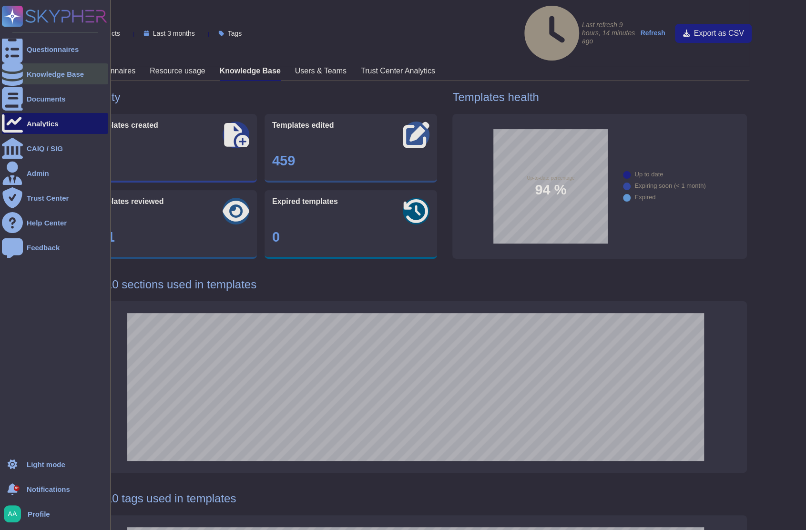
click at [18, 74] on div at bounding box center [12, 73] width 21 height 21
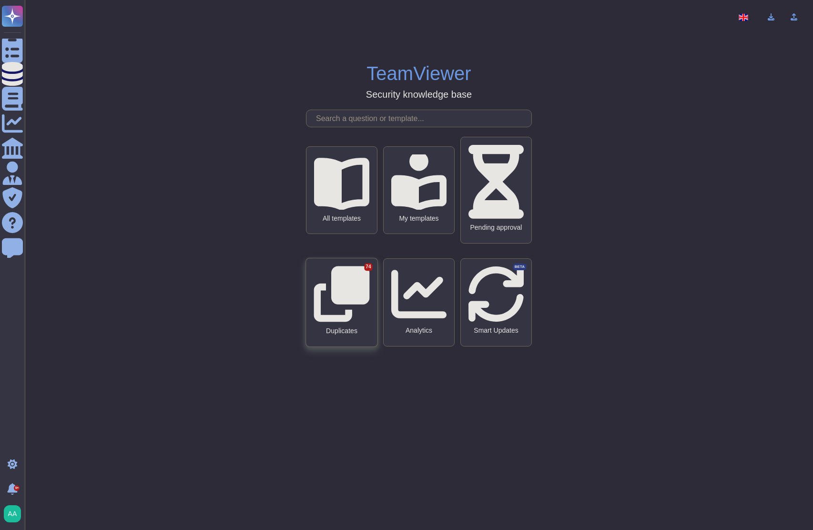
click at [355, 305] on div "Duplicates 74" at bounding box center [341, 302] width 71 height 88
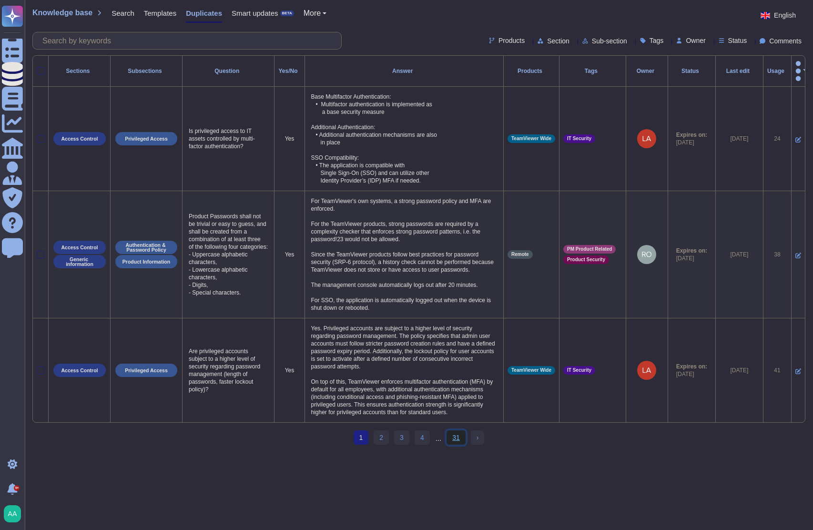
click at [453, 445] on link "31" at bounding box center [456, 438] width 19 height 14
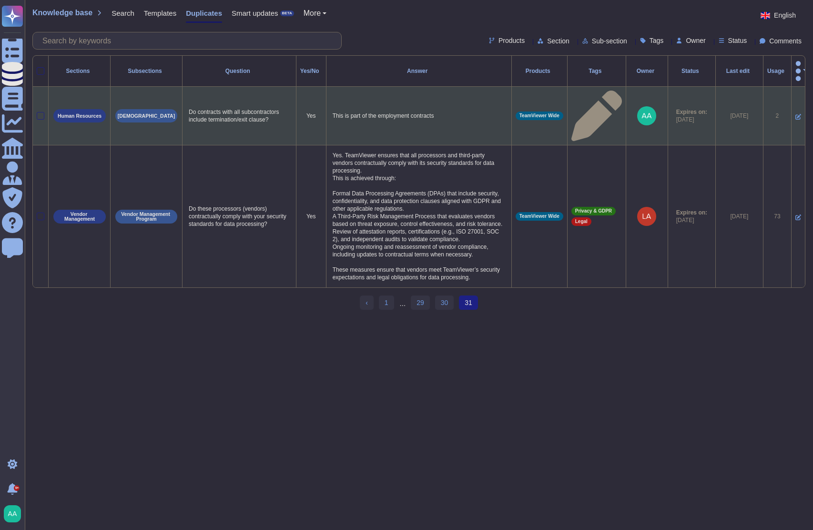
click at [43, 112] on div at bounding box center [41, 116] width 8 height 8
click at [0, 0] on input "checkbox" at bounding box center [0, 0] width 0 height 0
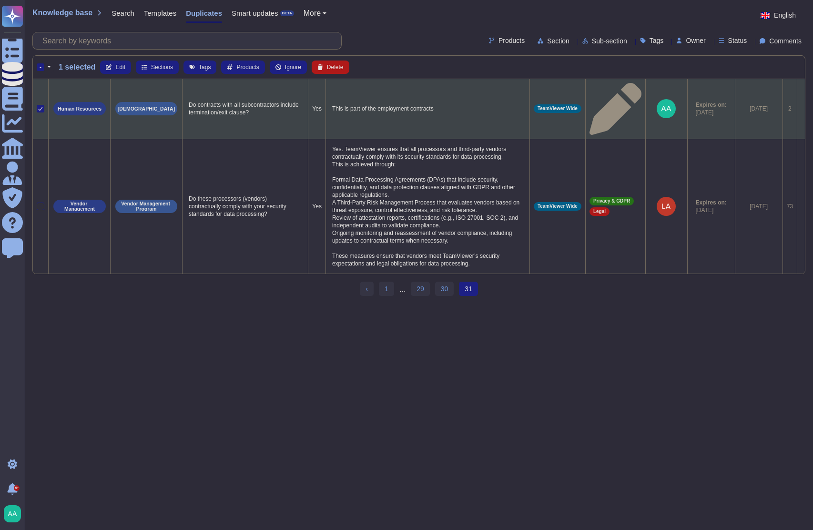
click at [801, 110] on icon at bounding box center [801, 110] width 0 height 0
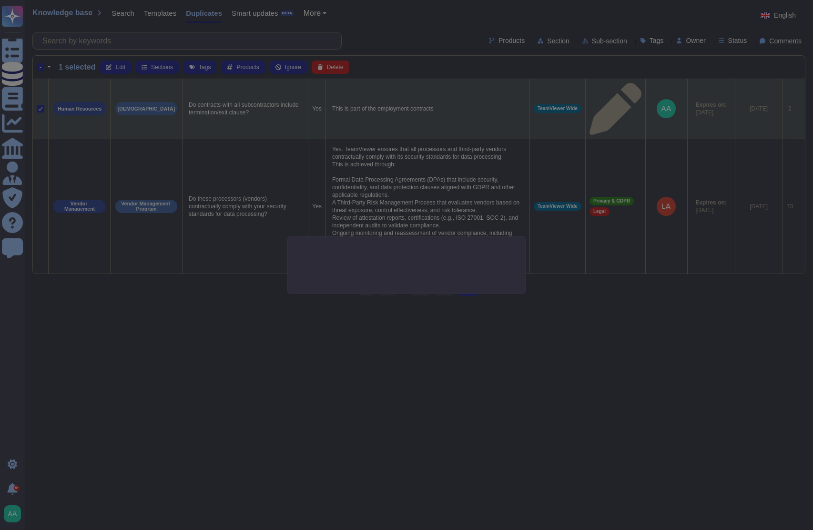
type textarea "Do contracts with all subcontractors include termination/exit clause?"
type textarea "This is part of the employment contracts"
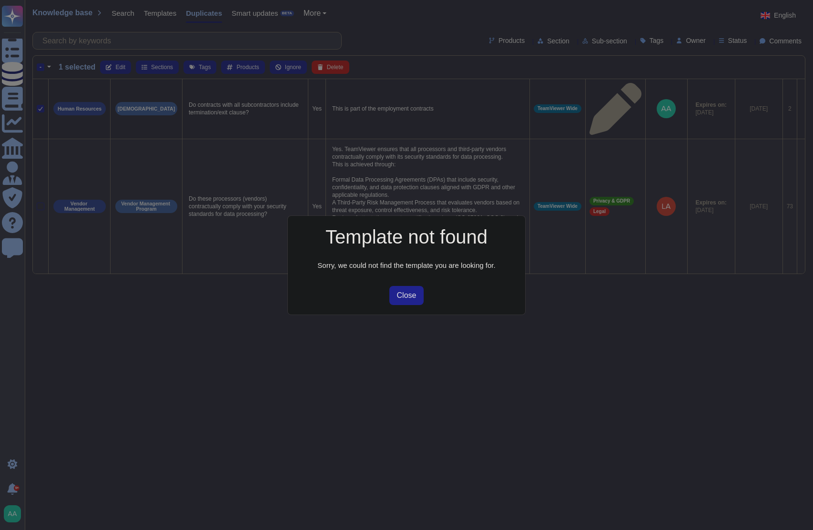
click at [416, 299] on button "Close" at bounding box center [407, 295] width 35 height 19
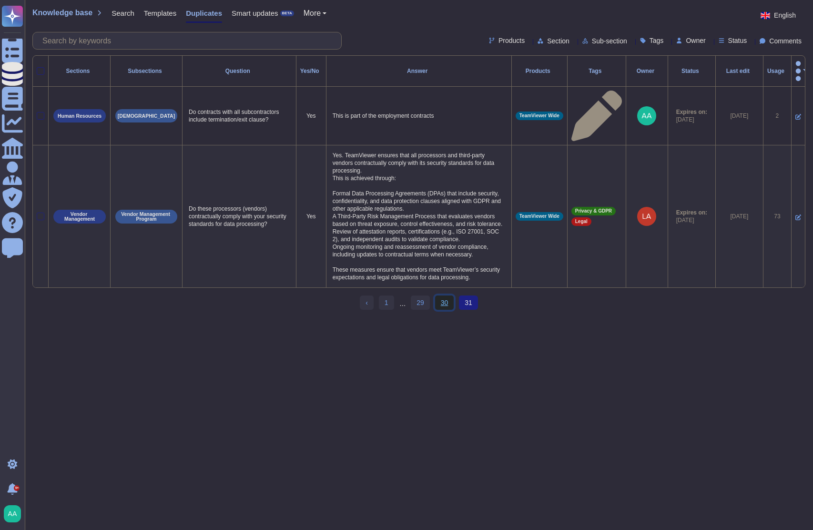
click at [445, 296] on link "30" at bounding box center [444, 303] width 19 height 14
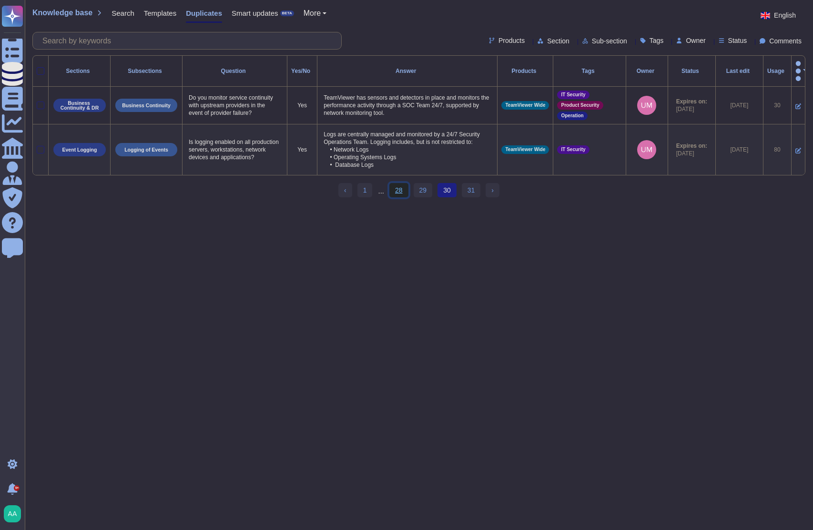
click at [397, 193] on link "28" at bounding box center [399, 190] width 19 height 14
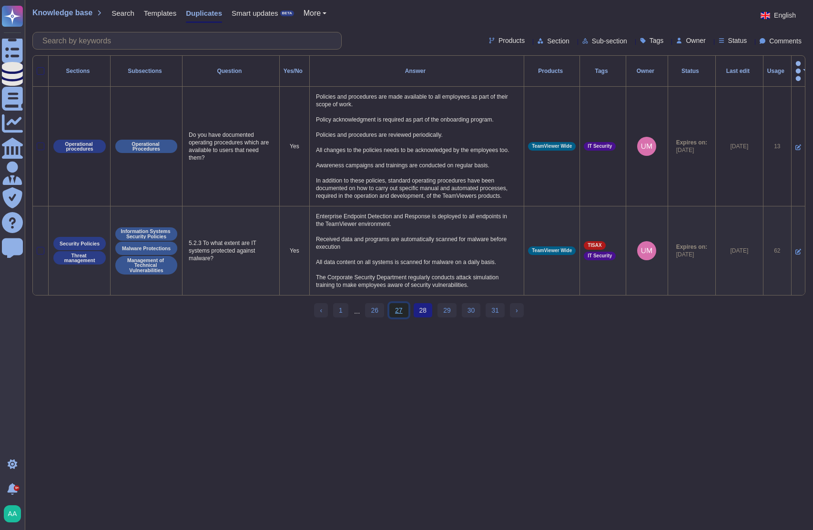
click at [402, 318] on link "27" at bounding box center [399, 310] width 19 height 14
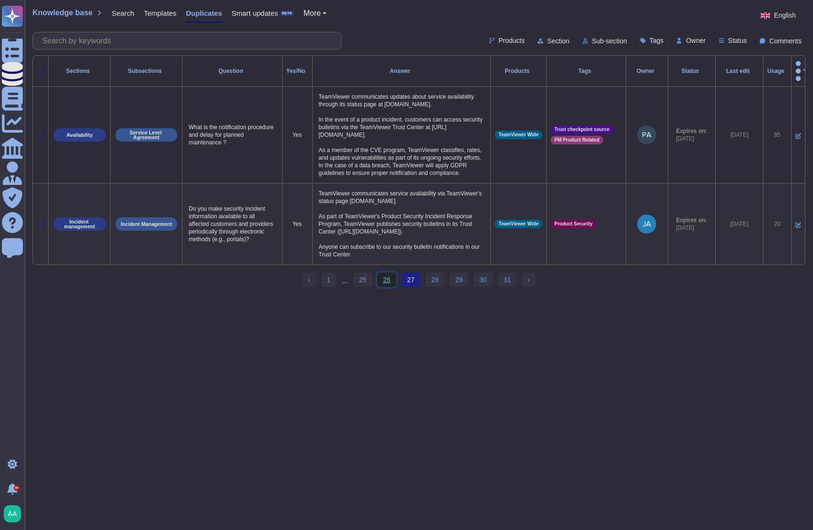
click at [386, 287] on link "26" at bounding box center [387, 280] width 19 height 14
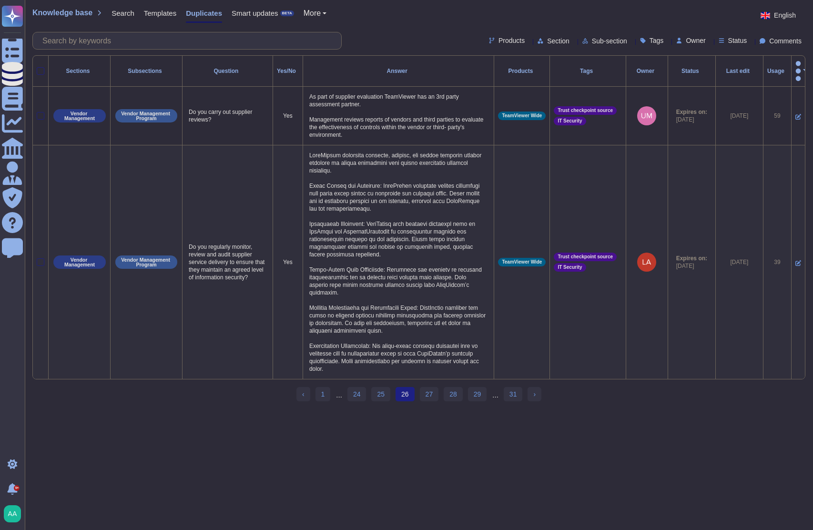
click at [39, 67] on div at bounding box center [41, 71] width 8 height 8
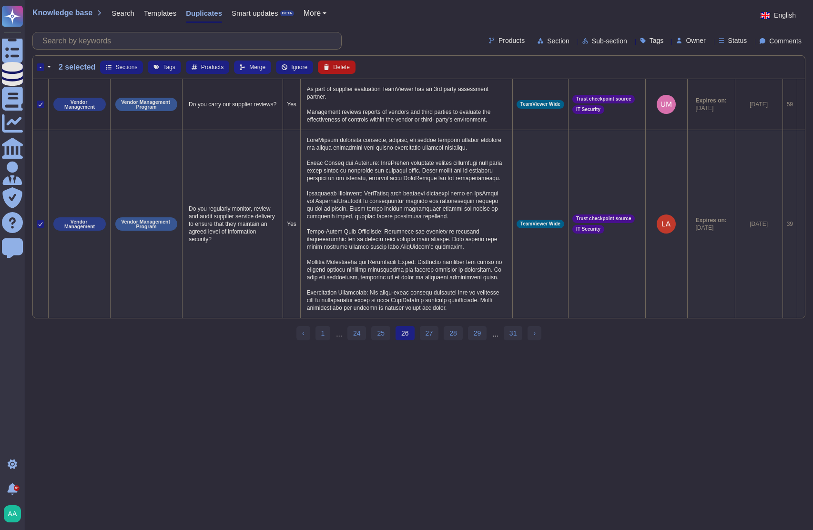
click at [256, 62] on button "Merge" at bounding box center [252, 67] width 37 height 13
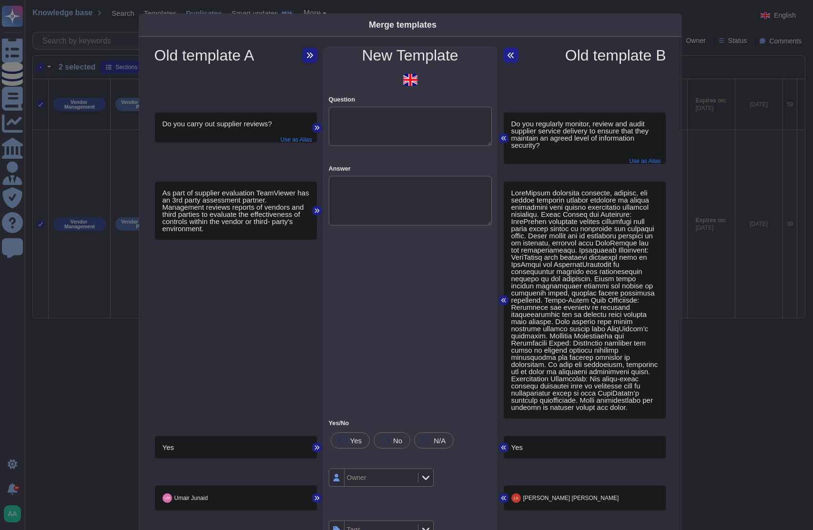
click at [507, 53] on icon at bounding box center [511, 55] width 8 height 8
type textarea "Do you regularly monitor, review and audit supplier service delivery to ensure …"
type textarea "LoreMipsum dolorsita consecte, adipisc, eli seddoe temporin utlabor etdolore ma…"
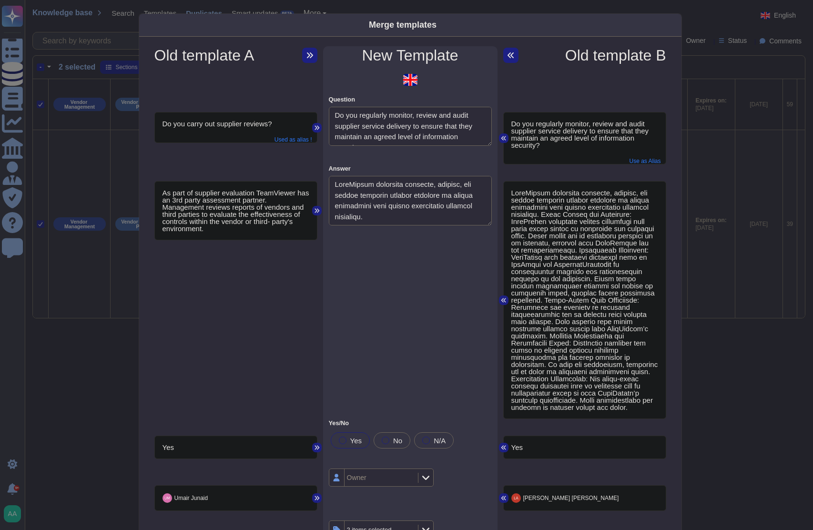
type textarea "Do you conduct periodic security reviews of your subcontractor's who have acces…"
type textarea "Do you regularly monitor, review and audit supplier service delivery to ensure …"
type textarea "Do you have the ability to measure and address non-conformance of provisions an…"
type textarea "How and with what frequency will you be monitoring the third party vendor inclu…"
type textarea "Do you regularly monitor, review, and audit third party service supplier provid…"
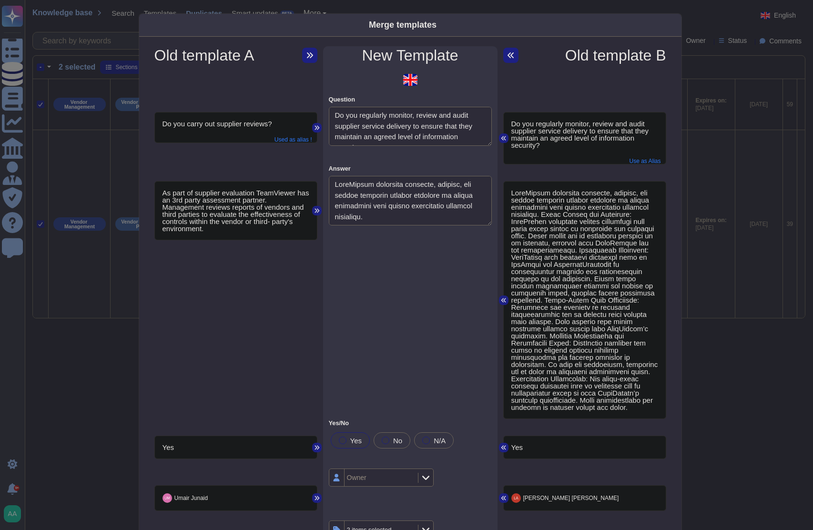
type textarea "Service providers and suppliers of the Cloud Service Provider undergo a risk as…"
type textarea "Lor Ipsum Dolorsi Ametcons adipisci elitseddoe temp incididuntu laboreet dolore…"
type textarea "Does your organization engage in regular risk assessments of vendors and servic…"
type textarea "Does your organization engage in annual third-party risk assessments?"
type textarea "Third-Party Risk Management: How do you assess the security of third-party comp…"
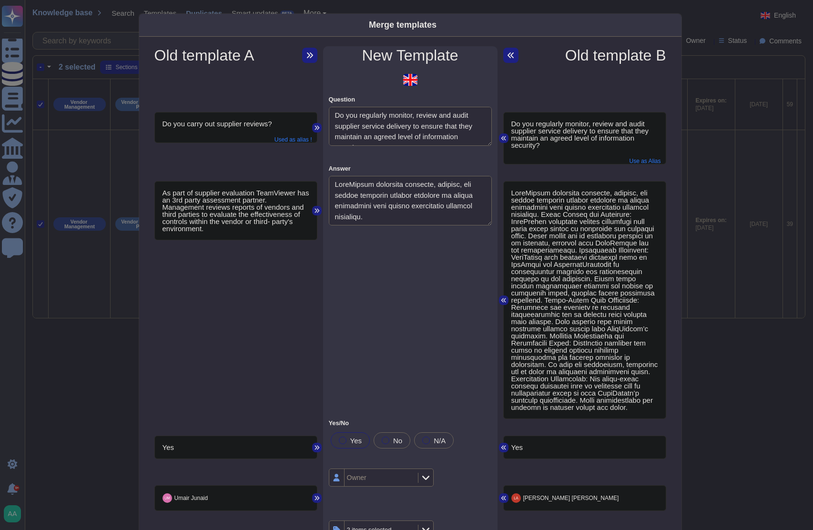
type textarea "Does the third party risk management program include identification of the inhe…"
type textarea "Do you have a formal Risk Analysis process for your third party providers?"
type textarea "To what extent do you proactively engage with your critical third parties and e…"
type textarea "Have third-party services undergone the third-party risk assessment process? (I…"
type textarea "If third party suppliers have access to Scoped Systems and Data, is there secur…"
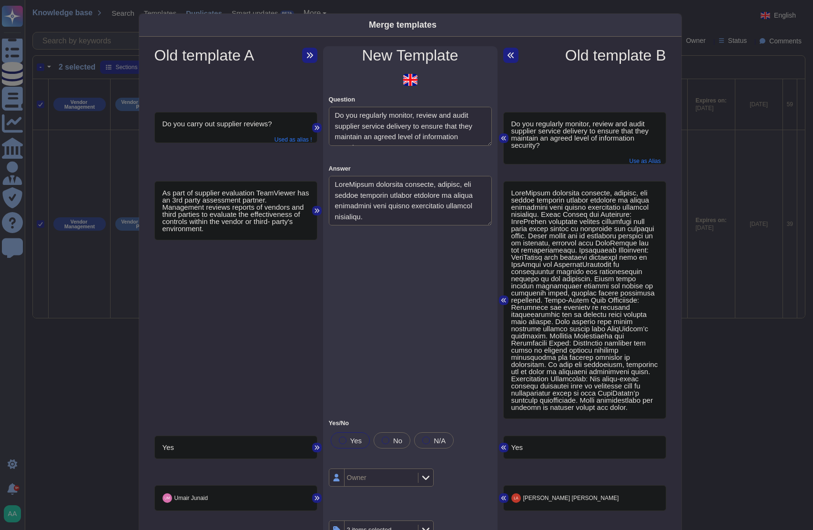
type textarea "Do you mandate annual information security reviews and audits of your third par…"
type textarea "Do you review the risk management and governance processes of partners to accou…"
type textarea "Do you regularly review compliance and security reports and certifications for …"
type textarea "Does your annual review include all partners/third-party providers upon which y…"
type textarea "Have you assessed supplier information security risks associated with informati…"
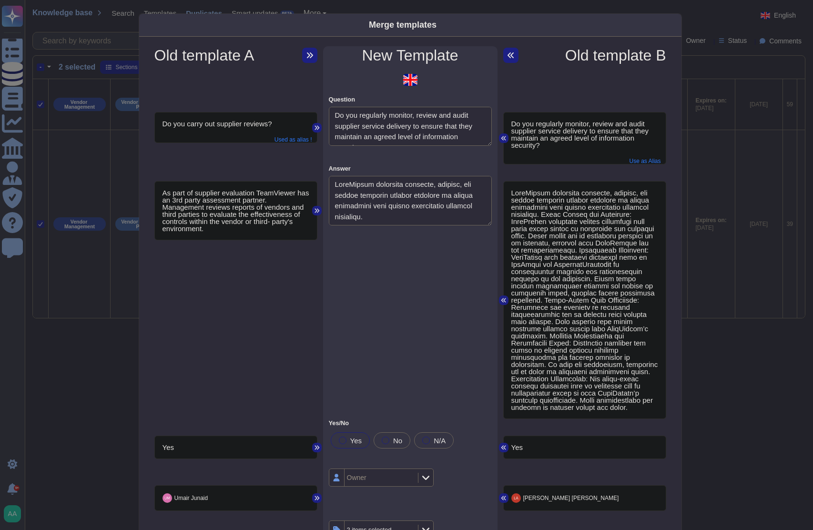
type textarea "Do you verify that all of your software suppliers adhere to industry standards …"
type textarea "To what extent is it ensured that only evaluated and approved external IT servi…"
type textarea "Have you completed a VSAQ?"
type textarea "Do you audit your sub-contractors?"
type textarea "Do you assess the risk of your third parties, and critical suppliers? If yes, h…"
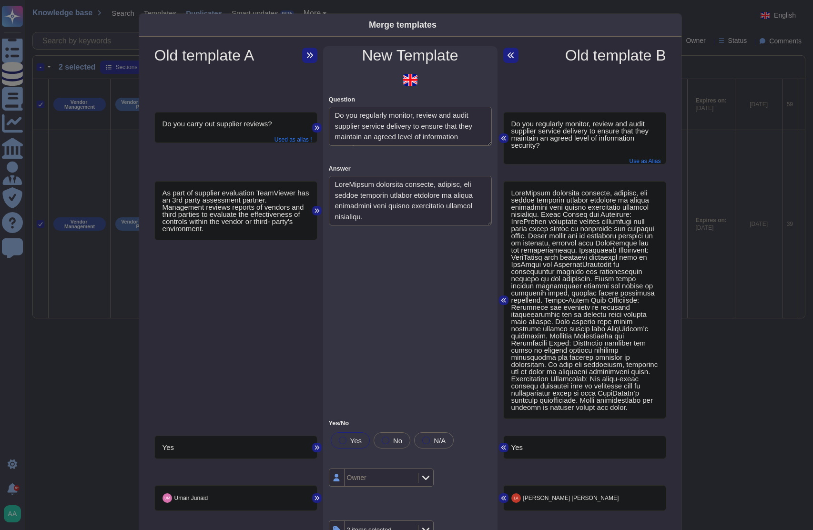
type textarea "Do you inspect subcontractor network connections for potential security threats?"
type textarea "Does your organisation ensures third-party suppliers and contractors compliance…"
type textarea "This comprehensive Vendor Risk Assessment Questionnaire will help ensure that y…"
type textarea "Do you actively monitor all external connections by vendors supporting IT appli…"
type textarea "Do you carry out supplier reviews?"
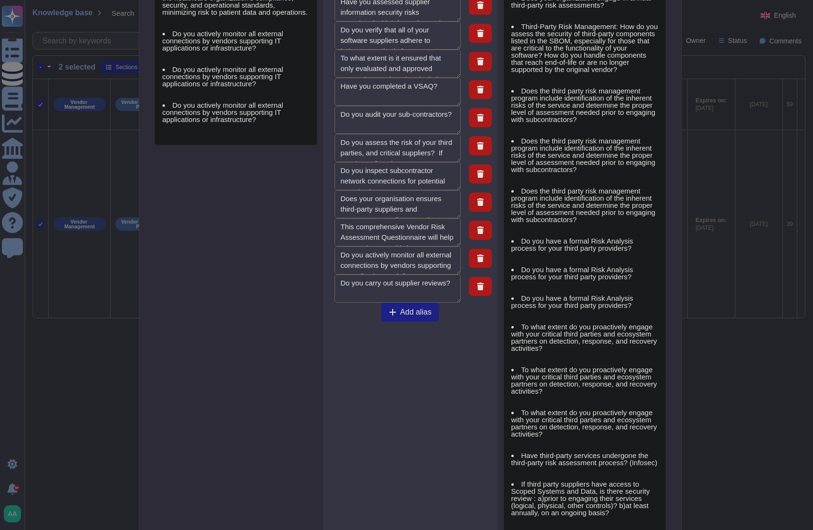
scroll to position [1646, 0]
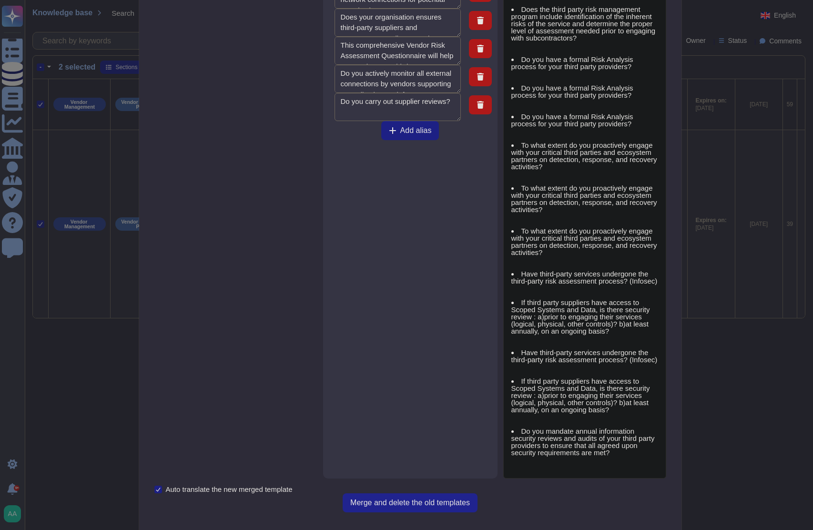
type textarea "If third party suppliers have access to Scoped Systems and Data, is there secur…"
click at [426, 499] on span "Merge and delete the old templates" at bounding box center [410, 503] width 120 height 8
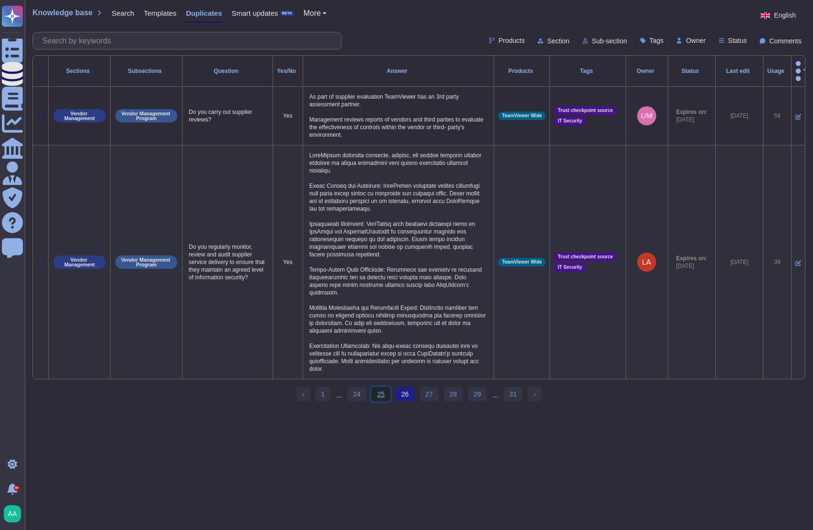
click at [385, 392] on link "25" at bounding box center [380, 394] width 19 height 14
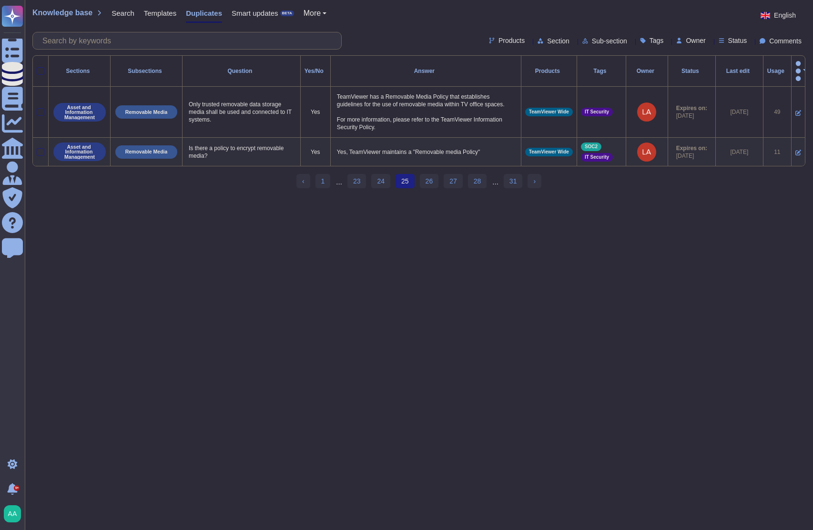
click at [35, 64] on th at bounding box center [41, 71] width 16 height 31
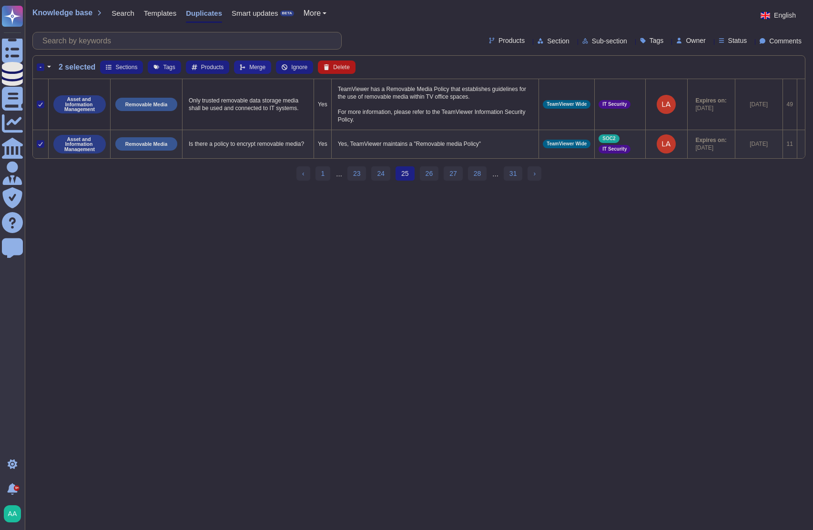
click at [244, 68] on icon at bounding box center [243, 67] width 6 height 6
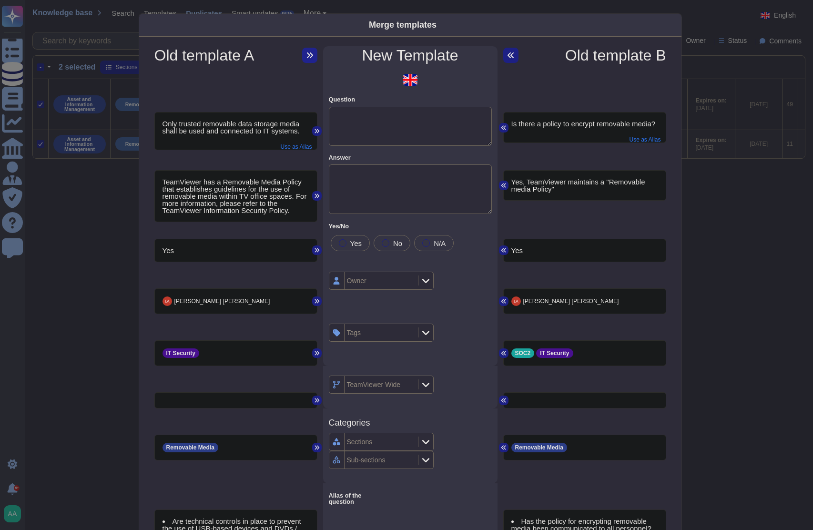
click at [306, 52] on icon at bounding box center [310, 55] width 8 height 8
type textarea "Only trusted removable data storage media shall be used and connected to IT sys…"
type textarea "TeamViewer has a Removable Media Policy that establishes guidelines for the use…"
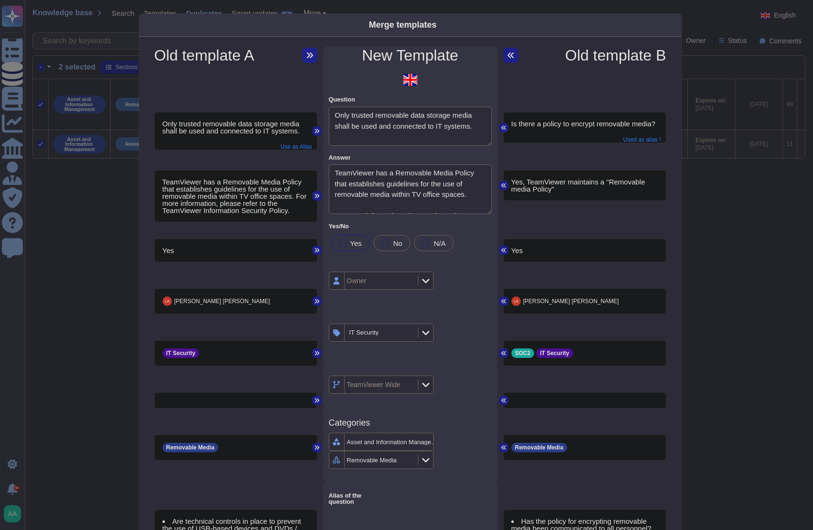
type textarea "Are technical controls in place to prevent the use of USB-based devices and DVD…"
type textarea "Have implemented procedures to prevent unauthorised disclosure, modification, r…"
type textarea "Have you developed and implemented procedures to prevent unauthorized disclosur…"
type textarea "Have you developed and implemented procedures to prevent unauthorised disclosur…"
type textarea "Is there a removable media policy or program (CDs, DVDs, tapes, disk drives) th…"
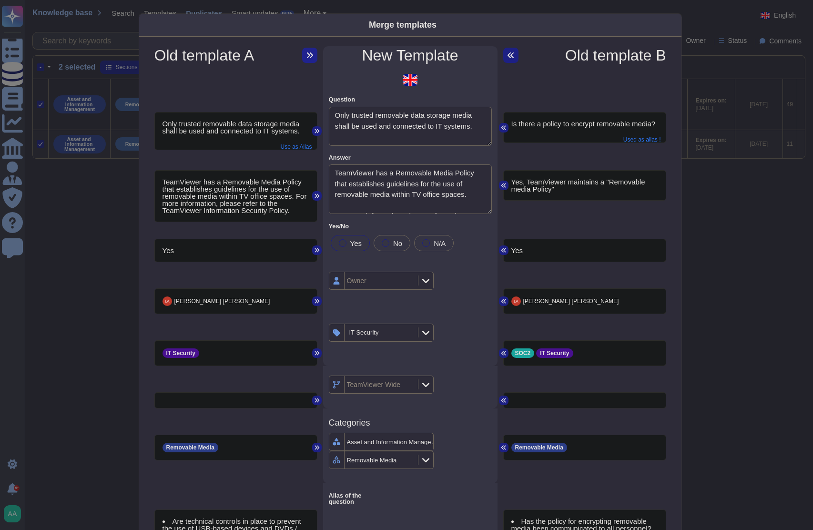
type textarea "a. Describe the process to securely store [PERSON_NAME] Behavioral Health sensi…"
type textarea "Describe the technical and organizational measures in place to prevent the phys…"
type textarea "In the event of physical transfer, the media containing data are protected agai…"
type textarea "What procedures do you have for the handling and management of removable media …"
type textarea "What technical controls are in place to prevent the unauthorised transfer of da…"
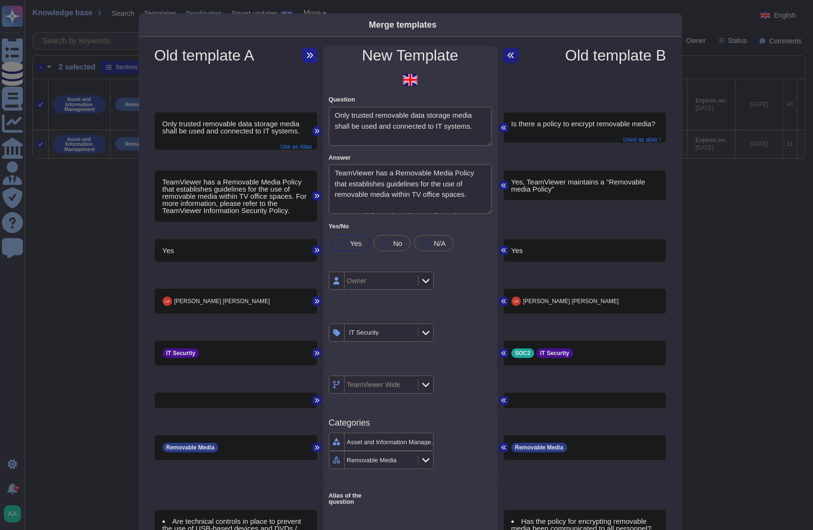
type textarea "Describe the controls you use to ensure the secure handling, transfer, and stor…"
type textarea "In case of physical transfers, media containing data are protected against unau…"
type textarea "Has the policy for encrypting removable media been communicated to all personne…"
type textarea "Have you configured the system or service to restrict what can happen when a US…"
type textarea "Do you implement restrictions on access to removable media on its end-point sys…"
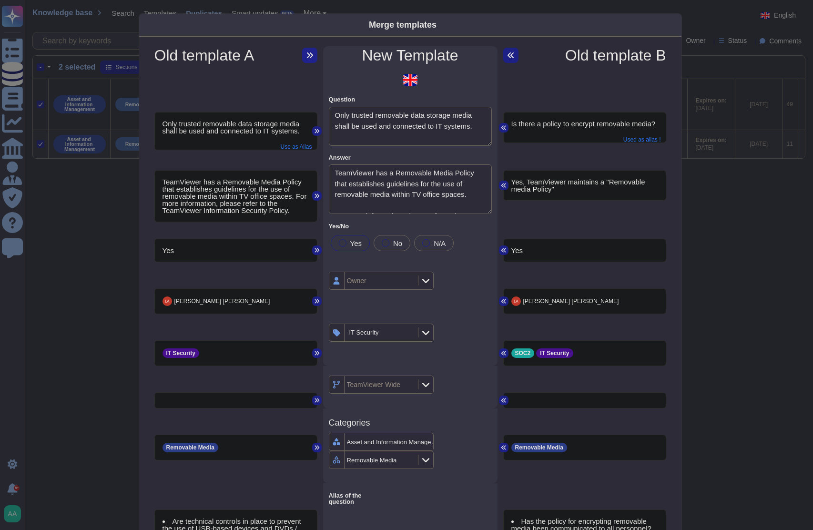
type textarea "Describe how you manage DLP for removable media including external hard drives,…"
type textarea "Do you have a policy that defines the use of removable media in your environmen…"
type textarea "Is there a policy to encrypt removable media?"
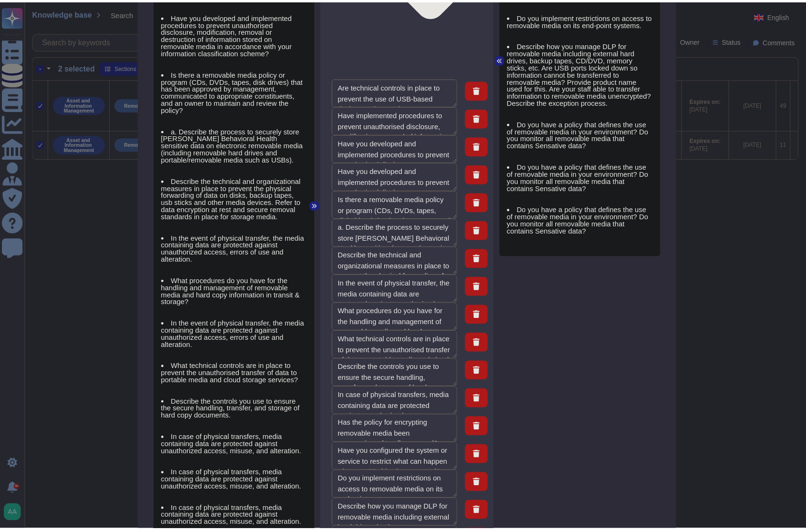
scroll to position [719, 0]
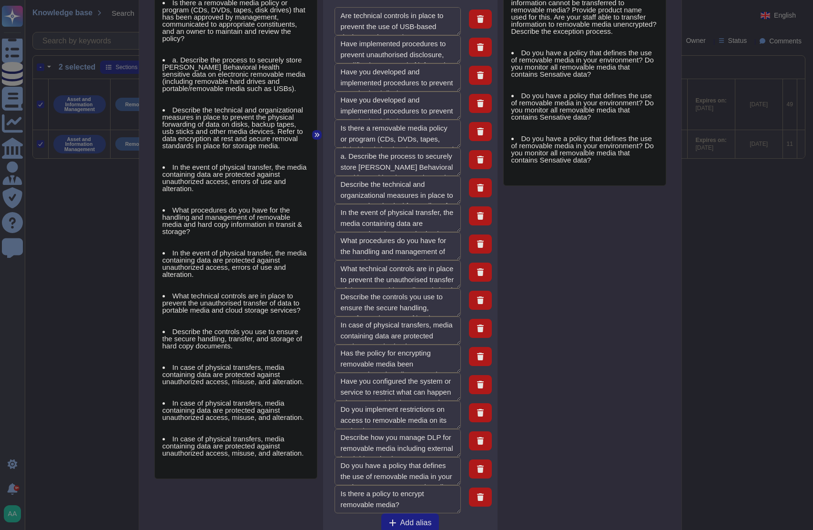
type textarea "Do you implement restrictions on access to removable media on its end-point sys…"
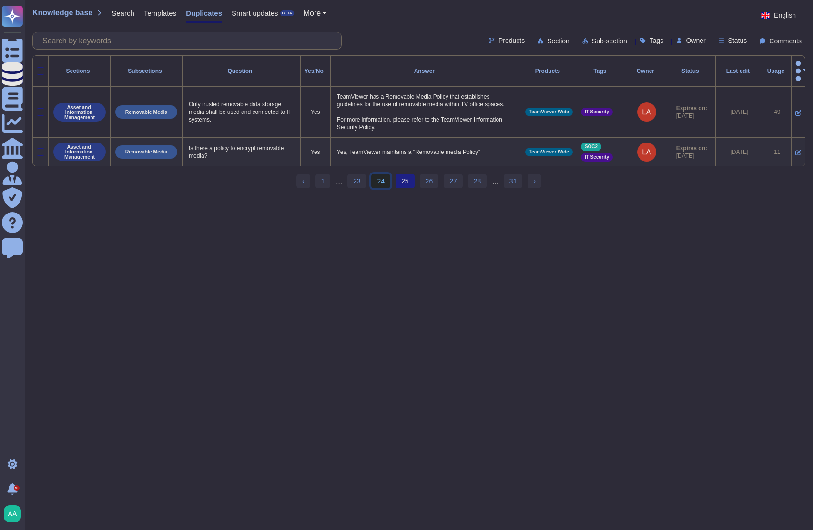
click at [386, 178] on link "24" at bounding box center [380, 181] width 19 height 14
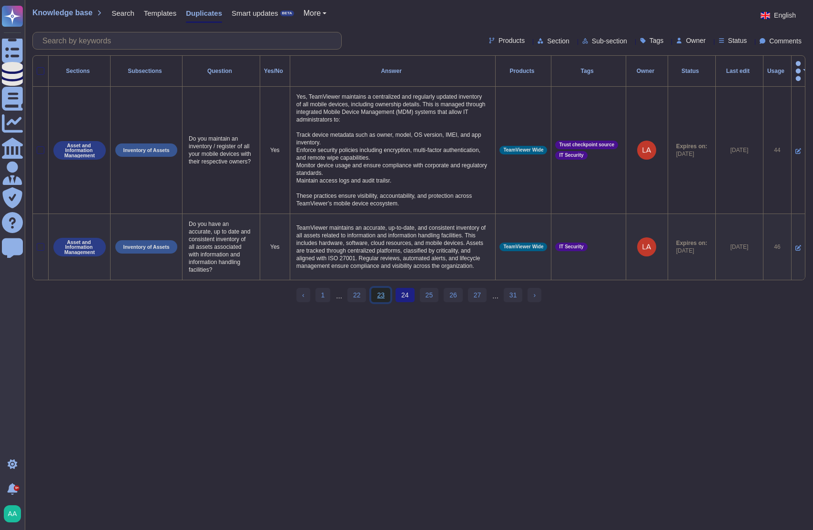
click at [379, 297] on link "23" at bounding box center [380, 295] width 19 height 14
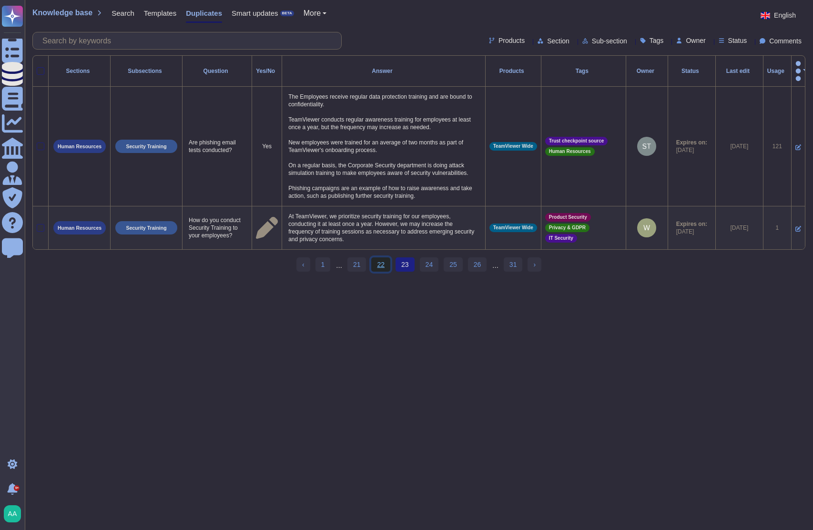
click at [376, 271] on link "22" at bounding box center [380, 264] width 19 height 14
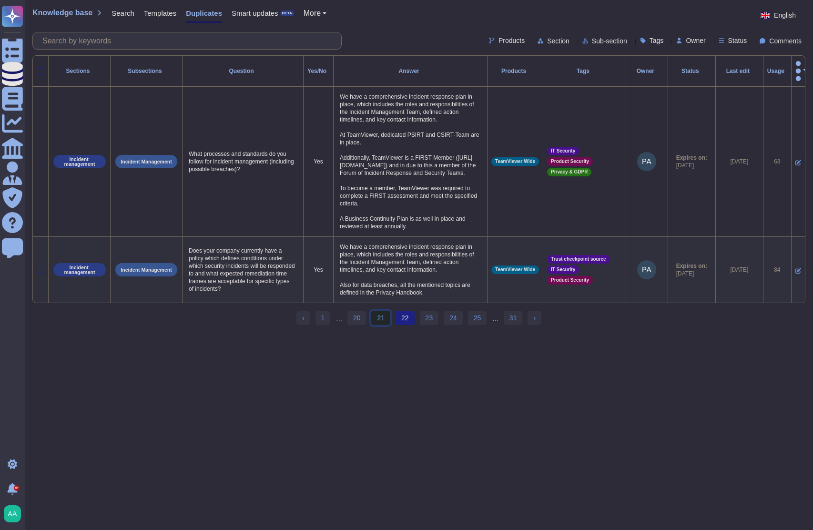
click at [379, 322] on link "21" at bounding box center [380, 318] width 19 height 14
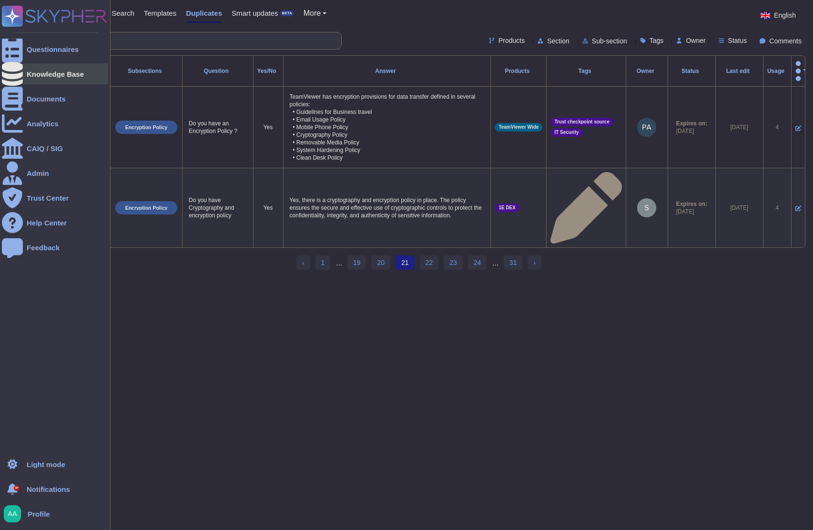
click at [29, 84] on div "Knowledge Base" at bounding box center [55, 73] width 106 height 21
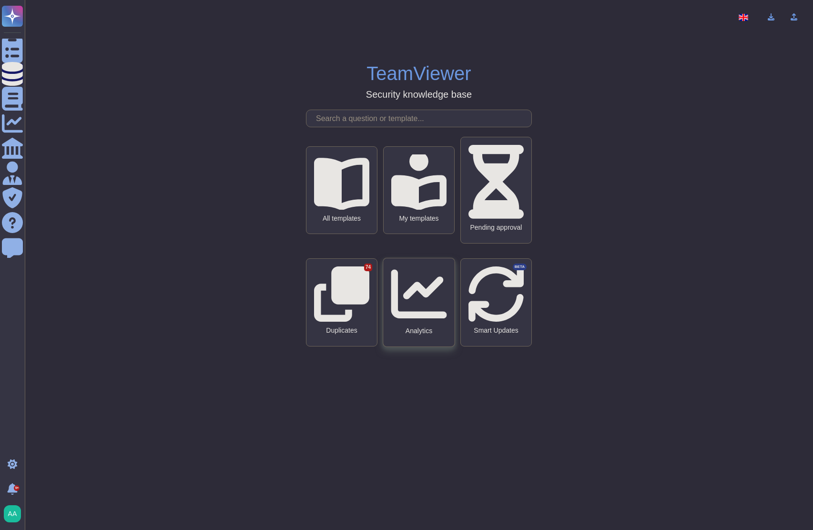
click at [431, 307] on div "Analytics" at bounding box center [418, 302] width 71 height 88
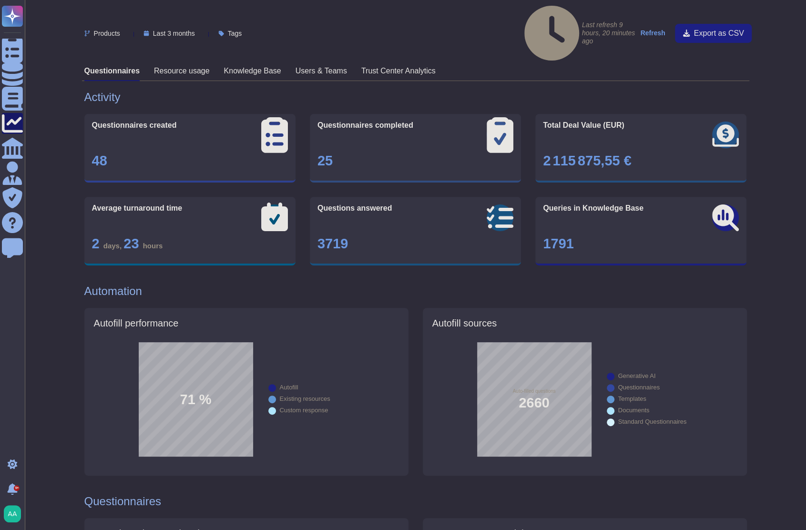
click at [660, 29] on strong "Refresh" at bounding box center [652, 33] width 25 height 8
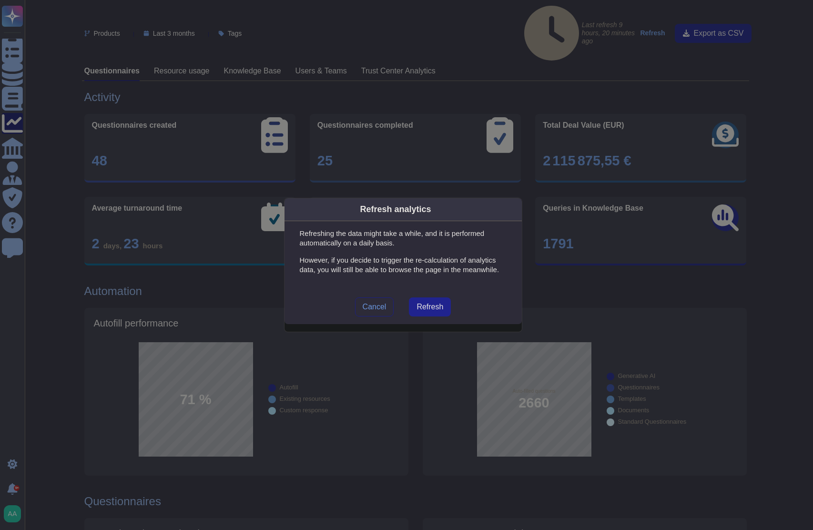
click at [427, 307] on span "Refresh" at bounding box center [430, 307] width 27 height 8
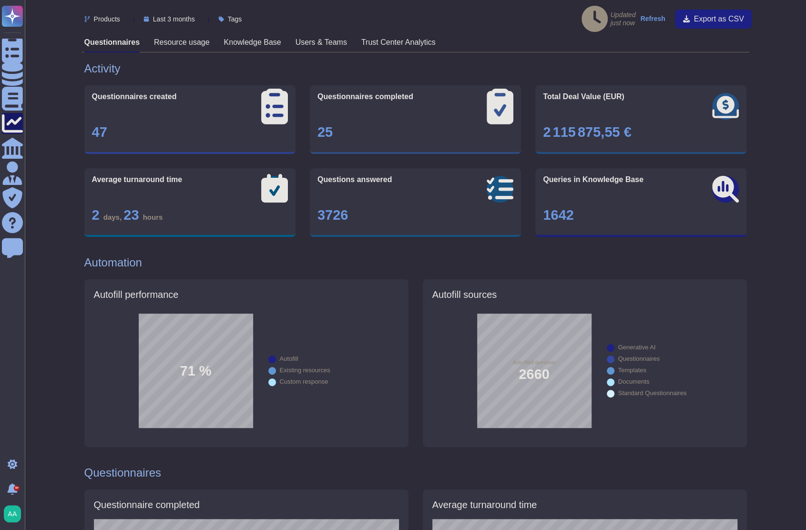
click at [256, 38] on h3 "Knowledge Base" at bounding box center [252, 42] width 57 height 9
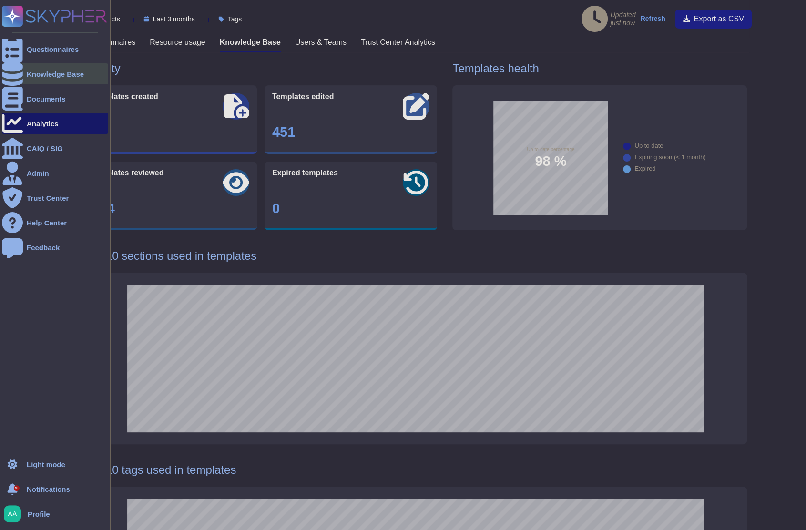
click at [18, 72] on div at bounding box center [12, 73] width 21 height 21
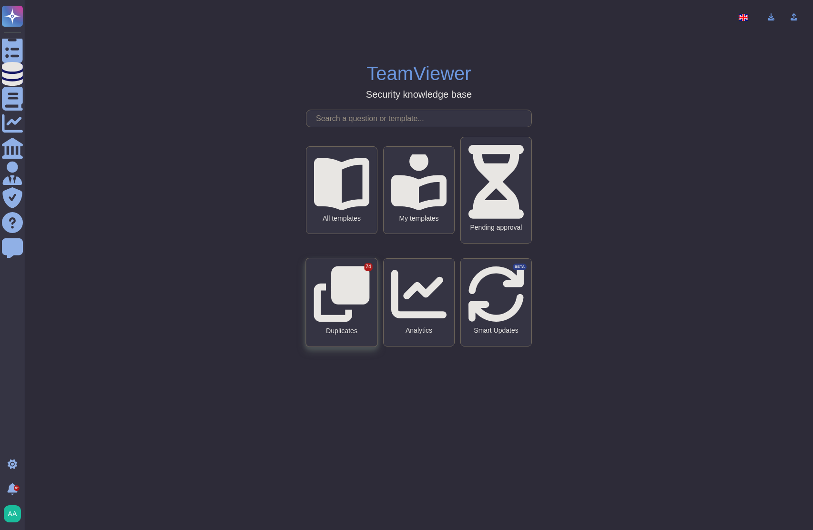
click at [354, 327] on div "Duplicates 74" at bounding box center [342, 331] width 56 height 8
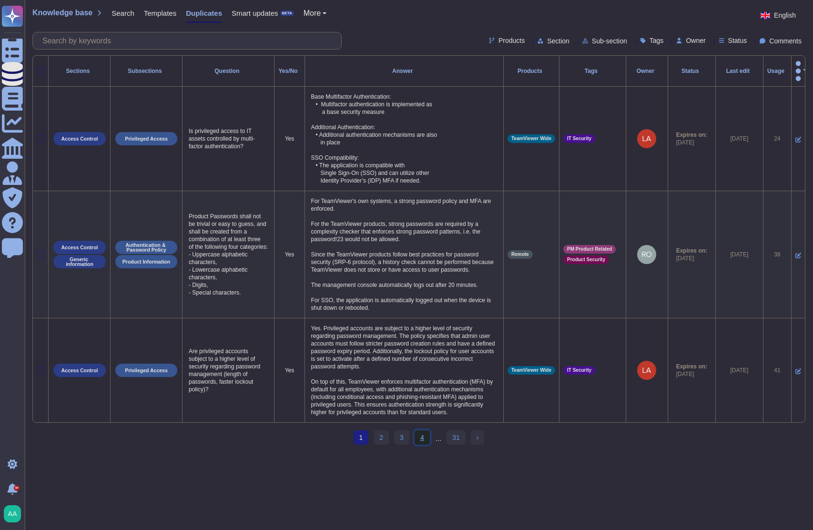
click at [429, 445] on link "4" at bounding box center [422, 438] width 15 height 14
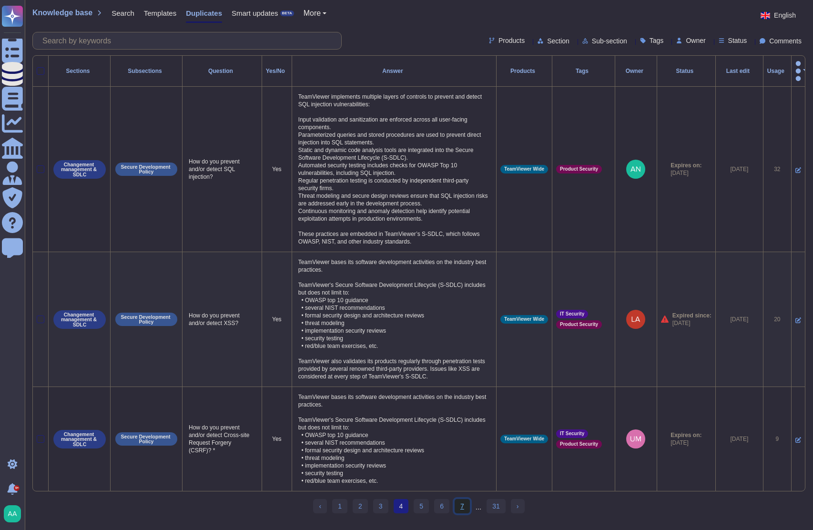
click at [467, 507] on link "7" at bounding box center [462, 506] width 15 height 14
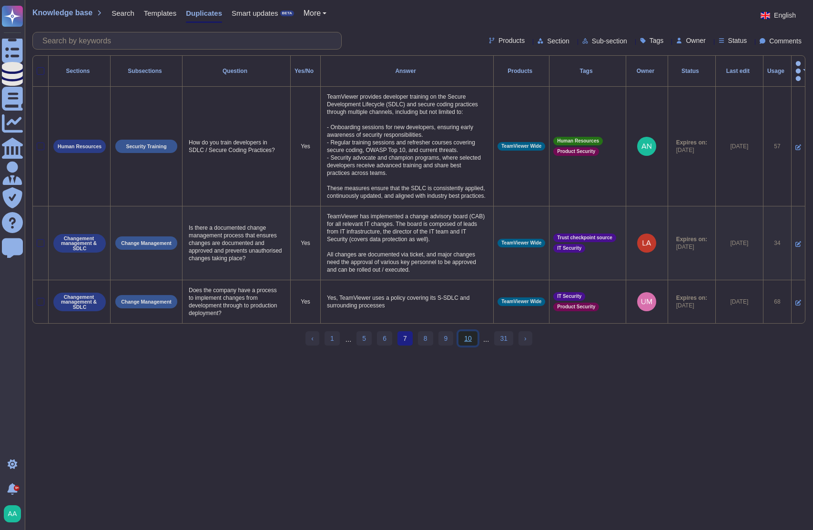
click at [468, 343] on link "10" at bounding box center [468, 338] width 19 height 14
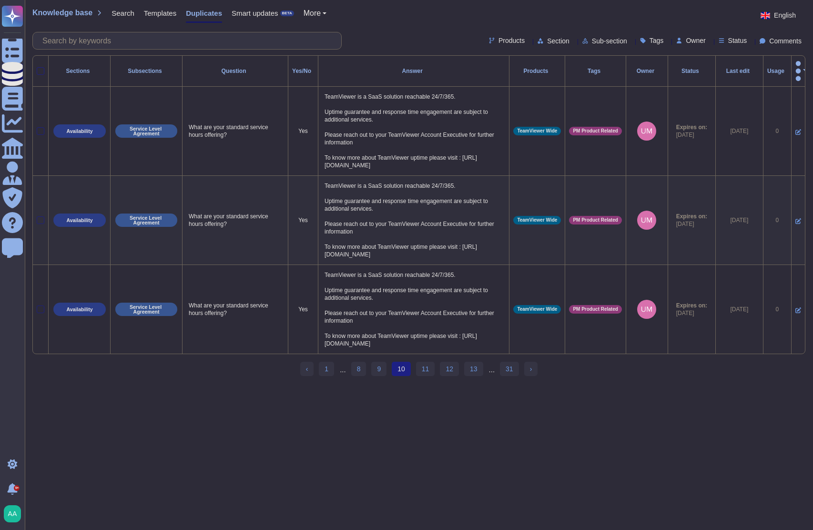
click at [41, 67] on div at bounding box center [41, 71] width 8 height 8
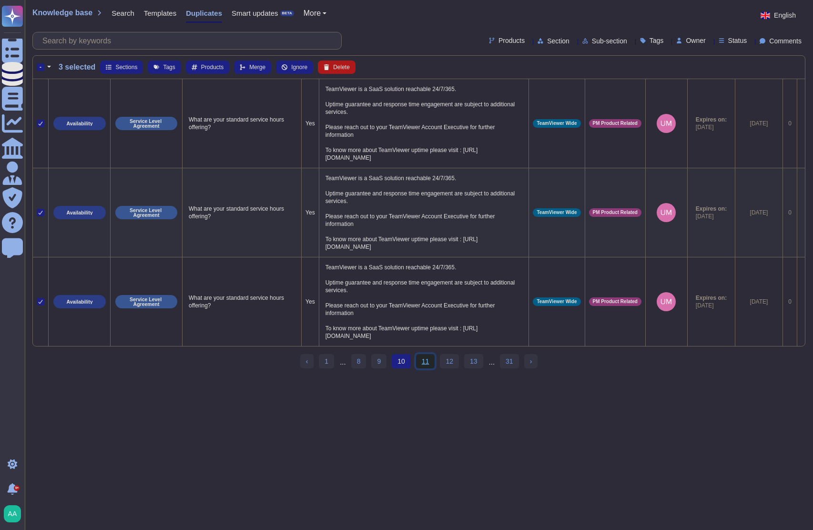
click at [423, 365] on link "11" at bounding box center [425, 361] width 19 height 14
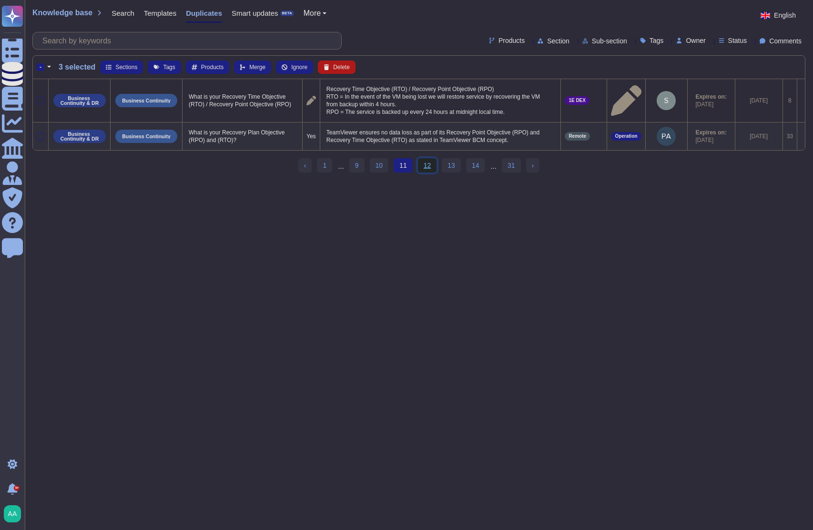
click at [431, 166] on link "12" at bounding box center [427, 165] width 19 height 14
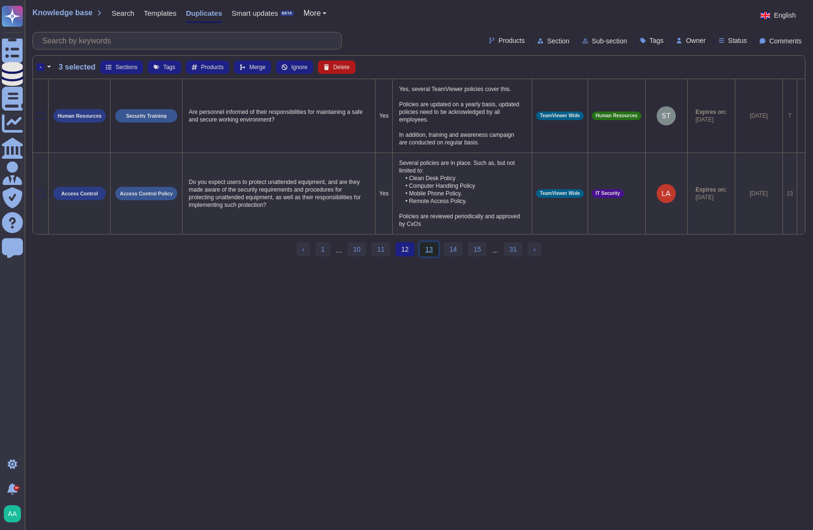
click at [432, 256] on link "13" at bounding box center [429, 249] width 19 height 14
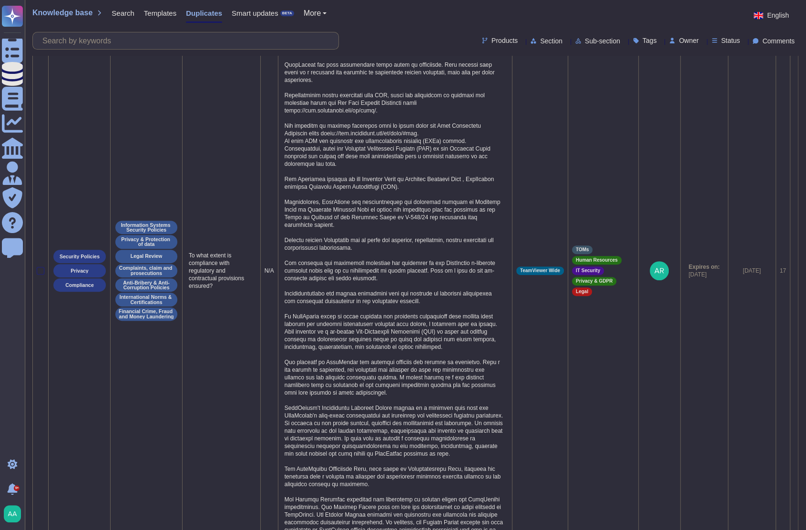
scroll to position [206, 0]
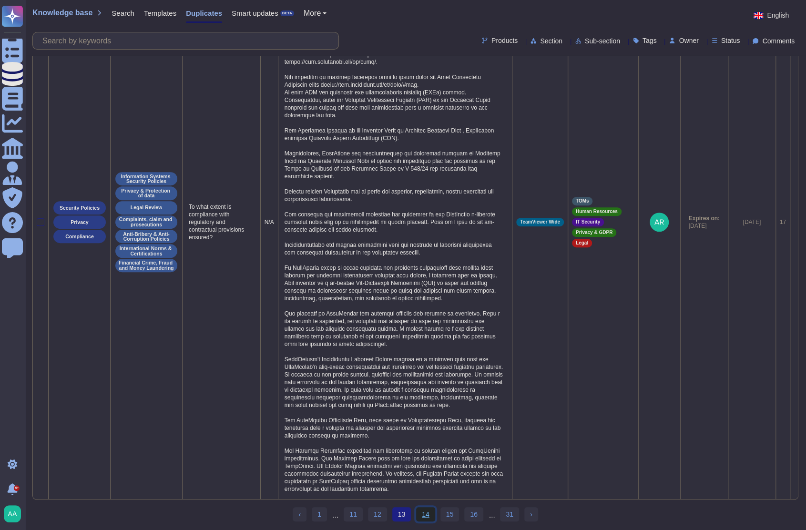
click at [417, 520] on link "14" at bounding box center [425, 514] width 19 height 14
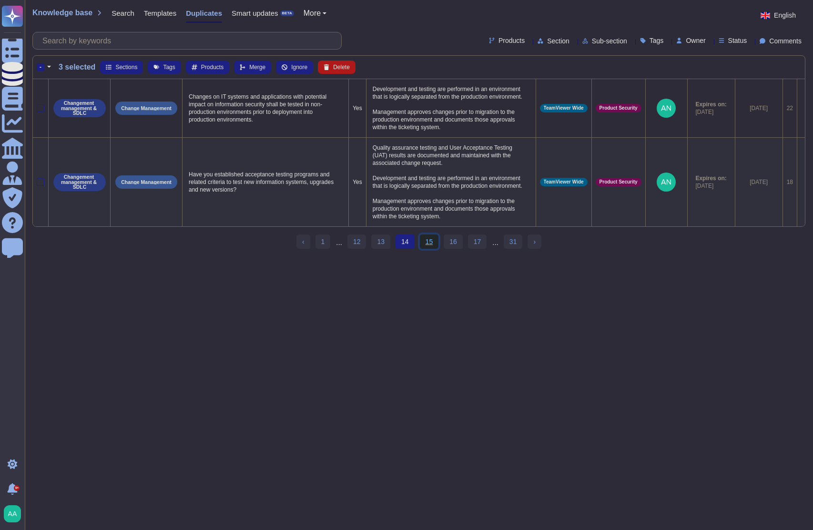
click at [432, 246] on link "15" at bounding box center [429, 242] width 19 height 14
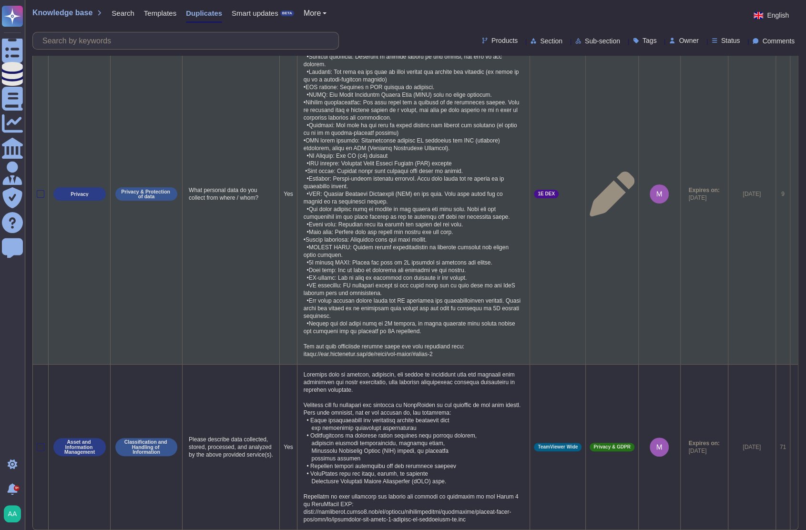
scroll to position [92, 0]
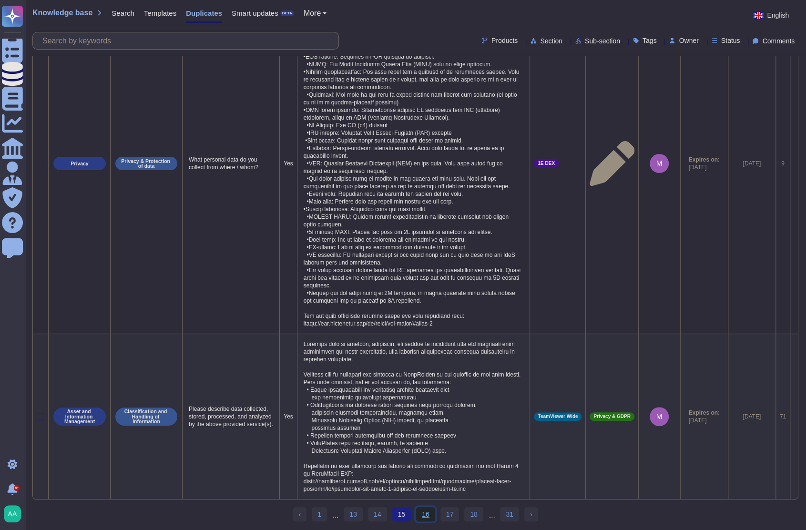
click at [427, 515] on link "16" at bounding box center [425, 514] width 19 height 14
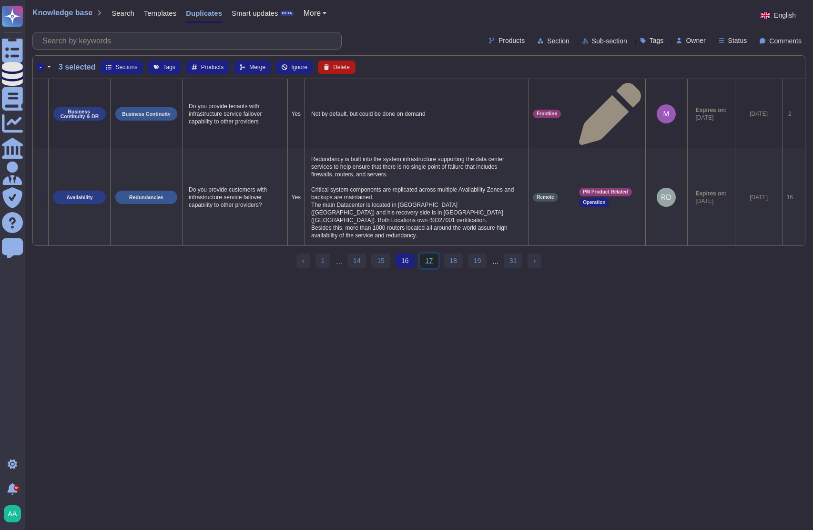
click at [428, 254] on link "17" at bounding box center [429, 261] width 19 height 14
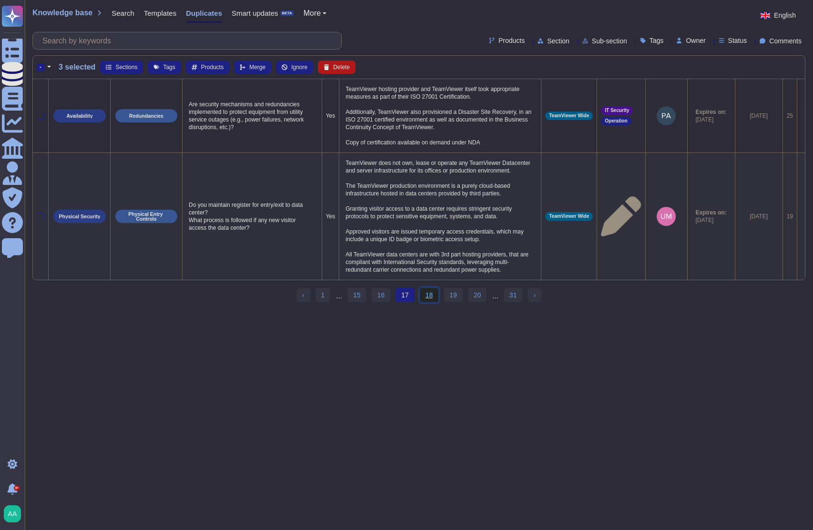
click at [431, 300] on link "18" at bounding box center [429, 295] width 19 height 14
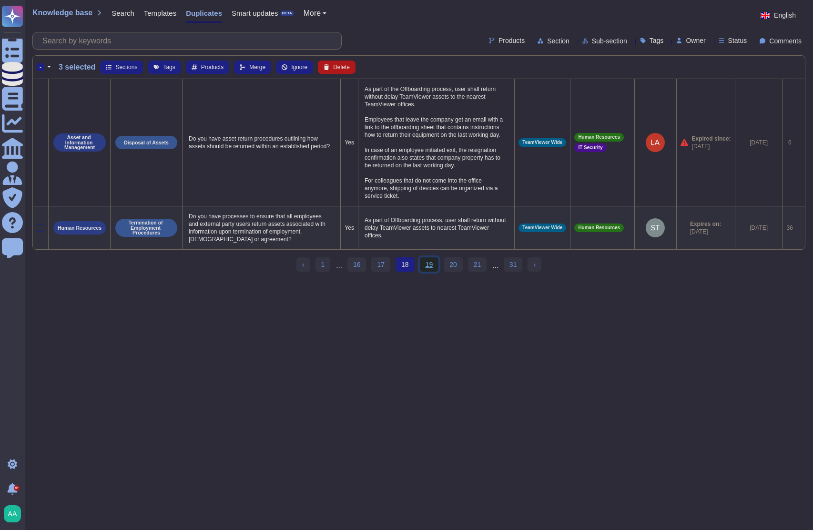
click at [426, 257] on link "19" at bounding box center [429, 264] width 19 height 14
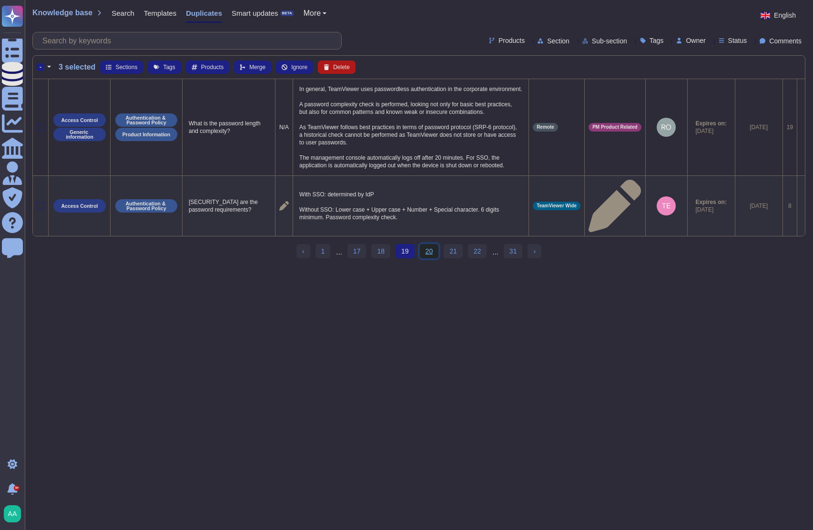
click at [432, 244] on link "20" at bounding box center [429, 251] width 19 height 14
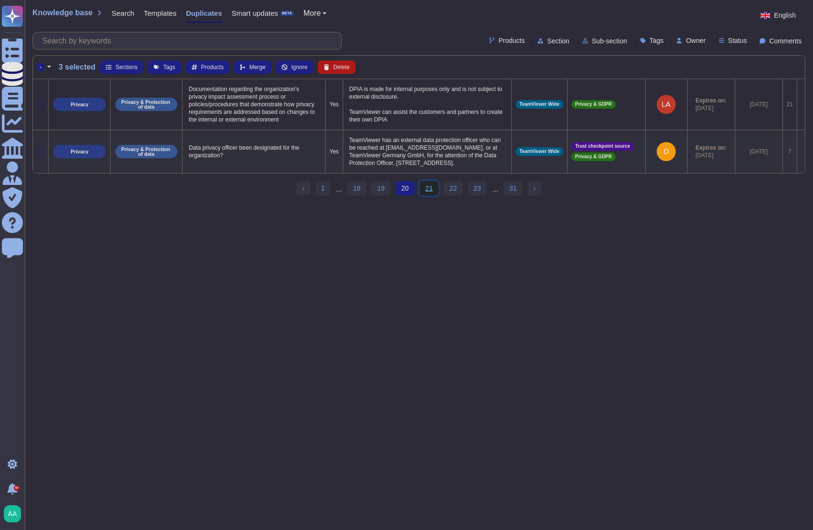
click at [431, 195] on link "21" at bounding box center [429, 188] width 19 height 14
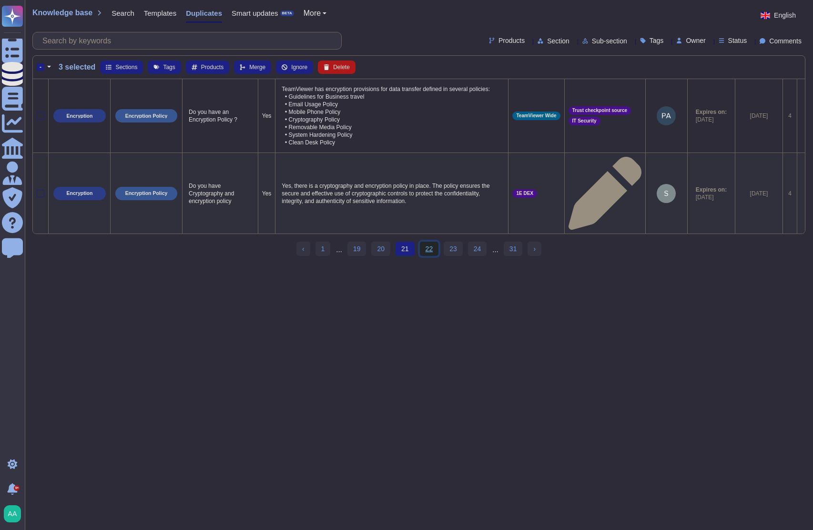
click at [432, 242] on link "22" at bounding box center [429, 249] width 19 height 14
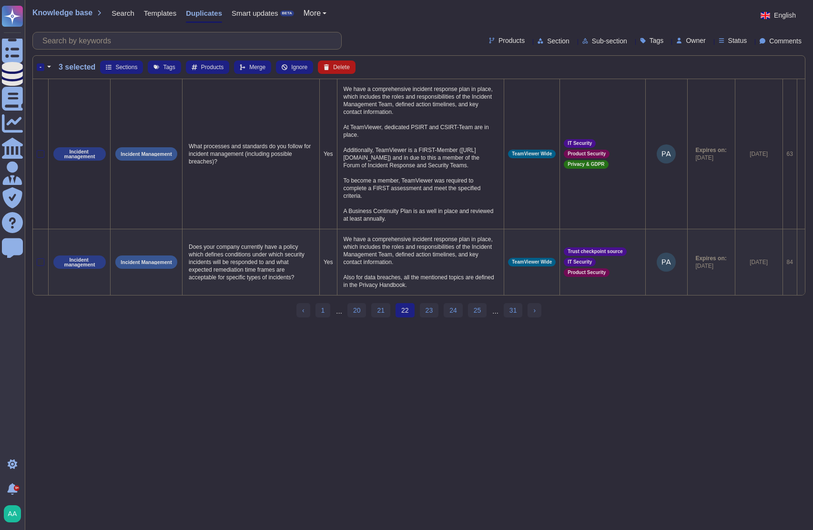
click at [248, 17] on span "Smart updates" at bounding box center [255, 13] width 47 height 7
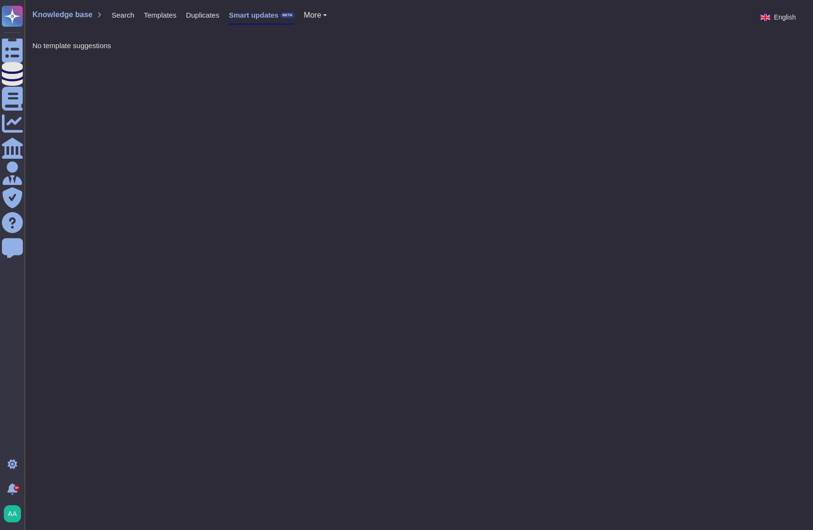
click at [310, 22] on div "More" at bounding box center [311, 17] width 33 height 19
click at [312, 16] on span "More" at bounding box center [312, 15] width 17 height 8
click at [316, 30] on link "Sections" at bounding box center [342, 29] width 75 height 11
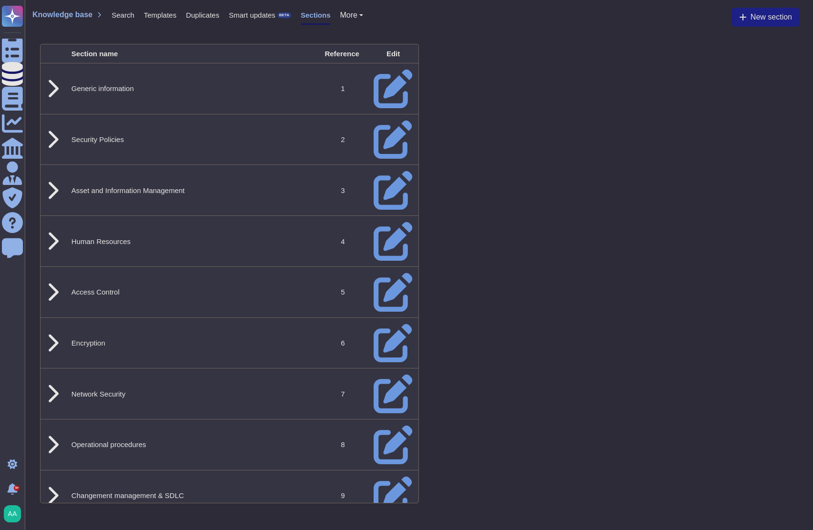
click at [164, 16] on span "Templates" at bounding box center [160, 14] width 32 height 7
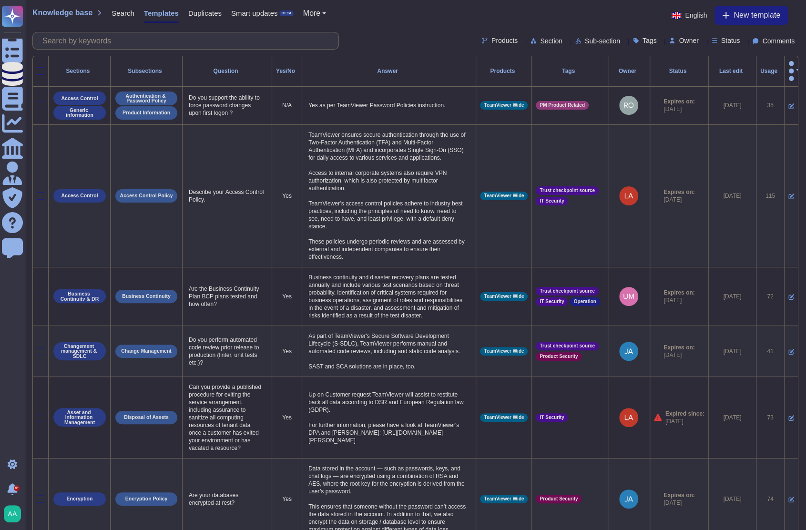
click at [721, 41] on span "Status" at bounding box center [730, 40] width 19 height 7
click at [711, 82] on div at bounding box center [711, 87] width 10 height 21
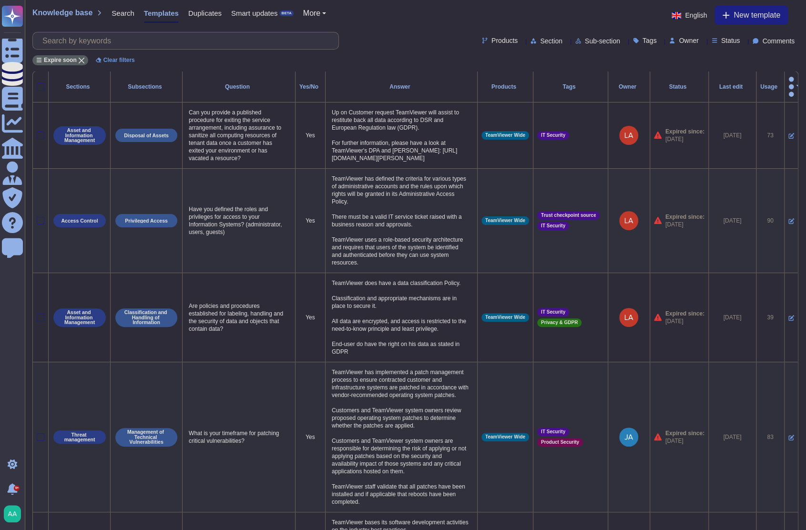
click at [411, 42] on div "Products Section Sub-section Tags Owner Status Comments" at bounding box center [415, 41] width 766 height 18
click at [760, 84] on div "Usage" at bounding box center [770, 87] width 20 height 6
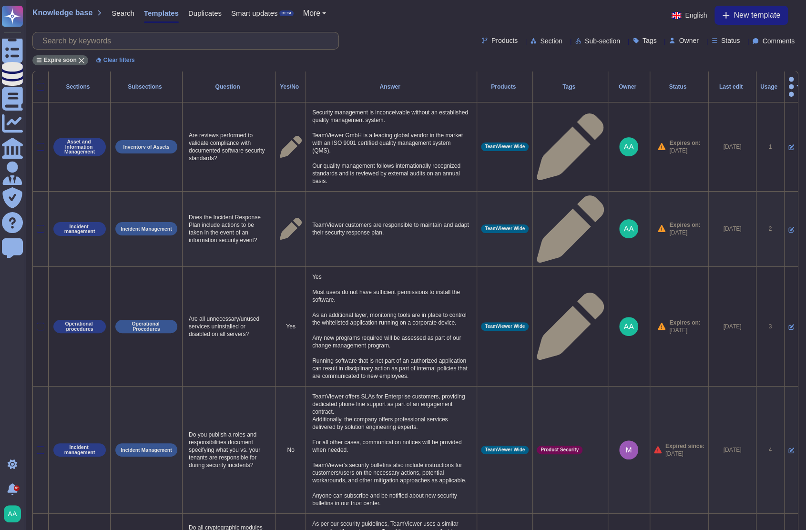
click at [760, 84] on div "Usage" at bounding box center [770, 87] width 20 height 6
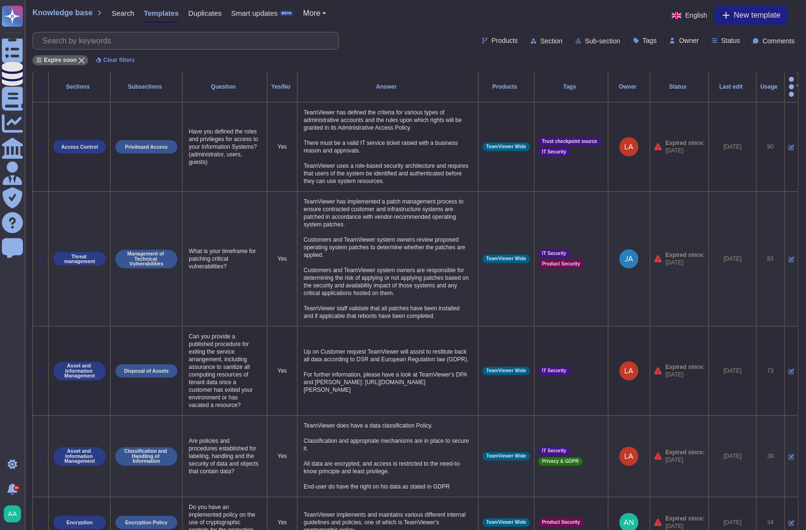
click at [760, 84] on div "Usage" at bounding box center [770, 87] width 20 height 6
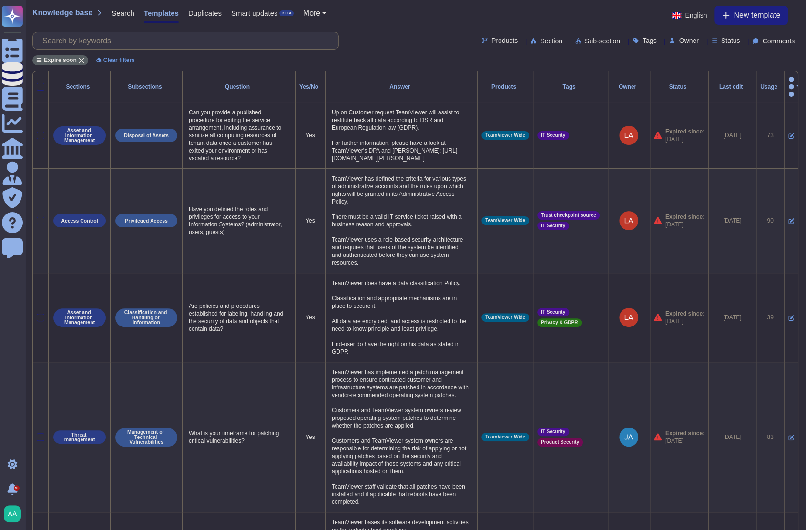
click at [756, 84] on th "Usage" at bounding box center [770, 87] width 28 height 31
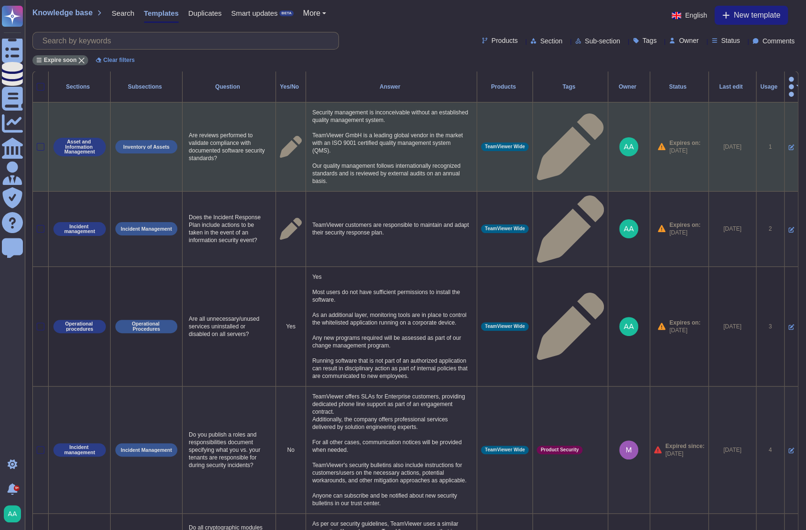
click at [789, 145] on icon at bounding box center [792, 148] width 6 height 6
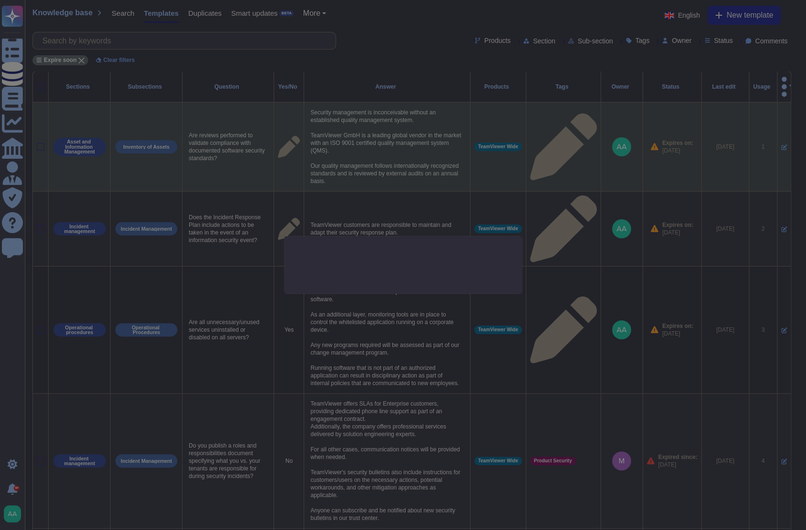
type textarea "Are reviews performed to validate compliance with documented software security …"
type textarea "Security management is inconceivable without an established quality management …"
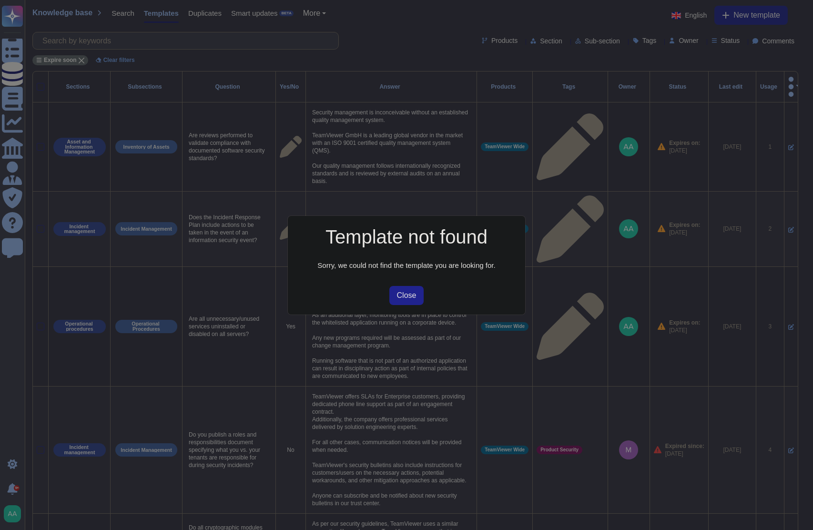
click at [410, 300] on button "Close" at bounding box center [407, 295] width 35 height 19
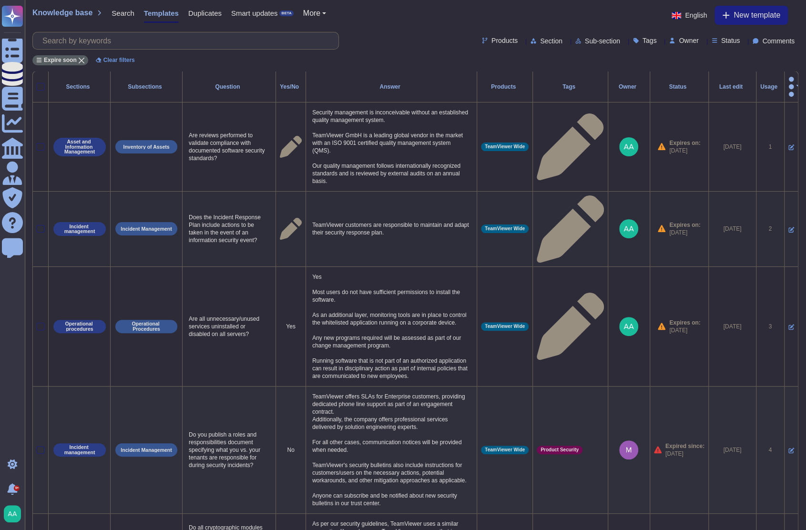
click at [784, 198] on td at bounding box center [791, 229] width 14 height 75
click at [789, 227] on icon at bounding box center [792, 230] width 6 height 6
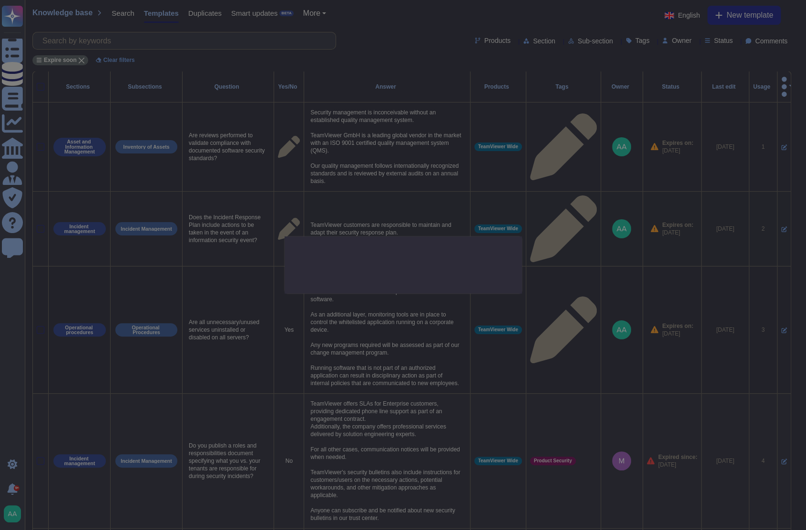
type textarea "Does the Incident Response Plan include actions to be taken in the event of an …"
type textarea "TeamViewer customers are responsible to maintain and adapt their security respo…"
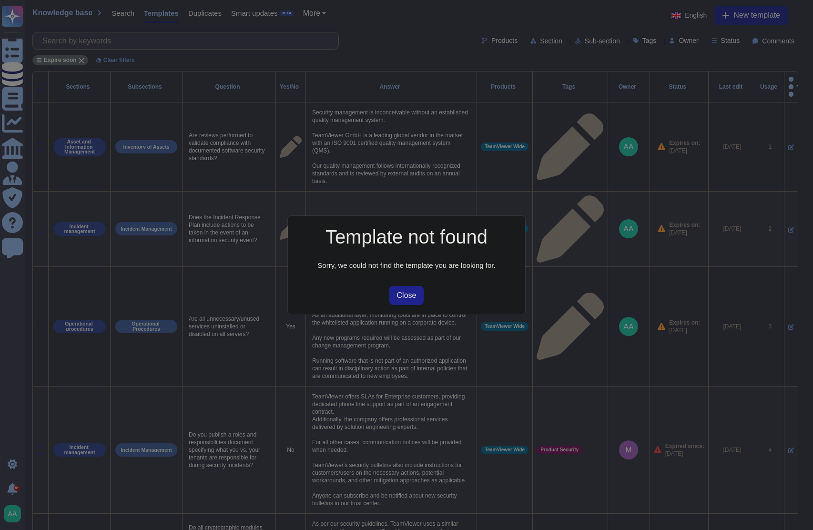
click at [413, 293] on span "Close" at bounding box center [407, 296] width 20 height 8
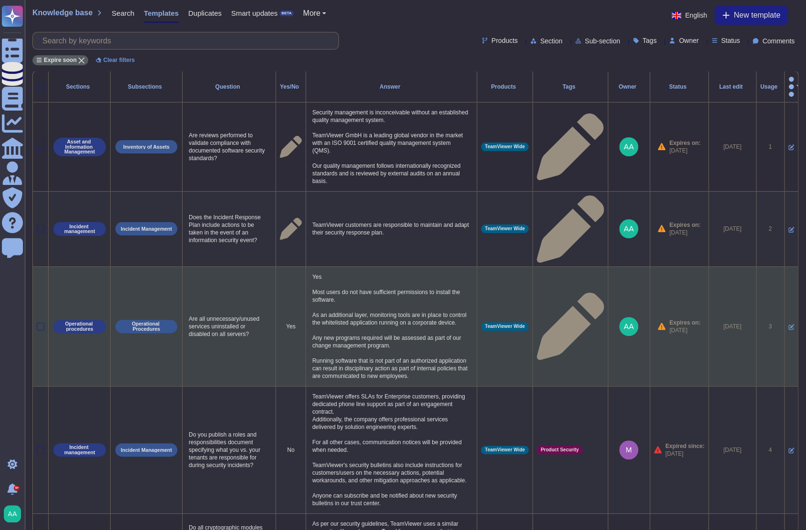
click at [789, 324] on icon at bounding box center [792, 327] width 6 height 6
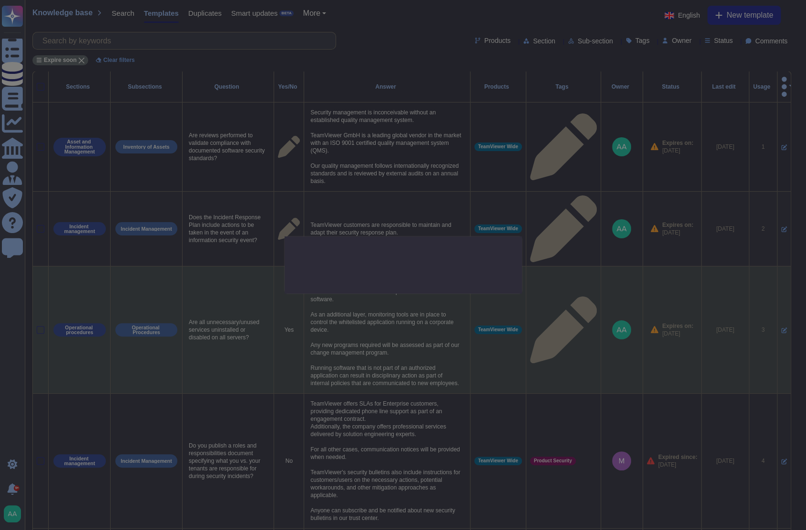
type textarea "Are all unnecessary/unused services uninstalled or disabled on all servers?"
type textarea "Yes Most users do not have sufficient permissions to install the software. As a…"
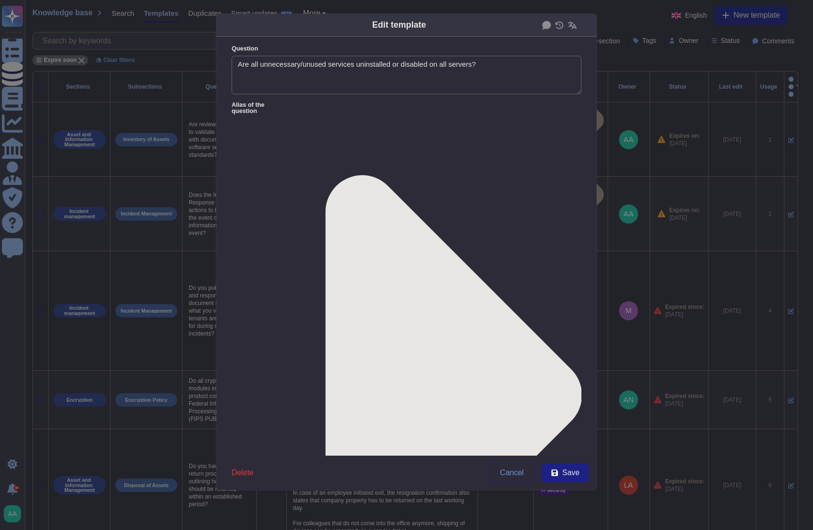
type textarea "Are all unnecessary/unused services uninstalled or disabled on all servers?"
type textarea "TeamViewer enforces a comprehensive system hardening policy across all producti…"
click at [248, 472] on span "Delete" at bounding box center [243, 473] width 22 height 8
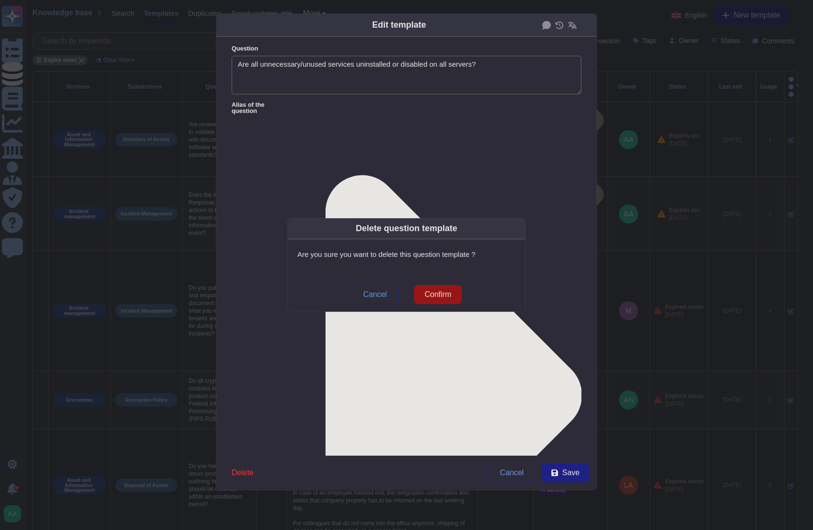
click at [444, 291] on span "Confirm" at bounding box center [438, 295] width 27 height 8
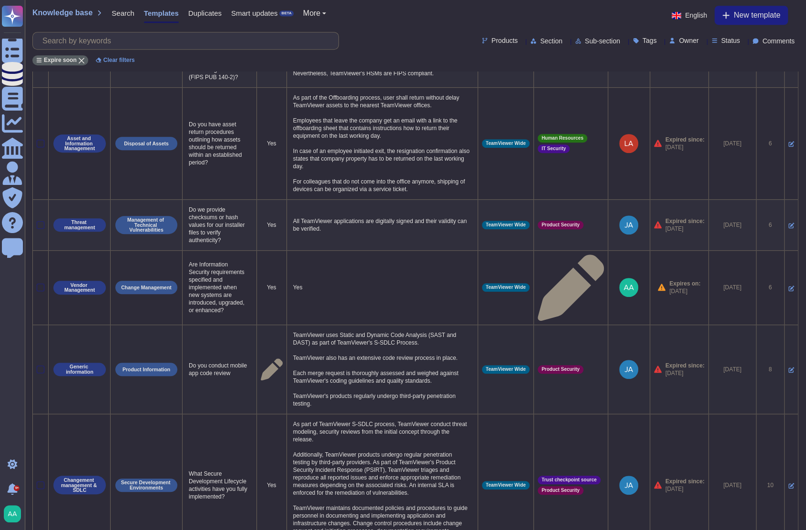
scroll to position [287, 0]
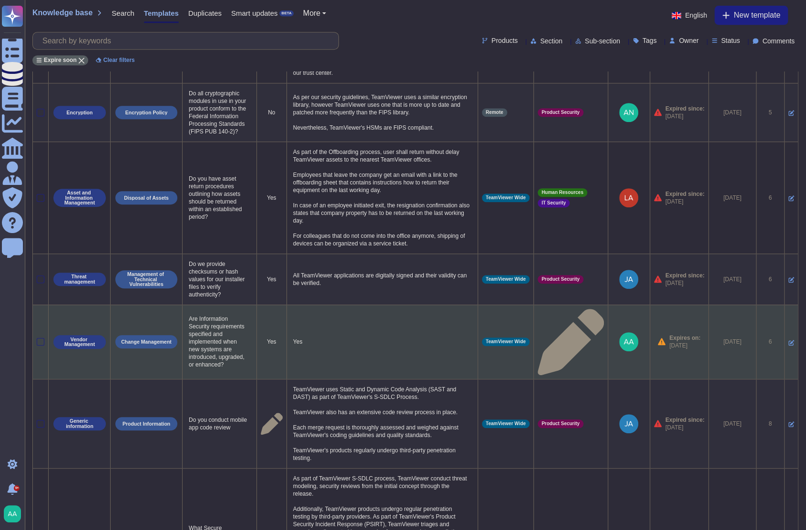
click at [789, 340] on icon at bounding box center [792, 343] width 6 height 6
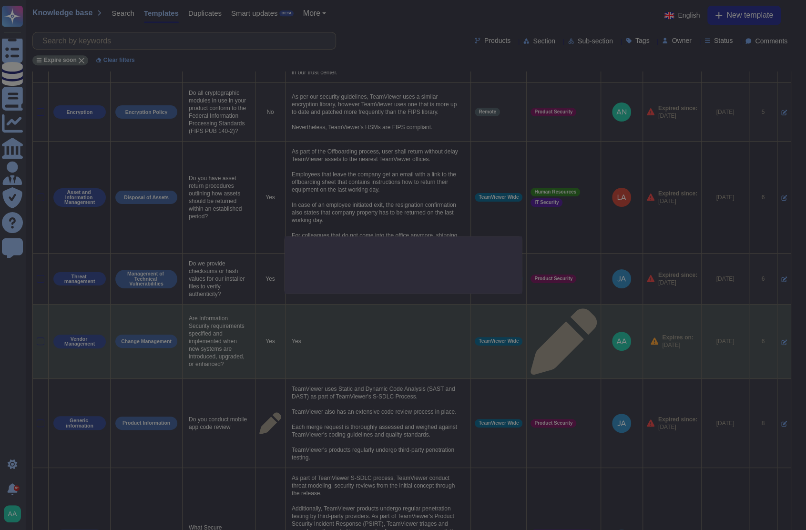
type textarea "Are Information Security requirements specified and implemented when new system…"
type textarea "Yes"
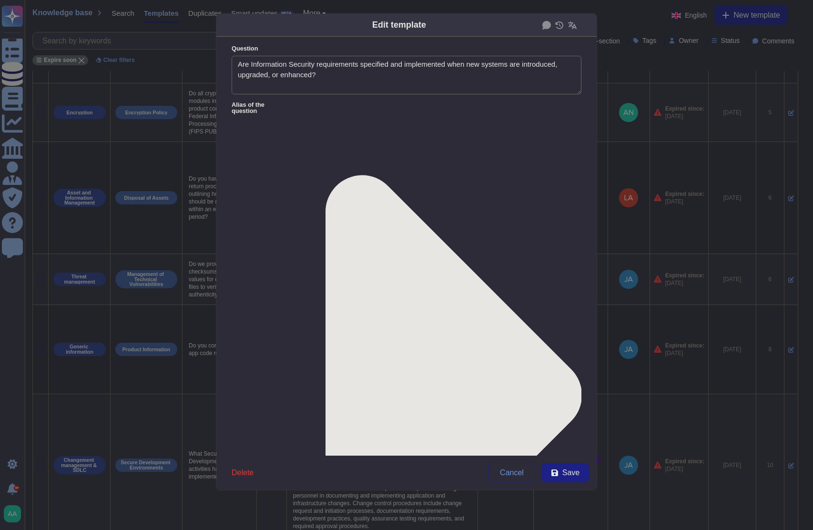
type textarea "Are Information Security requirements specified and implemented when new system…"
type textarea "Lor. IpsuMdolor sitamet cons Adipiscinge Seddoeiu temporincidi utl etdolor magn…"
click at [245, 469] on span "Delete" at bounding box center [243, 473] width 22 height 8
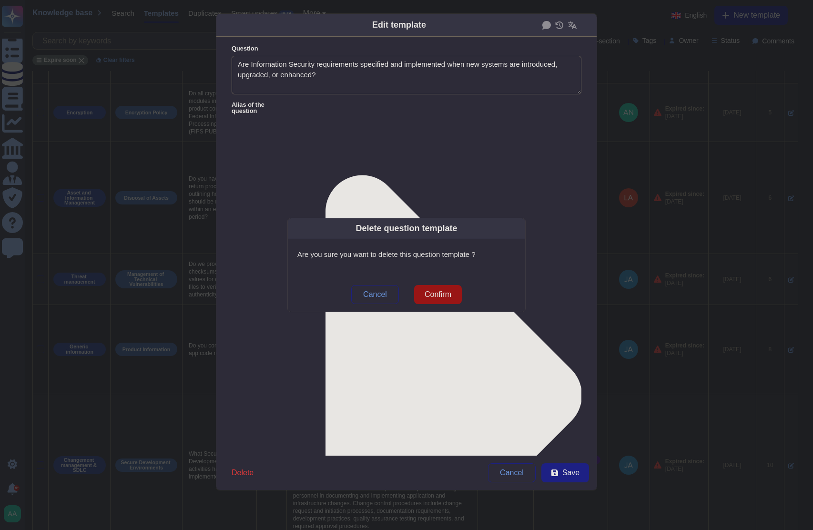
click at [456, 300] on button "Confirm" at bounding box center [438, 294] width 48 height 19
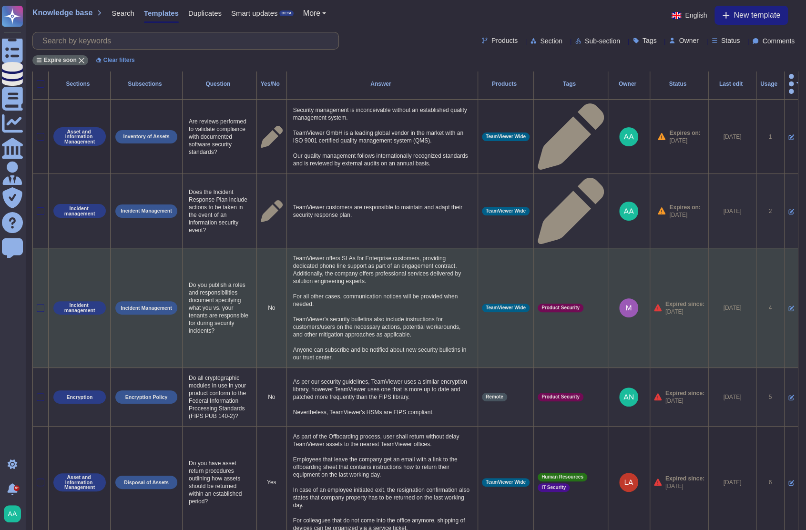
scroll to position [0, 0]
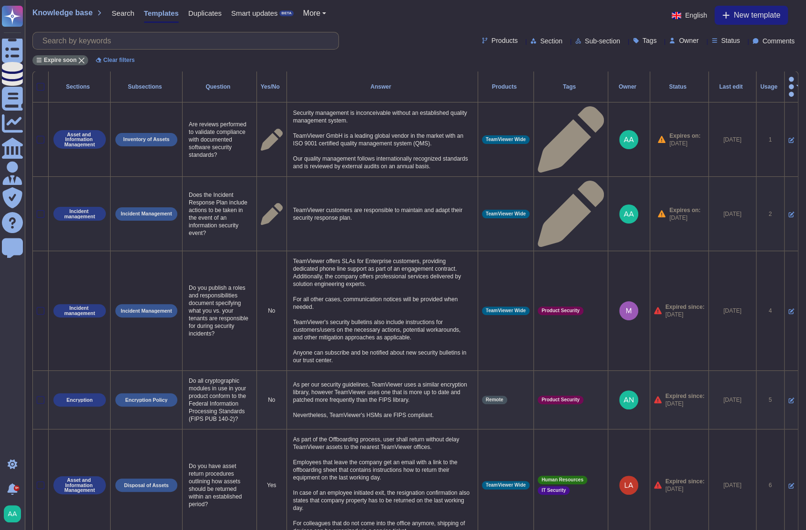
click at [789, 212] on icon at bounding box center [792, 215] width 6 height 6
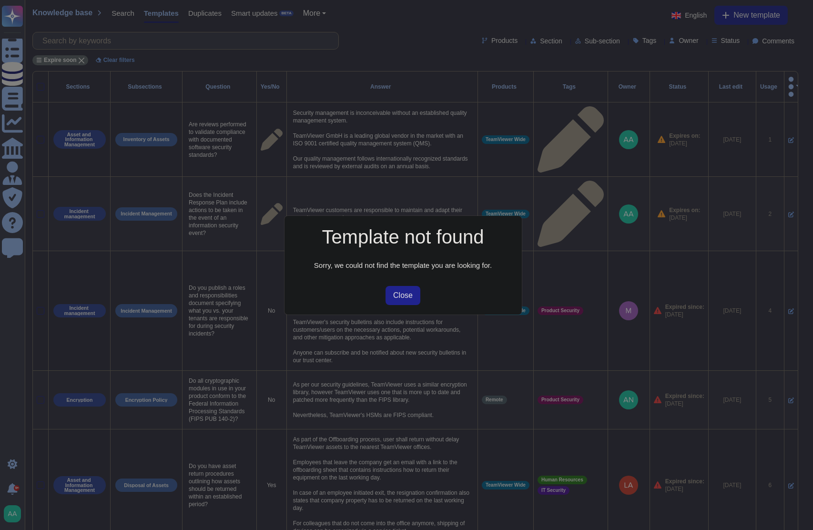
click at [399, 297] on span "Close" at bounding box center [403, 296] width 20 height 8
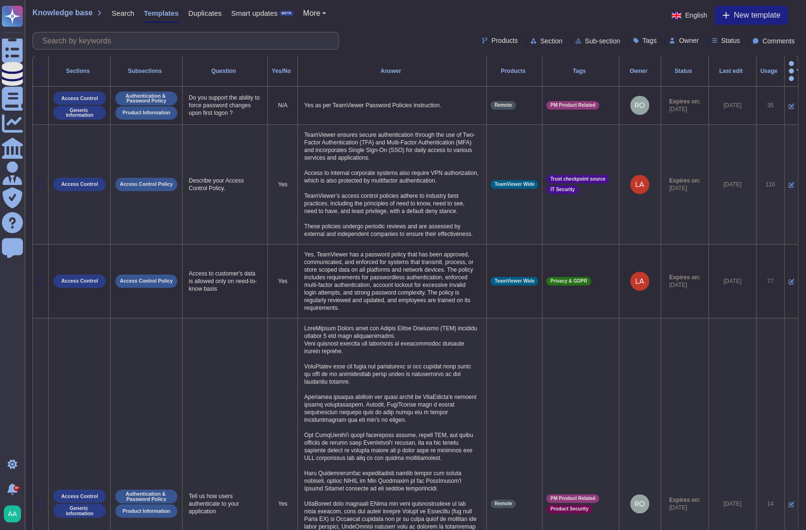
click at [762, 68] on div "Usage" at bounding box center [770, 71] width 20 height 6
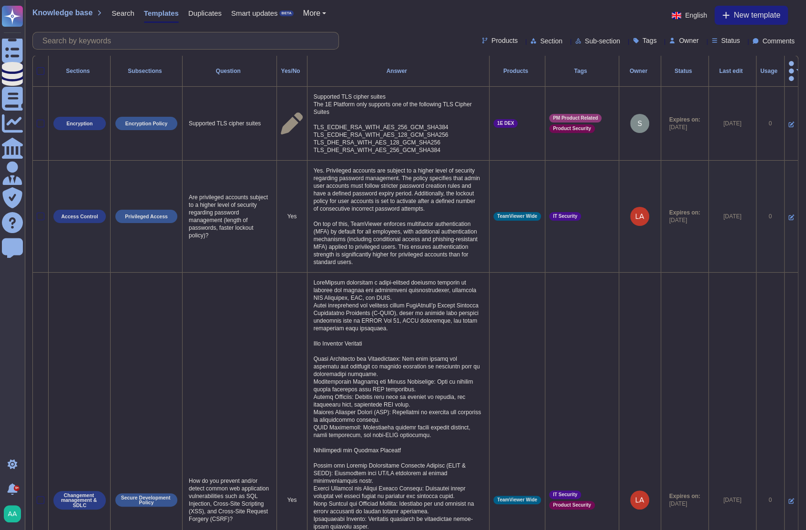
click at [789, 215] on icon at bounding box center [792, 218] width 6 height 6
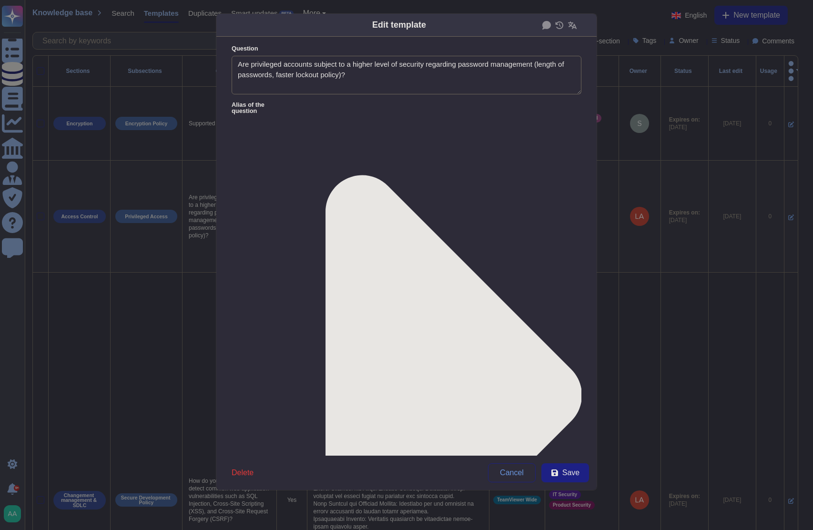
type textarea "Are privileged accounts subject to a higher level of security regarding passwor…"
type textarea "Yes. Privileged accounts are subject to a higher level of security regarding pa…"
click at [242, 473] on span "Delete" at bounding box center [243, 473] width 22 height 8
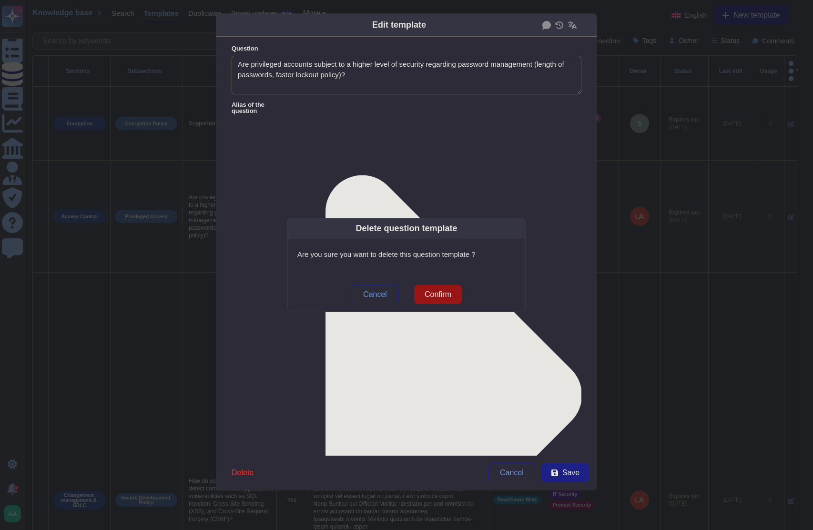
click at [442, 298] on span "Confirm" at bounding box center [438, 295] width 27 height 8
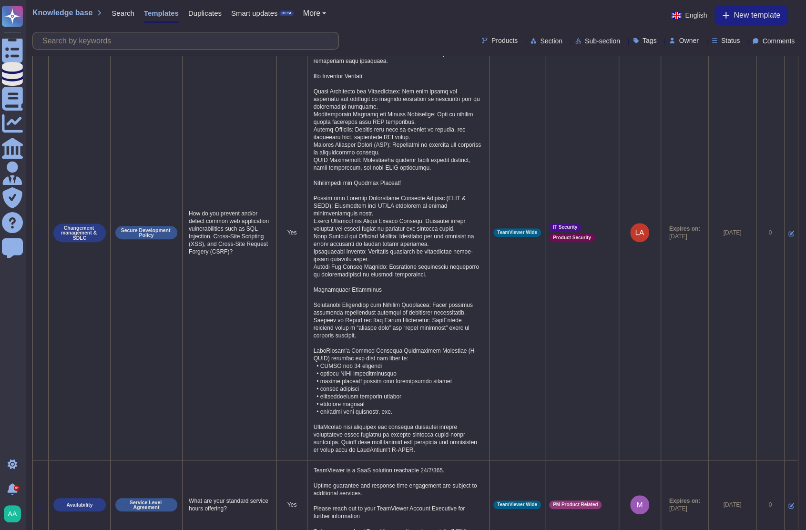
scroll to position [159, 0]
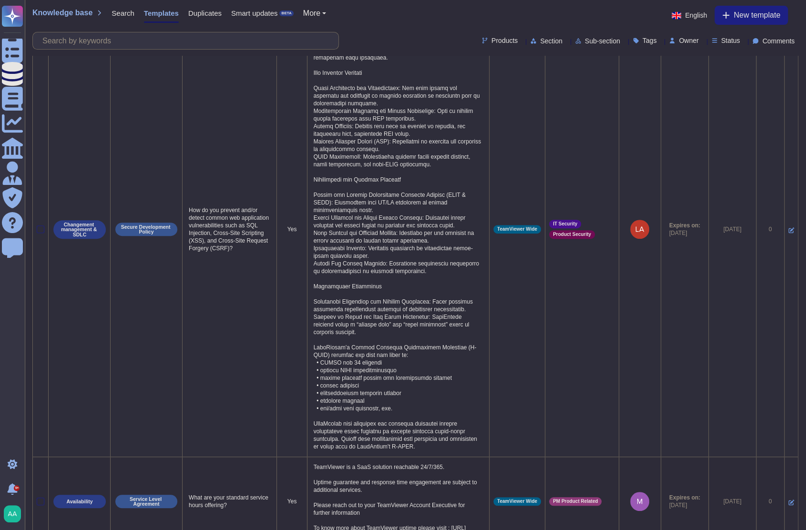
click at [789, 227] on icon at bounding box center [792, 230] width 6 height 6
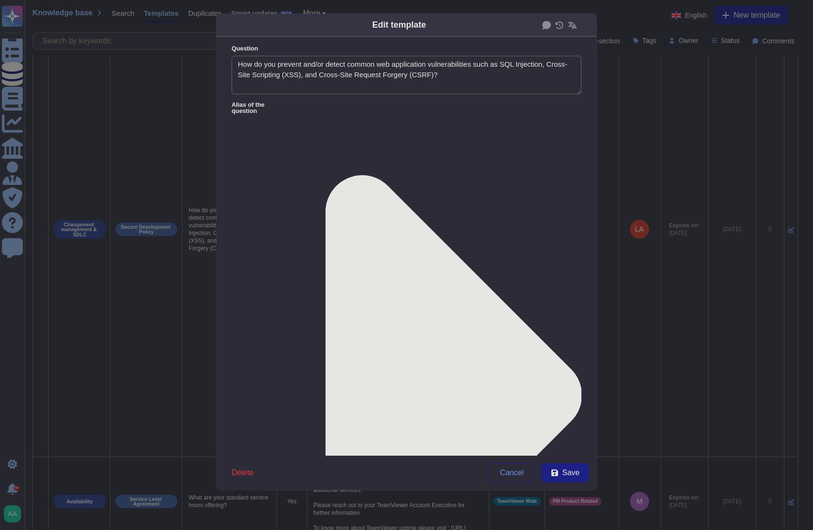
type textarea "How do you prevent and/or detect common web application vulnerabilities such as…"
type textarea "TeamViewer implements a multi-layered security approach to prevent and detect w…"
click at [240, 475] on span "Delete" at bounding box center [243, 473] width 22 height 8
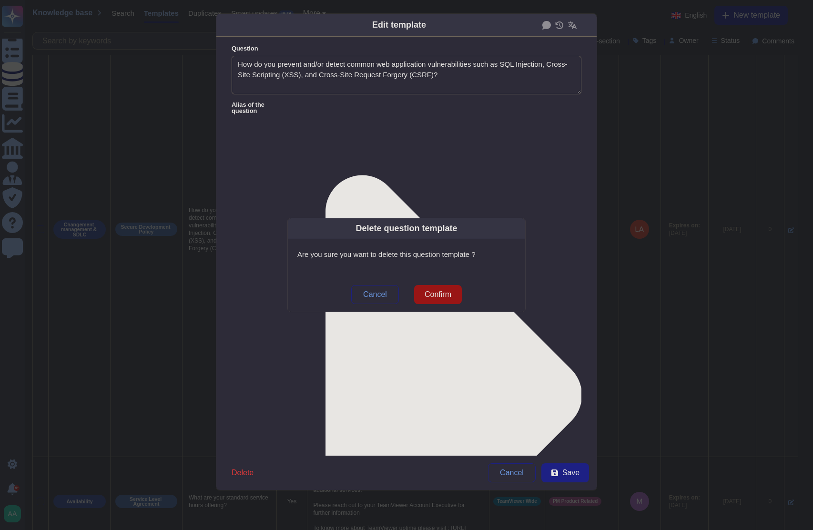
click at [441, 291] on span "Confirm" at bounding box center [438, 295] width 27 height 8
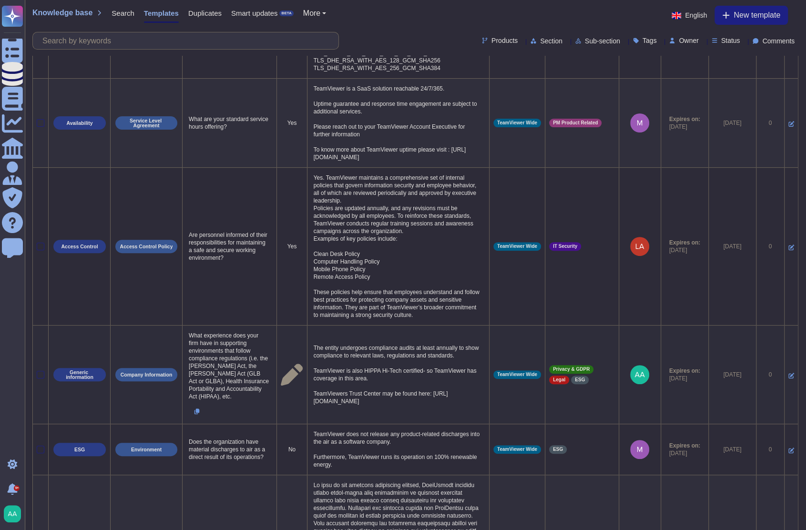
scroll to position [119, 0]
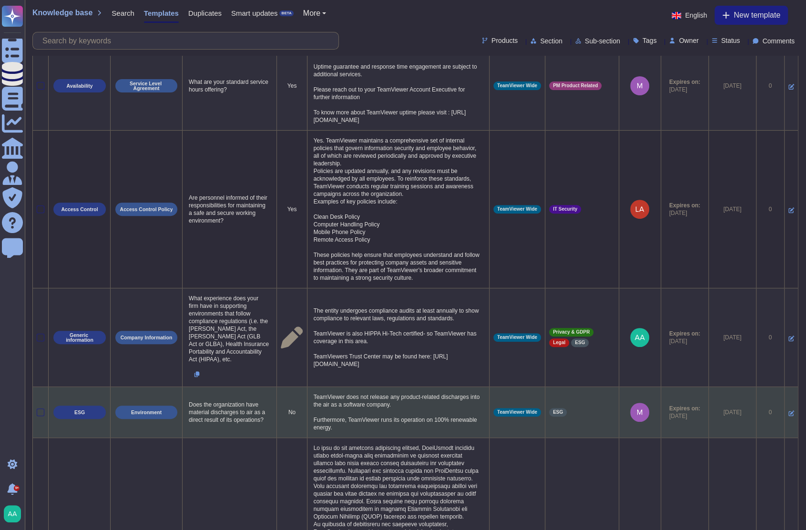
click at [789, 410] on icon at bounding box center [792, 413] width 6 height 6
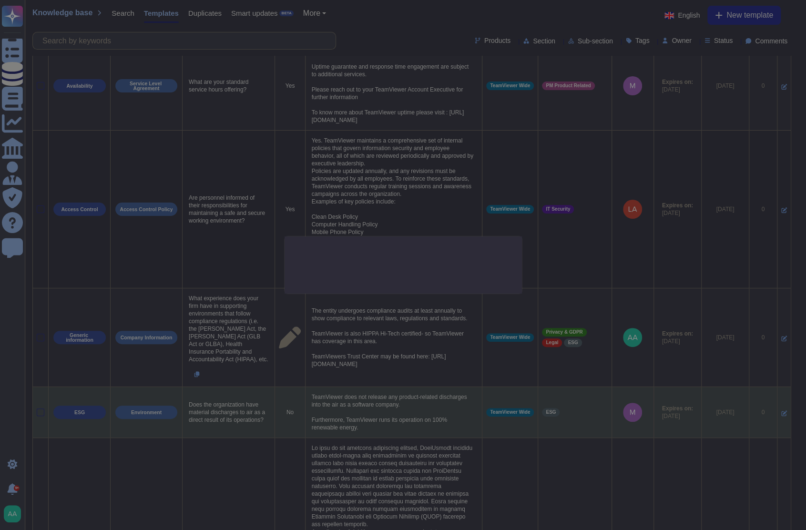
type textarea "Does the organization have material discharges to air as a direct result of its…"
type textarea "TeamViewer does not release any product-related discharges into the air as a so…"
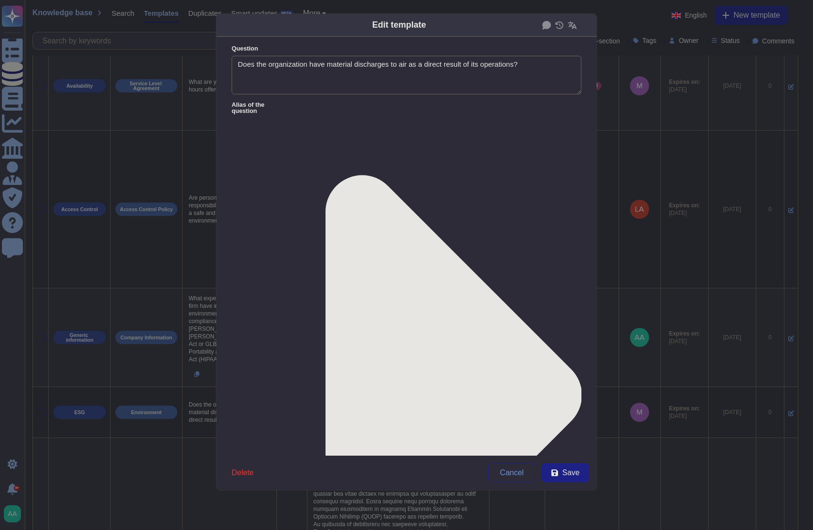
type textarea "Does the organization have material discharges to air as a direct result of its…"
type textarea "TeamViewer does not release any product-related discharges into the air as a so…"
click at [246, 471] on span "Delete" at bounding box center [243, 473] width 22 height 8
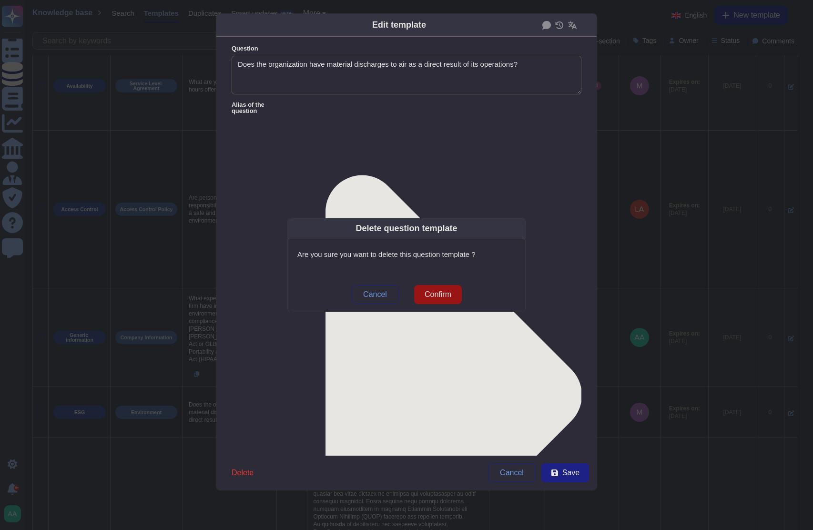
click at [451, 291] on span "Confirm" at bounding box center [438, 295] width 27 height 8
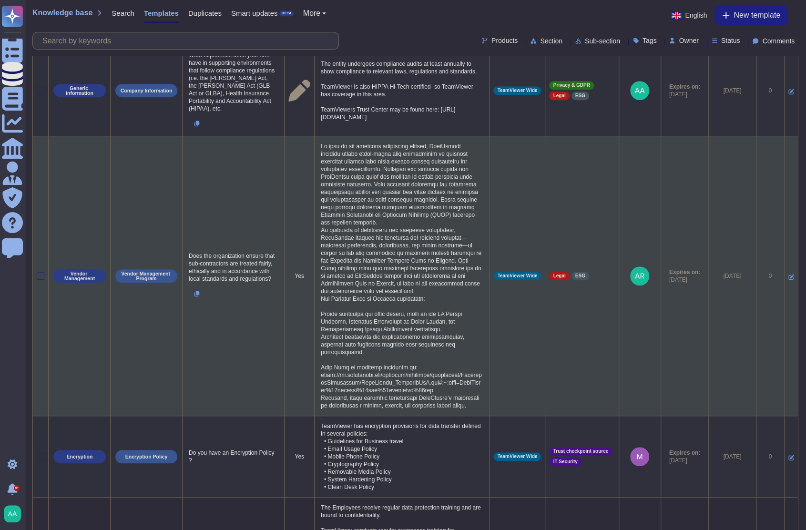
scroll to position [718, 0]
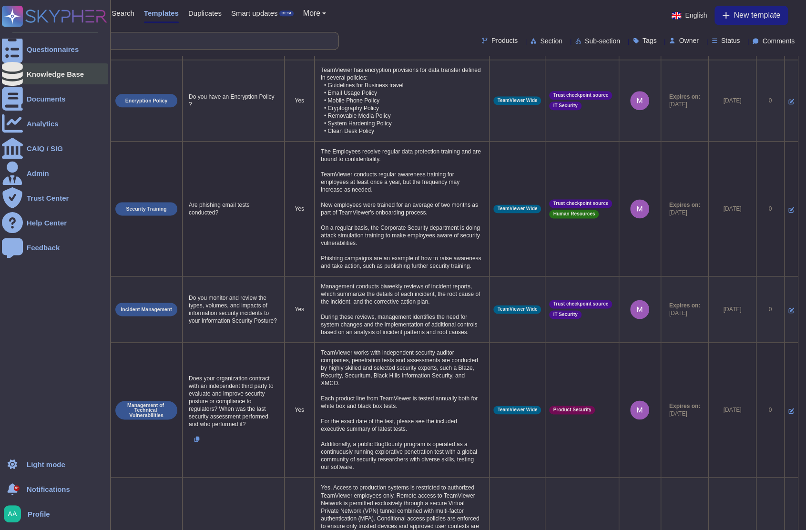
click at [7, 72] on icon at bounding box center [12, 74] width 21 height 24
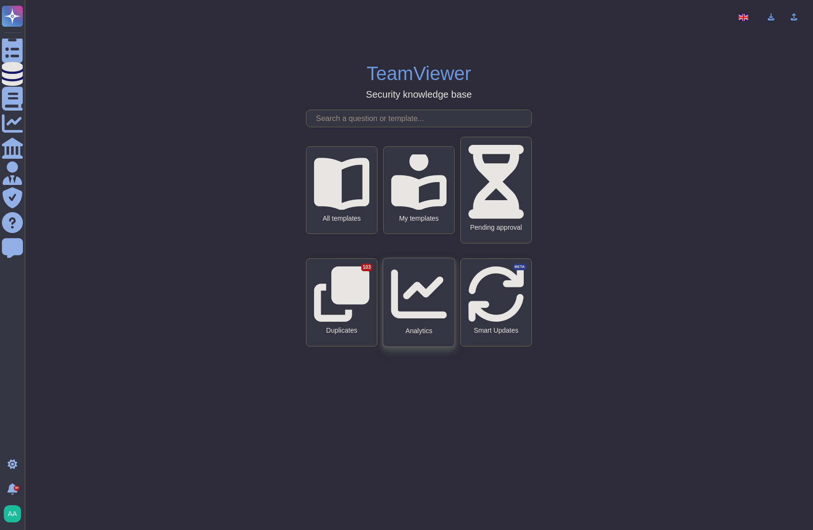
click at [420, 300] on icon at bounding box center [419, 294] width 56 height 49
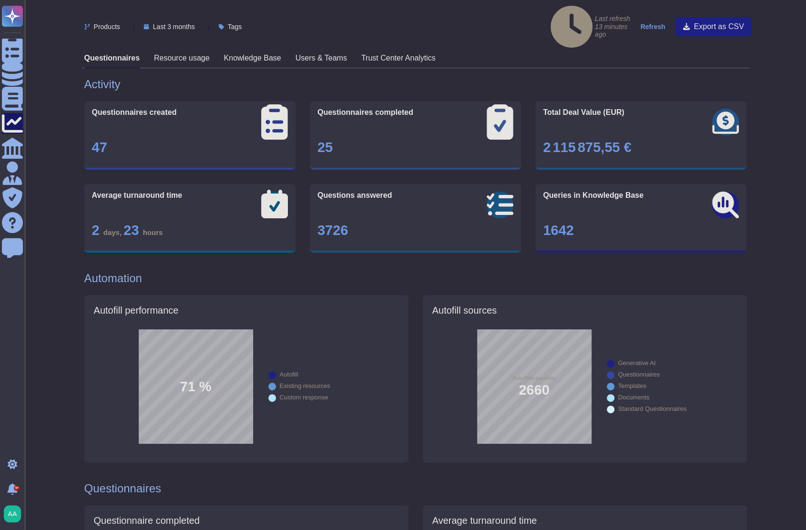
click at [267, 53] on h3 "Knowledge Base" at bounding box center [252, 57] width 57 height 9
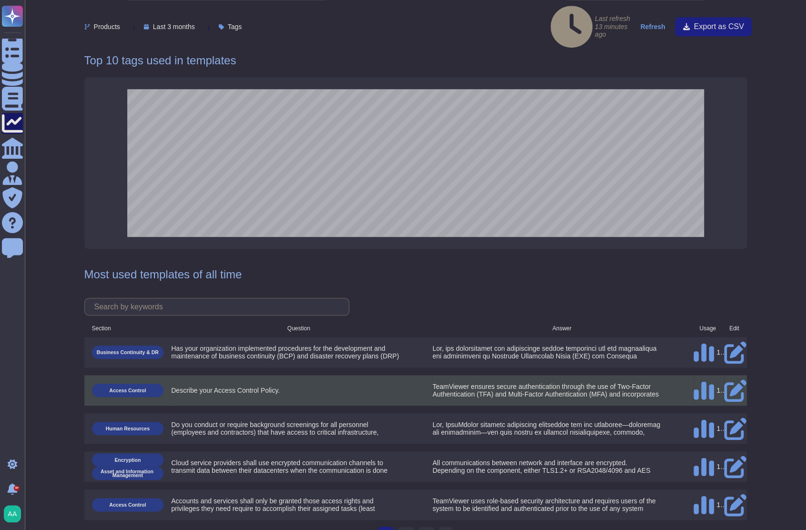
scroll to position [431, 0]
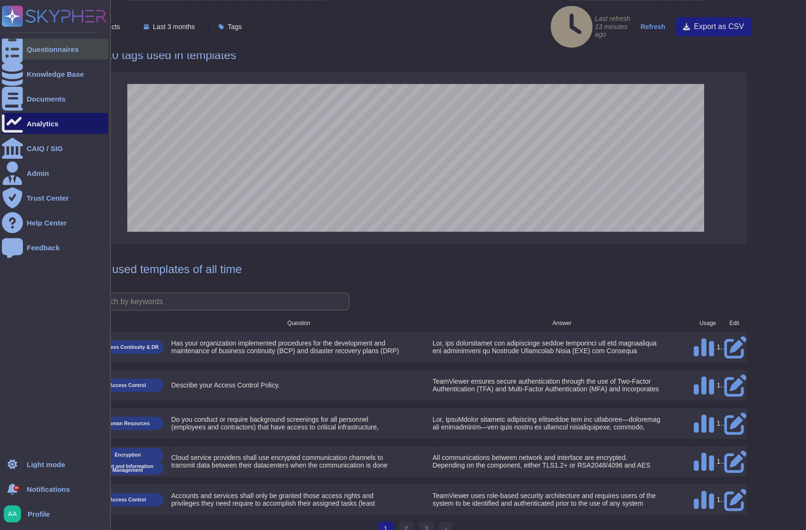
click at [12, 52] on icon at bounding box center [12, 49] width 21 height 28
